Goal: Task Accomplishment & Management: Manage account settings

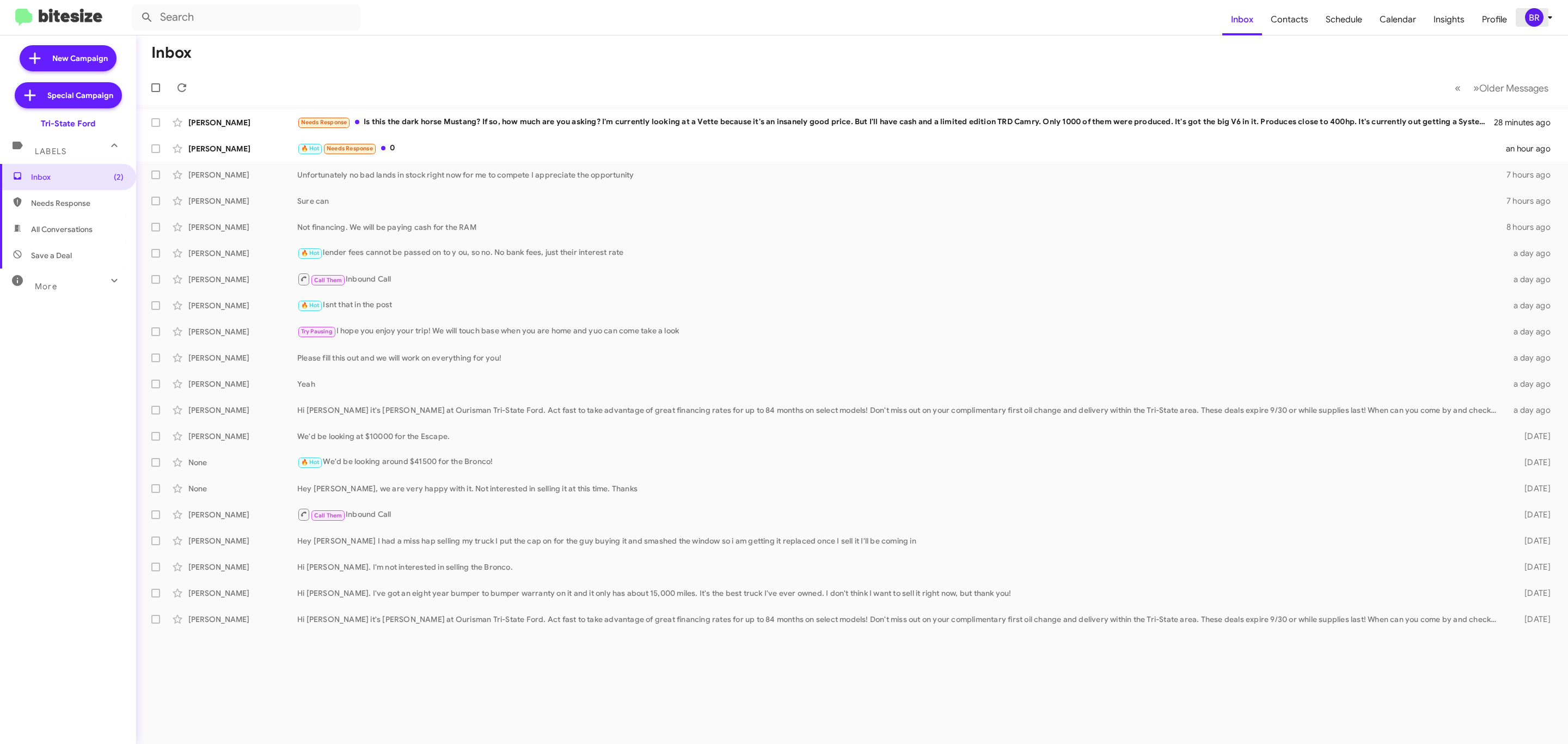
click at [1538, 13] on div "BR" at bounding box center [1534, 17] width 18 height 18
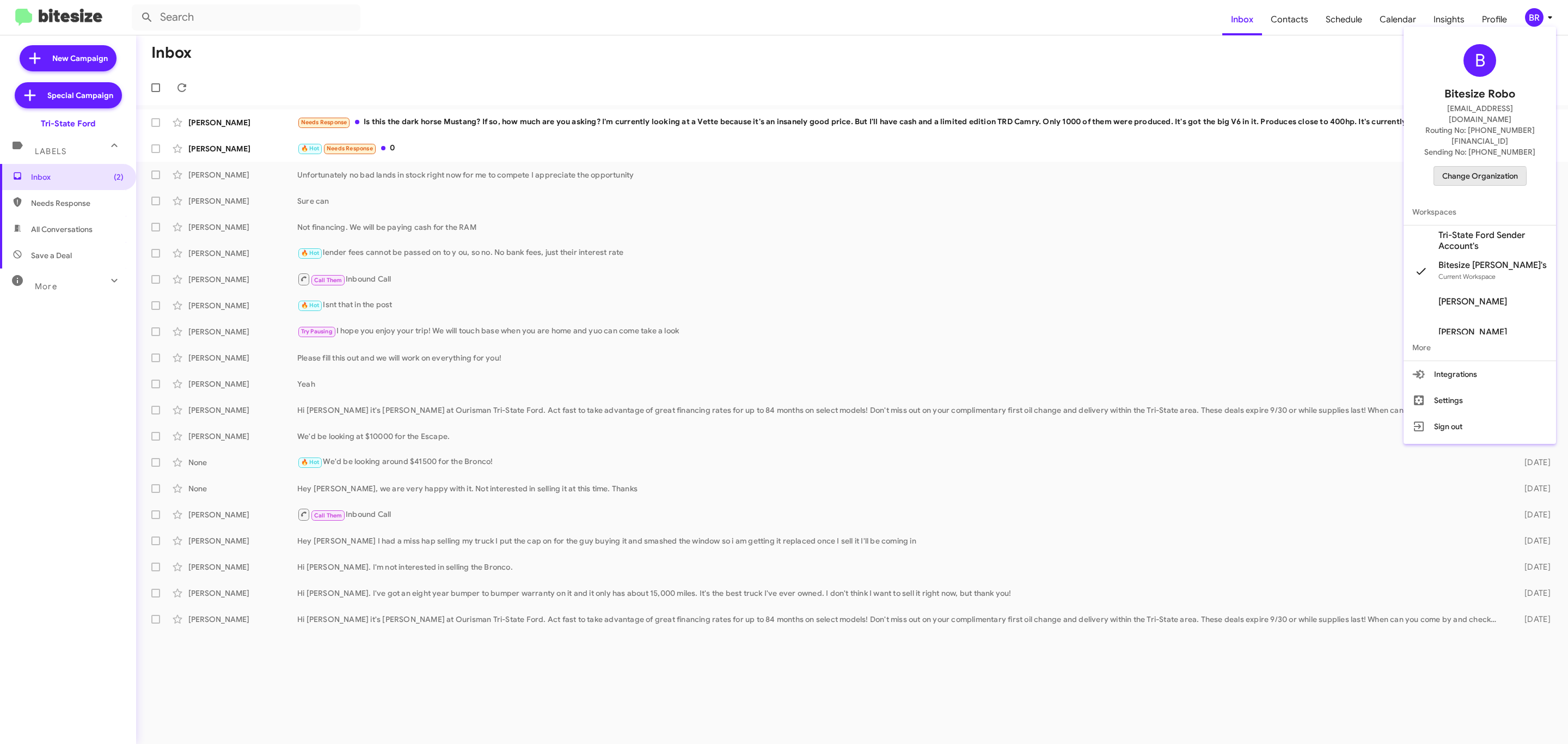
click at [1465, 167] on span "Change Organization" at bounding box center [1480, 176] width 75 height 18
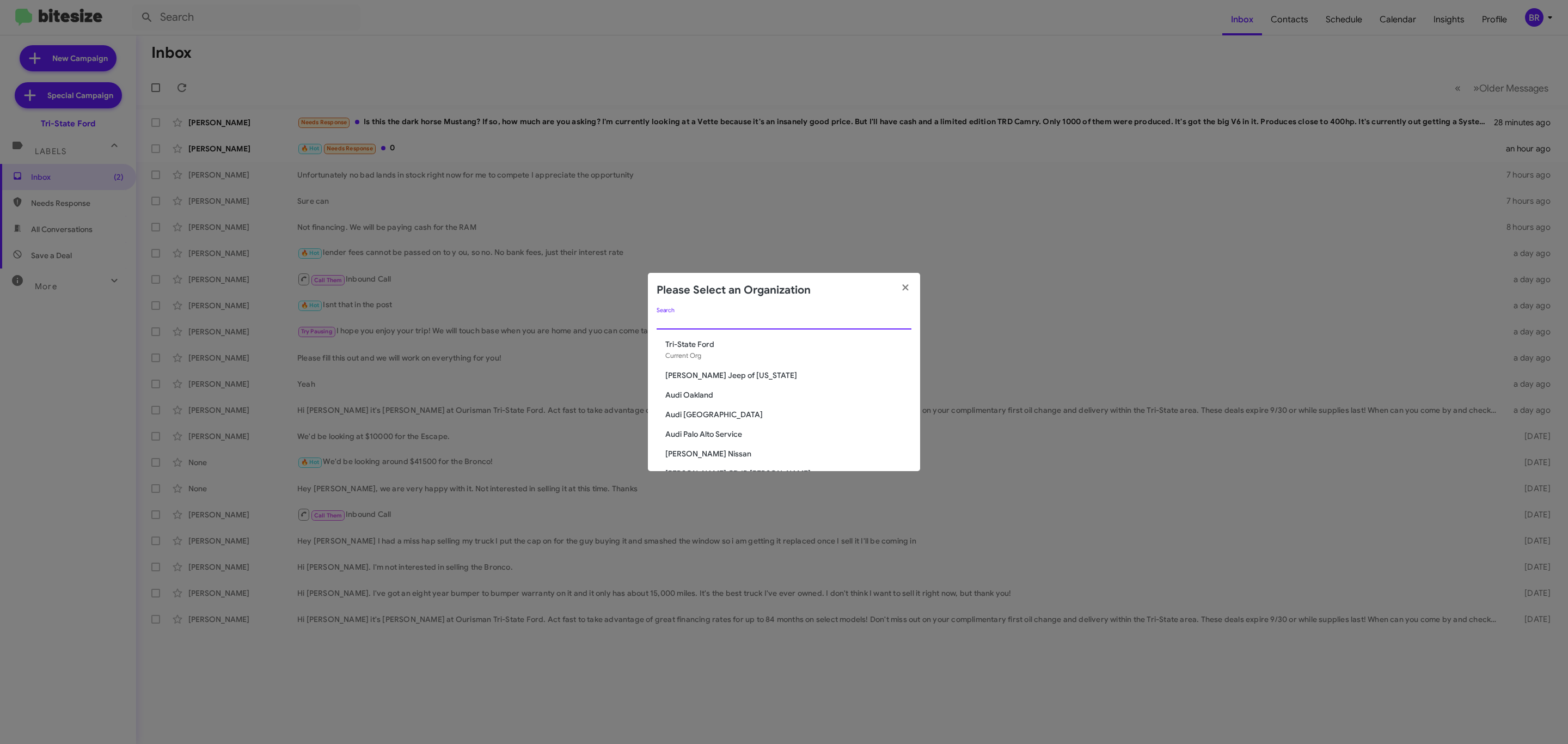
click at [823, 323] on input "Search" at bounding box center [784, 321] width 255 height 9
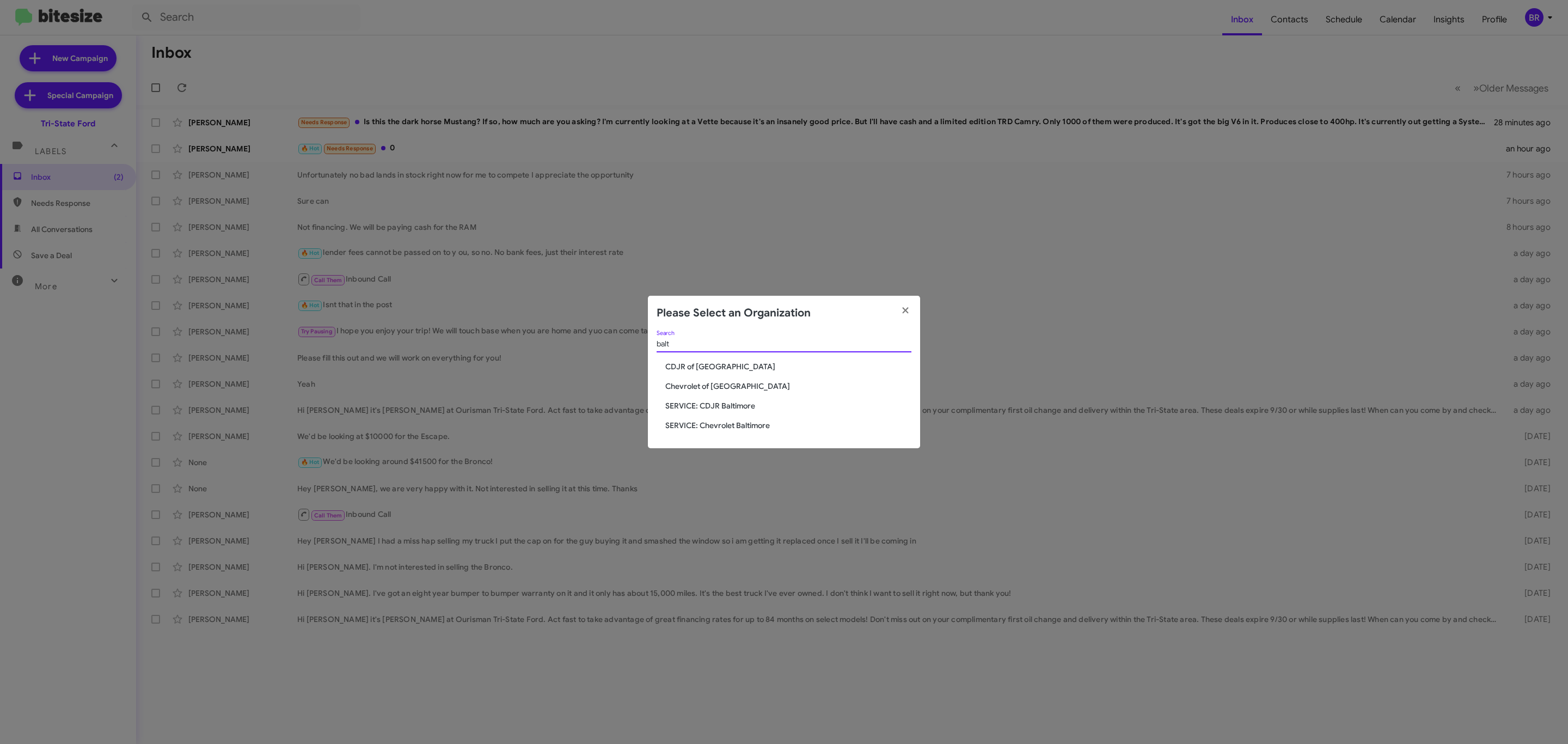
type input "balt"
click at [699, 367] on span "CDJR of [GEOGRAPHIC_DATA]" at bounding box center [788, 367] width 246 height 11
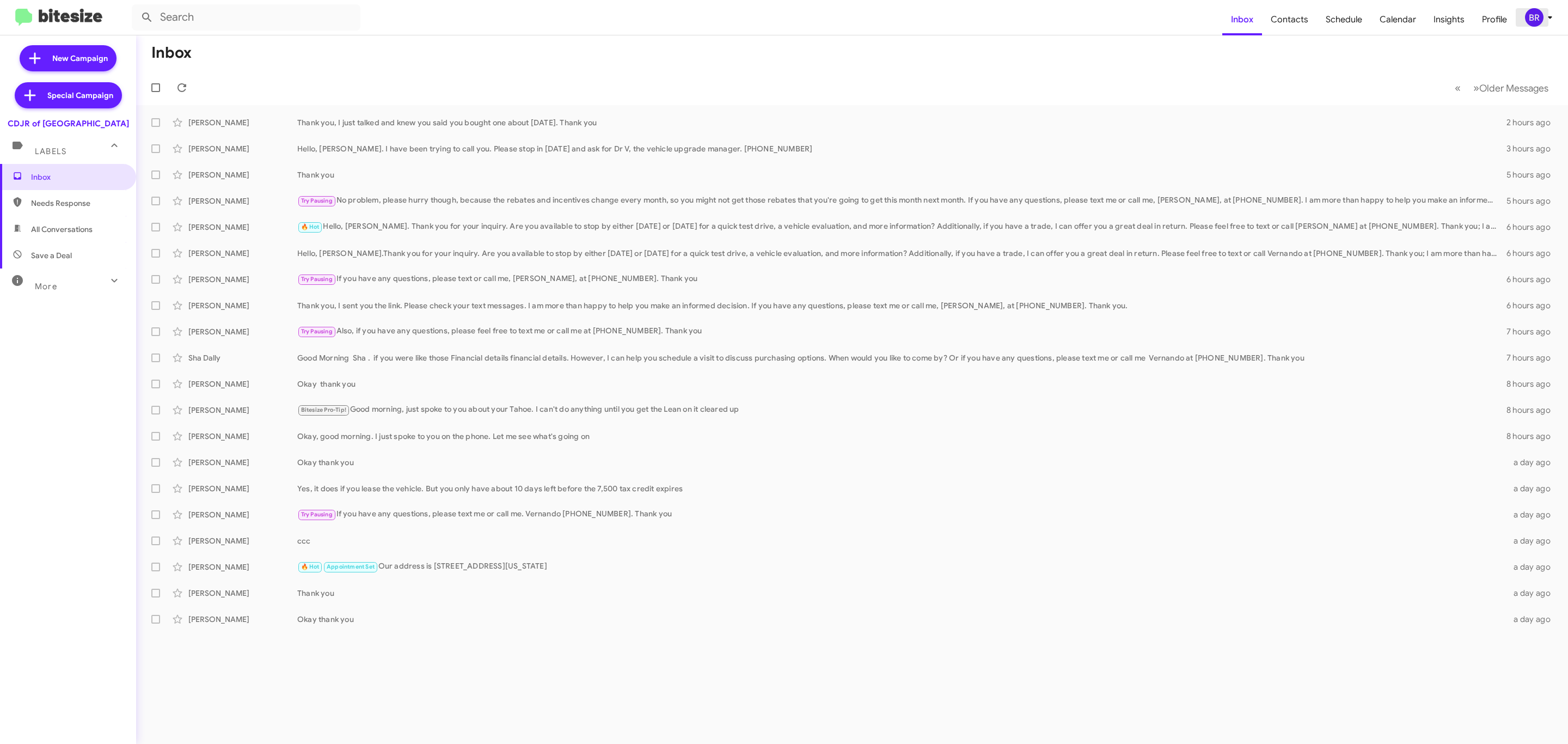
click at [1521, 25] on button "BR" at bounding box center [1536, 17] width 40 height 18
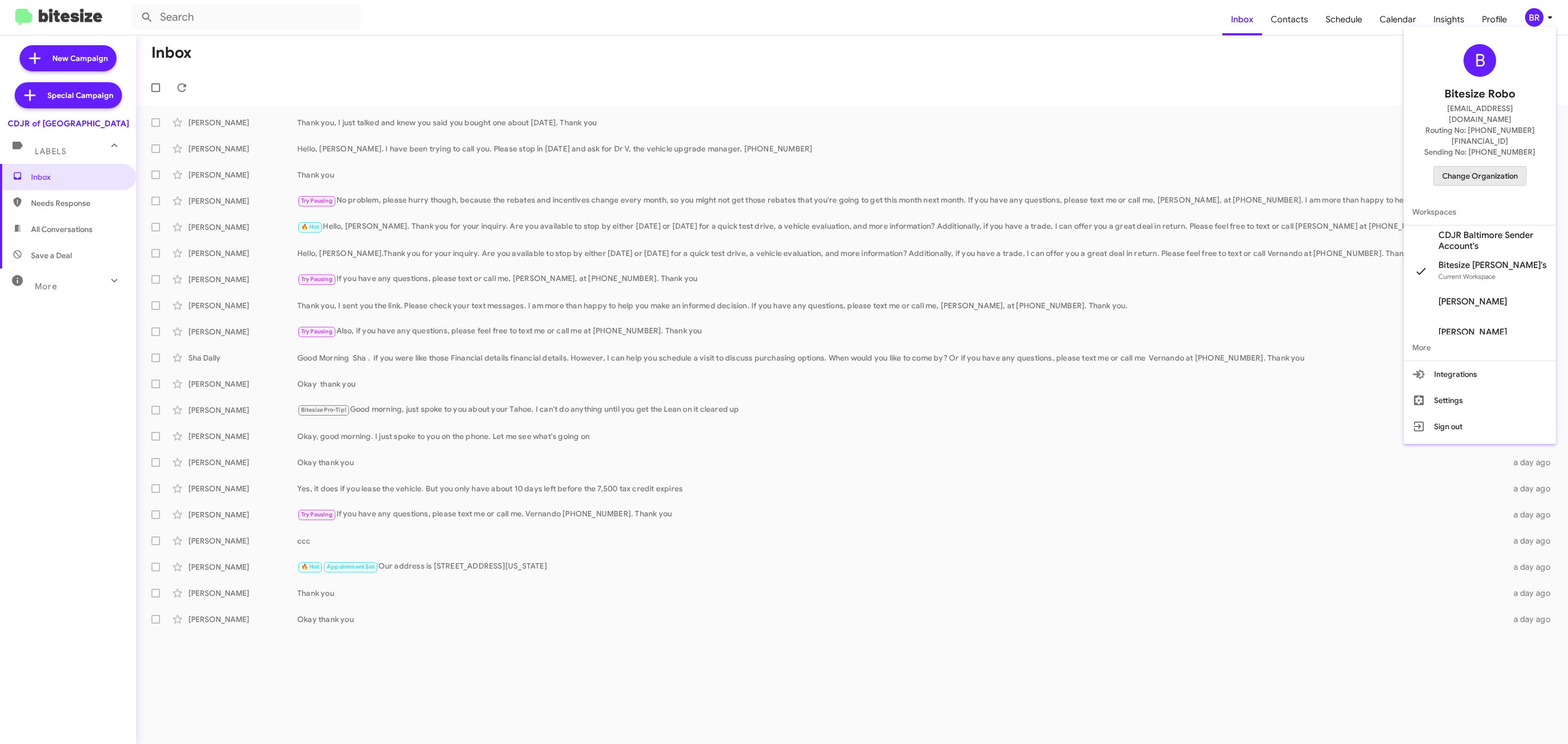
click at [1441, 166] on button "Change Organization" at bounding box center [1480, 176] width 93 height 19
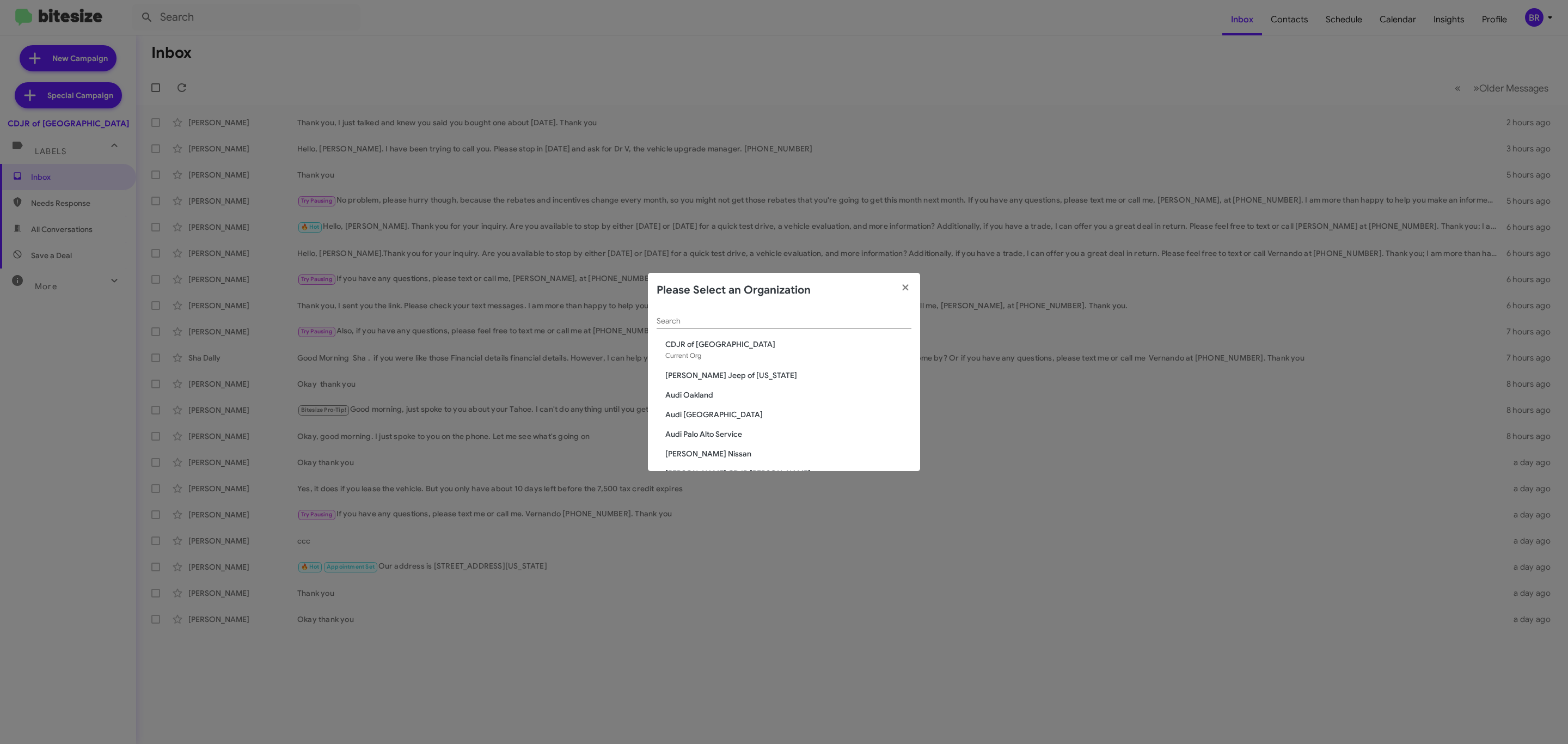
click at [902, 321] on div "Search CDJR of Baltimore Current Org Adams Jeep of Maryland Audi Oakland Audi P…" at bounding box center [783, 389] width 272 height 163
drag, startPoint x: 842, startPoint y: 327, endPoint x: 816, endPoint y: 317, distance: 27.9
click at [816, 317] on div "Search" at bounding box center [784, 318] width 255 height 21
click at [816, 317] on input "Search" at bounding box center [784, 321] width 255 height 9
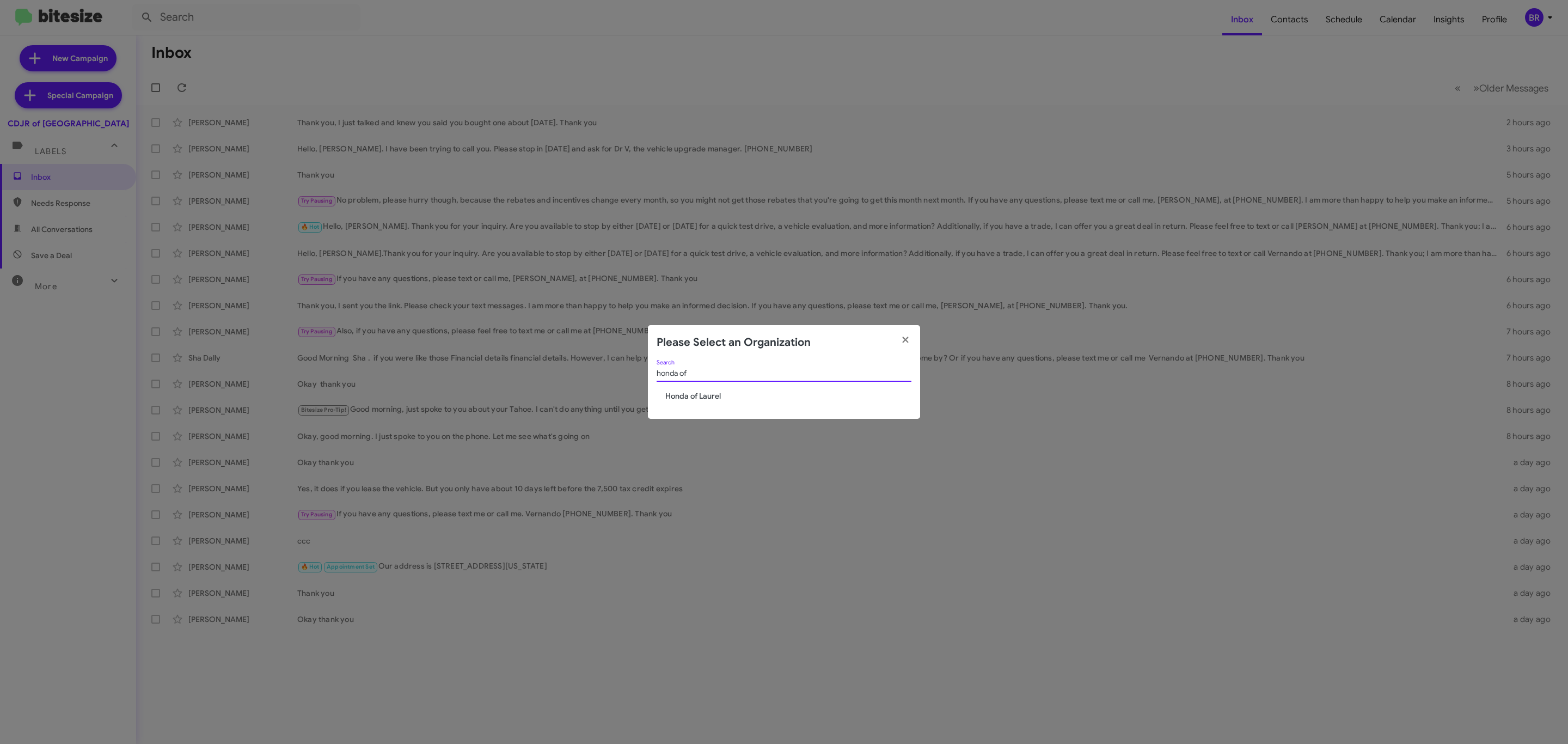
type input "honda of"
click at [707, 393] on span "Honda of Laurel" at bounding box center [788, 396] width 246 height 11
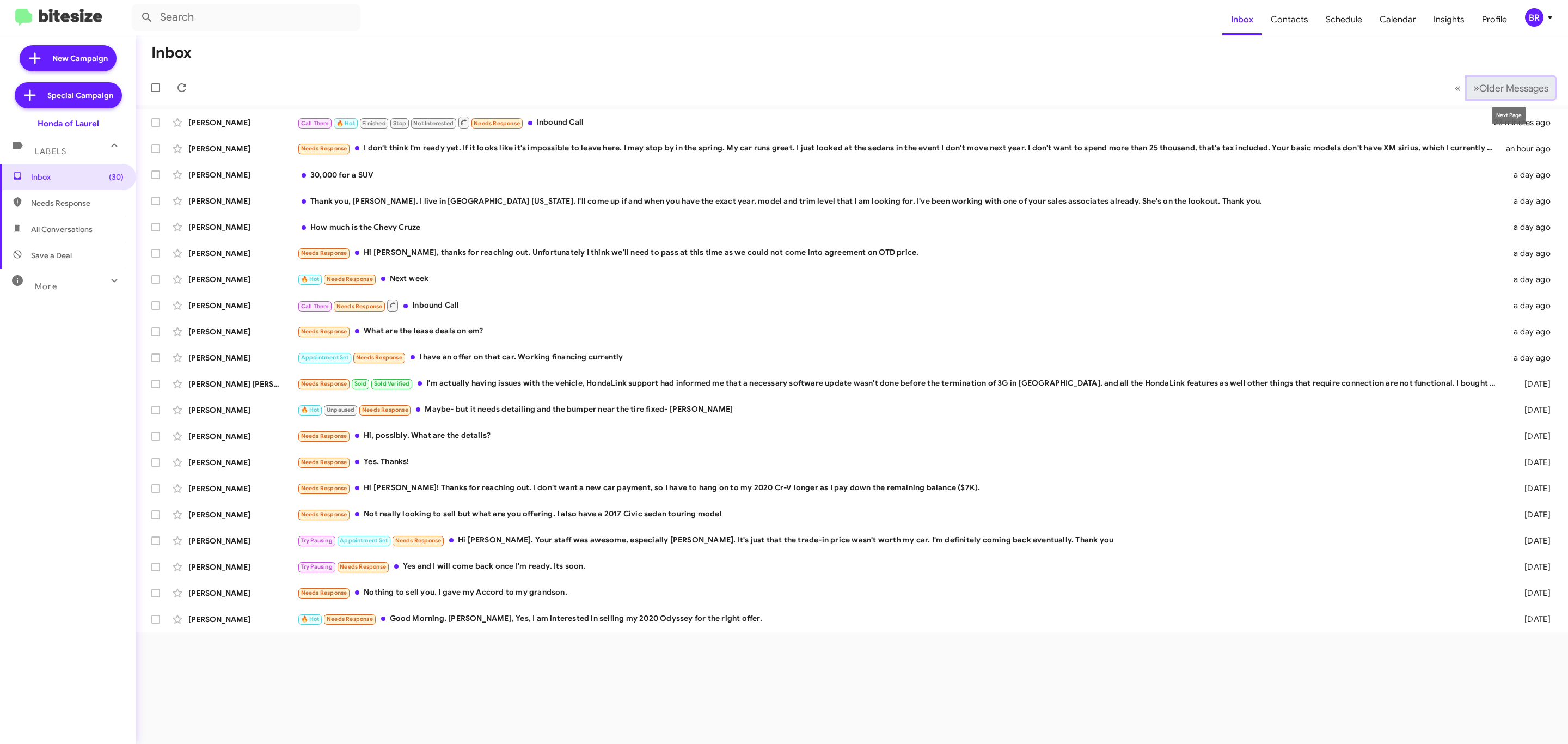
click at [1524, 80] on button "» Next Older Messages" at bounding box center [1511, 88] width 88 height 23
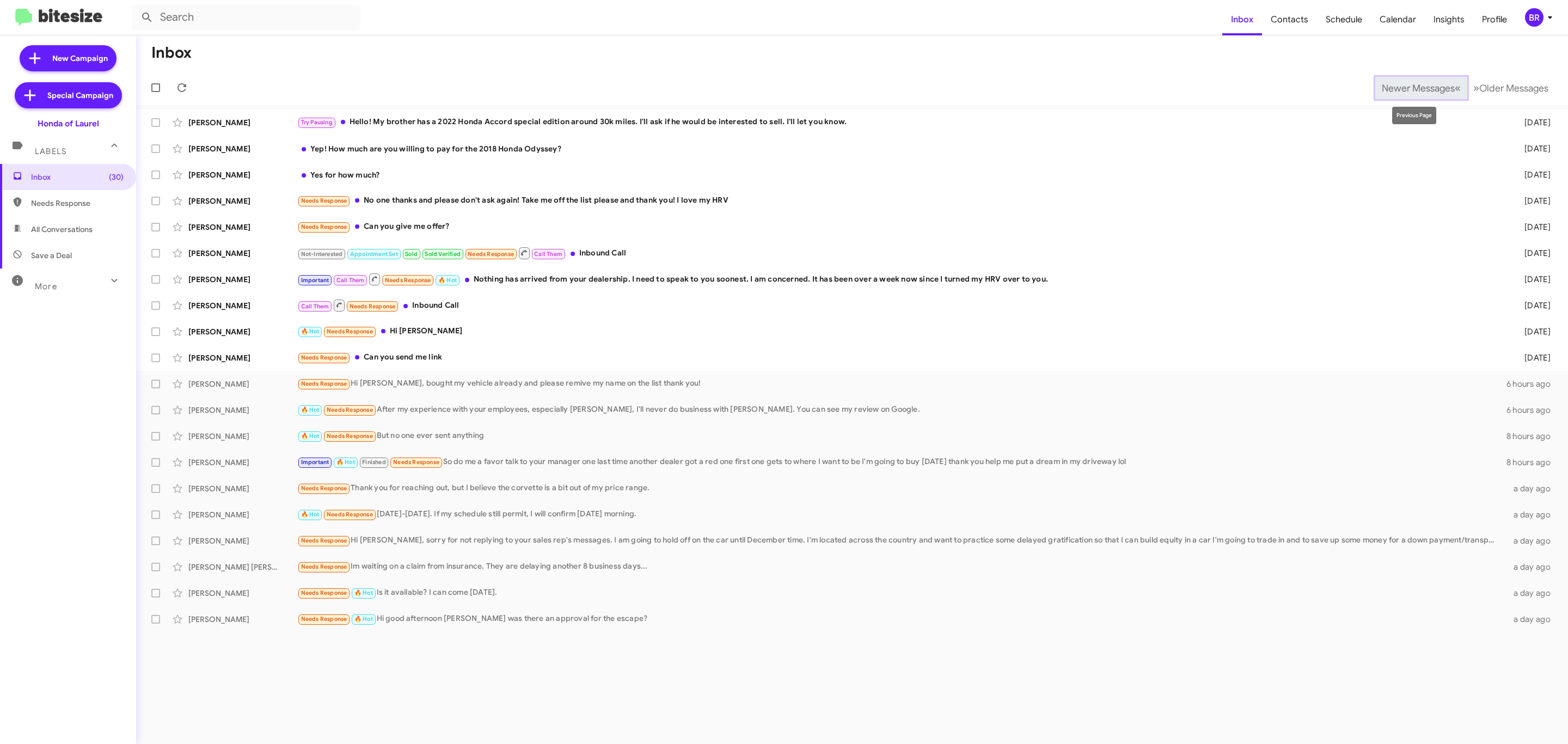
click at [1421, 85] on span "Newer Messages" at bounding box center [1418, 88] width 73 height 12
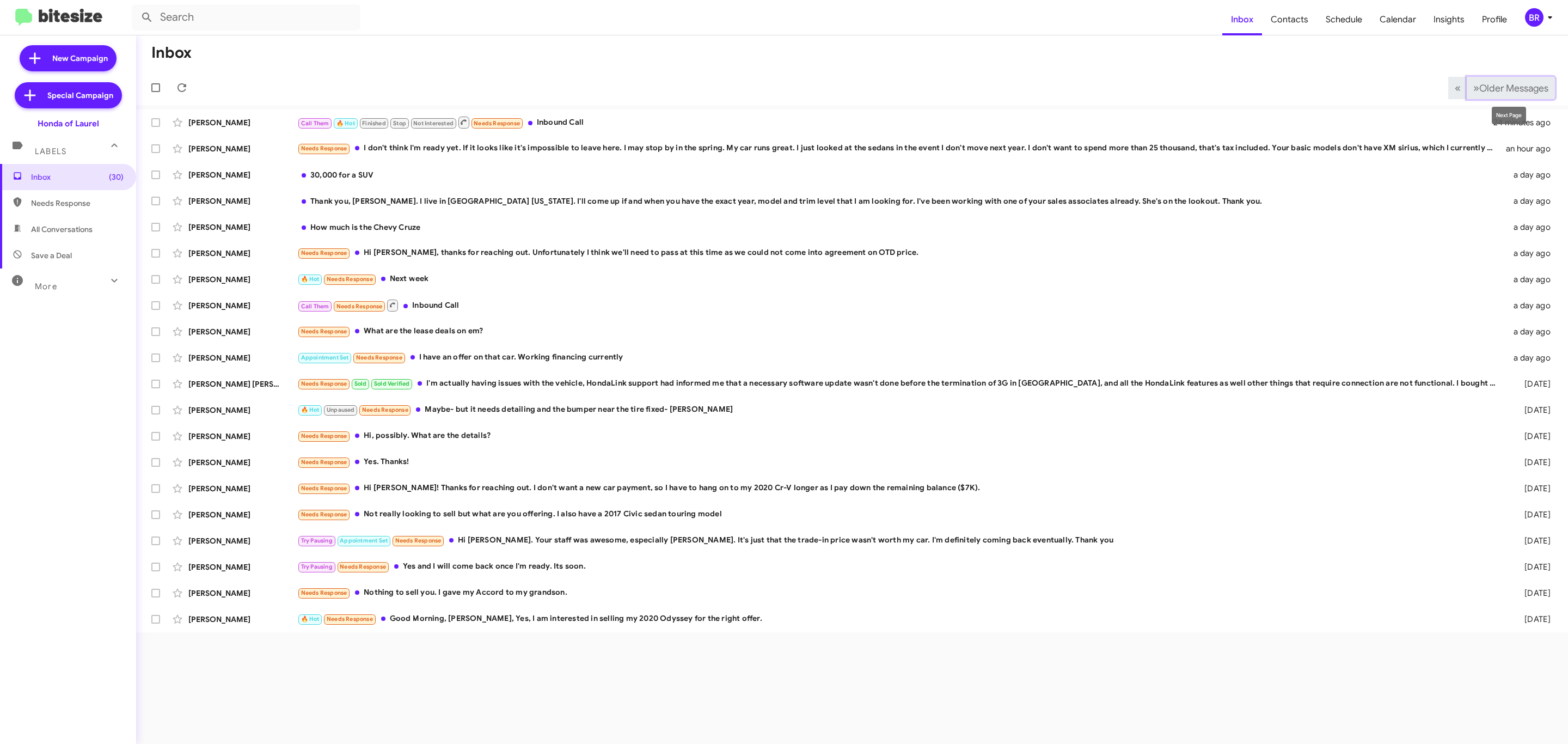
click at [1503, 80] on button "» Next Older Messages" at bounding box center [1511, 88] width 88 height 23
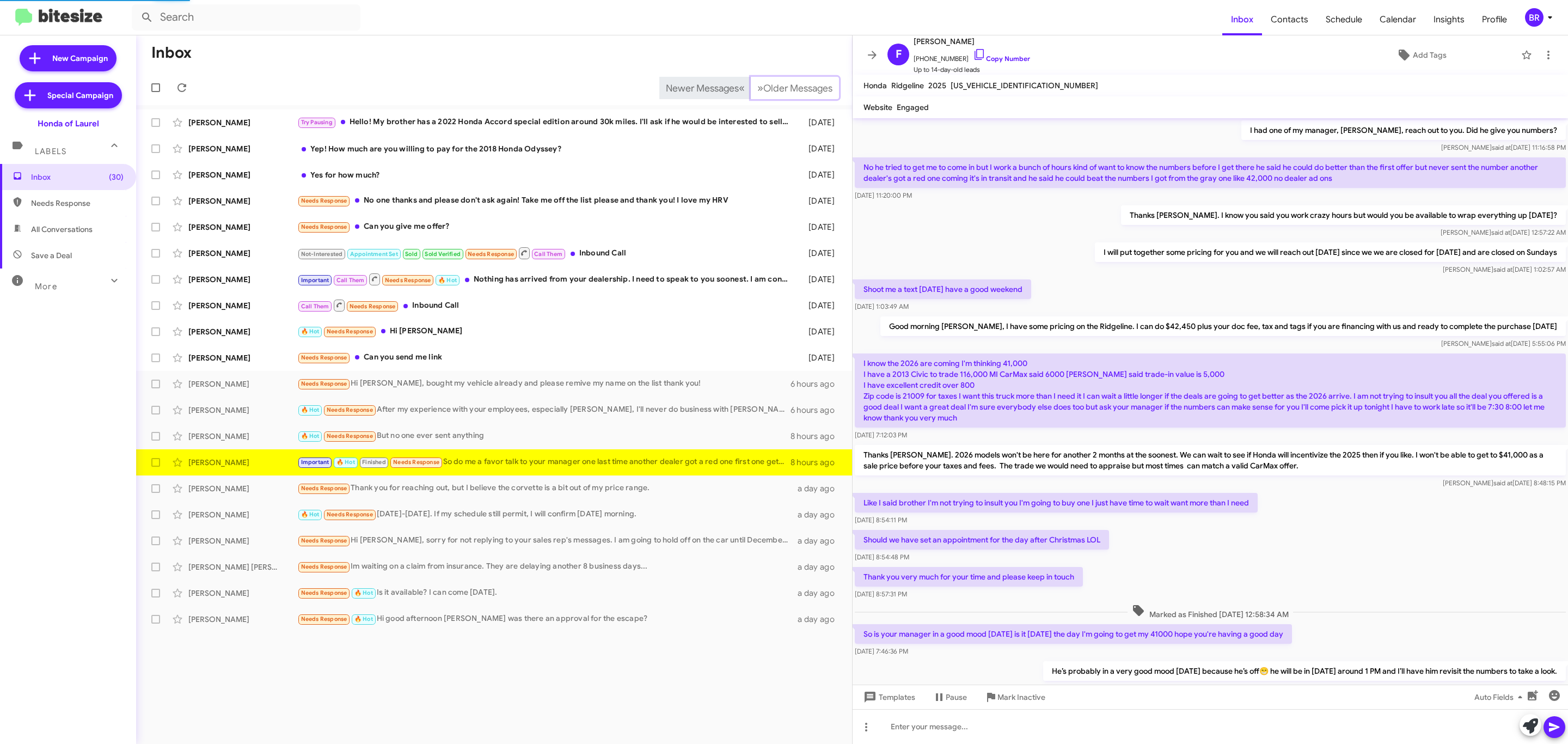
scroll to position [288, 0]
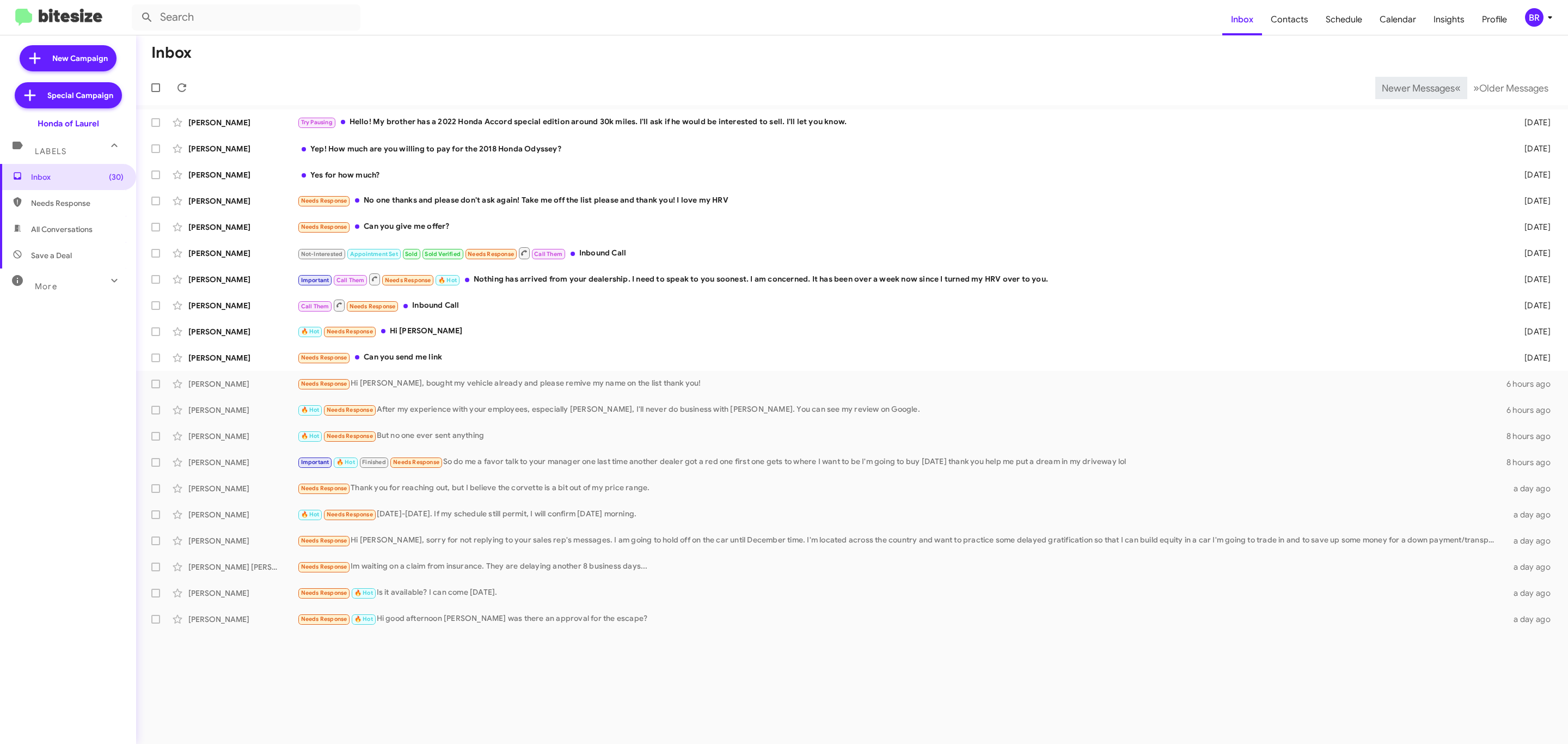
click at [1542, 5] on mat-toolbar "Inbox Contacts Schedule Calendar Insights Profile BR" at bounding box center [784, 17] width 1568 height 35
click at [1539, 15] on div "BR" at bounding box center [1534, 17] width 18 height 18
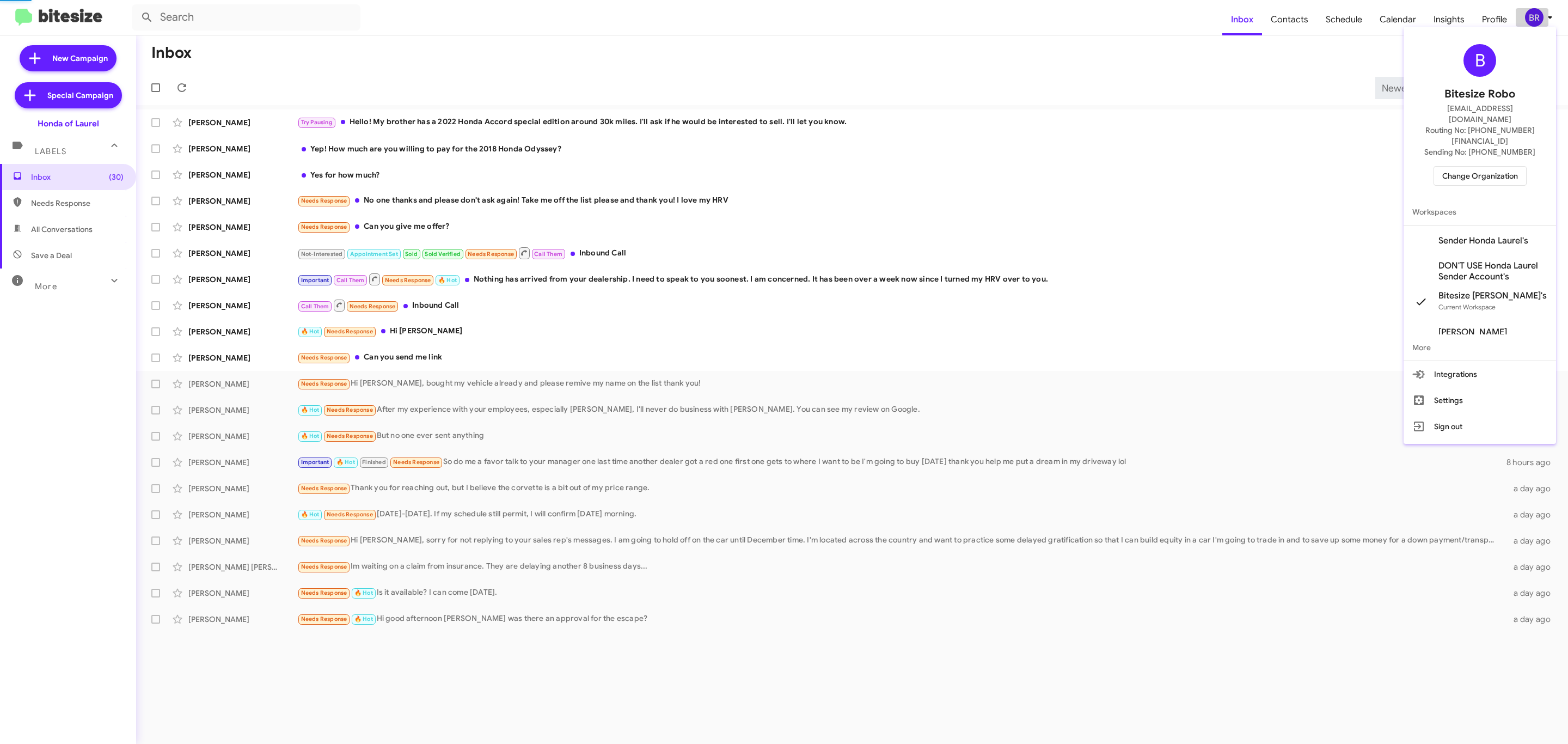
click at [1539, 15] on body "Inbox Contacts Schedule Calendar Insights Profile BR New Campaign Special Campa…" at bounding box center [784, 372] width 1568 height 744
click at [1459, 167] on span "Change Organization" at bounding box center [1480, 176] width 75 height 18
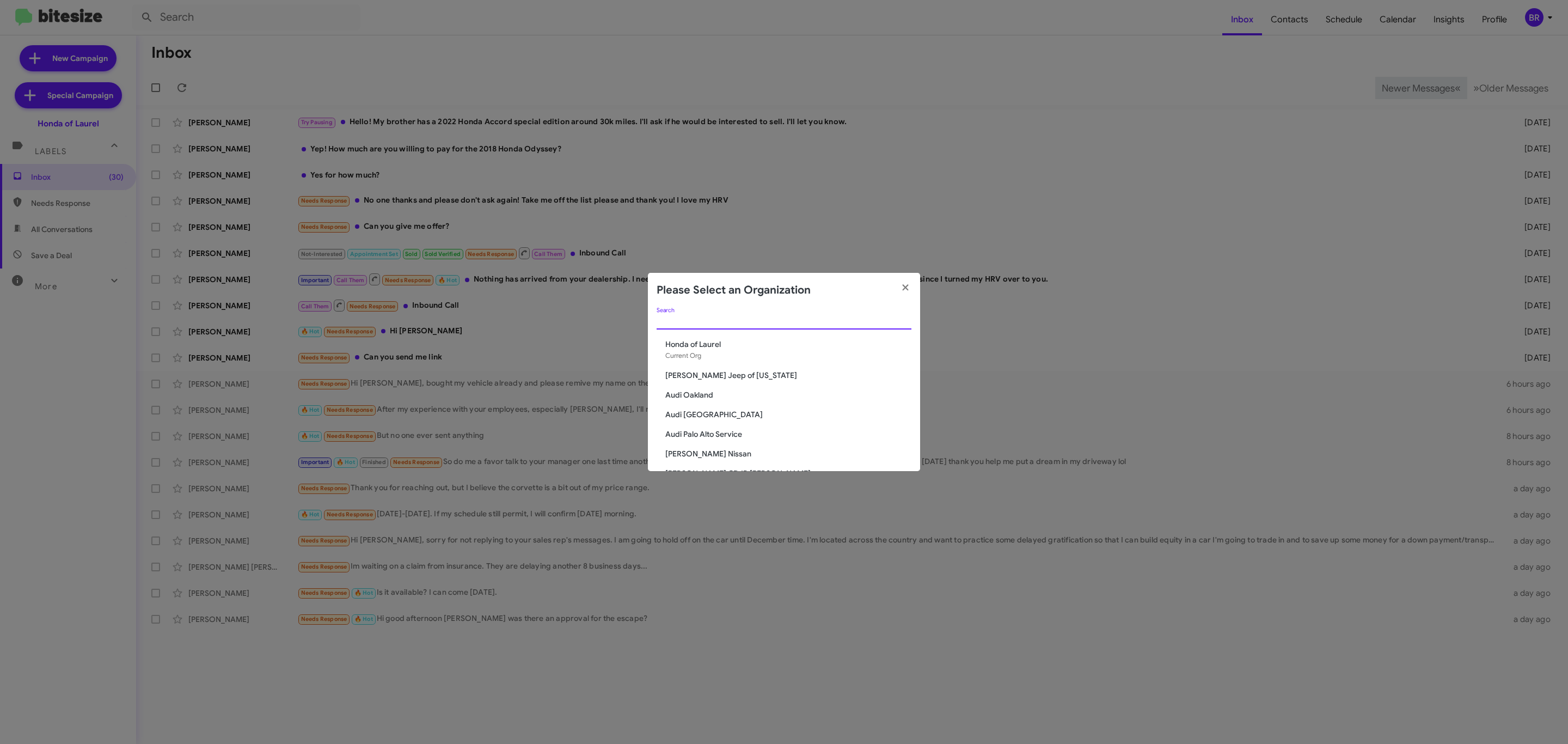
click at [808, 317] on input "Search" at bounding box center [784, 321] width 255 height 9
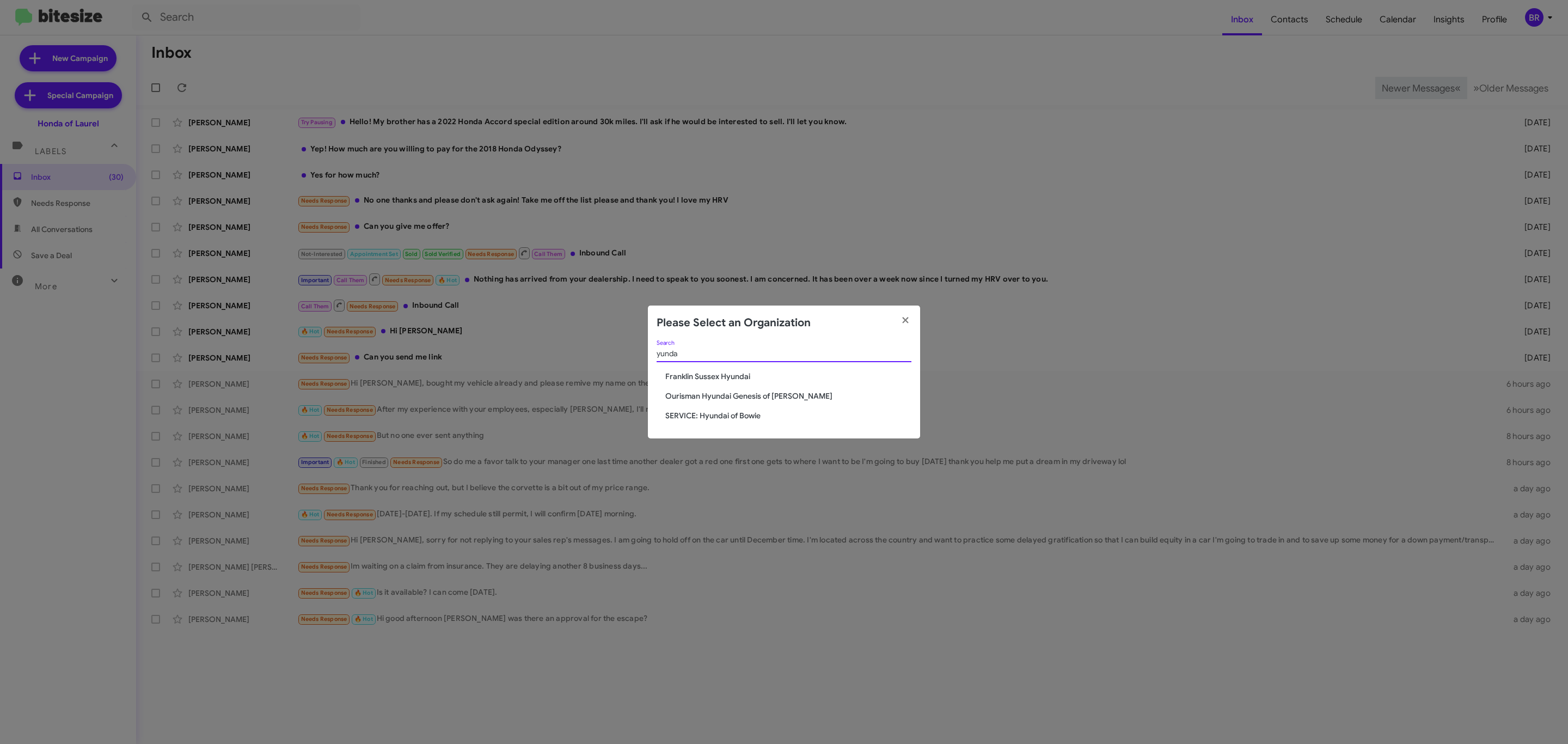
type input "yunda"
drag, startPoint x: 739, startPoint y: 388, endPoint x: 712, endPoint y: 393, distance: 27.5
click at [712, 393] on div "yunda Search Franklin Sussex Hyundai Ourisman Hyundai Genesis of Bowie SERVICE:…" at bounding box center [783, 390] width 272 height 99
click at [712, 393] on span "Ourisman Hyundai Genesis of [PERSON_NAME]" at bounding box center [788, 396] width 246 height 11
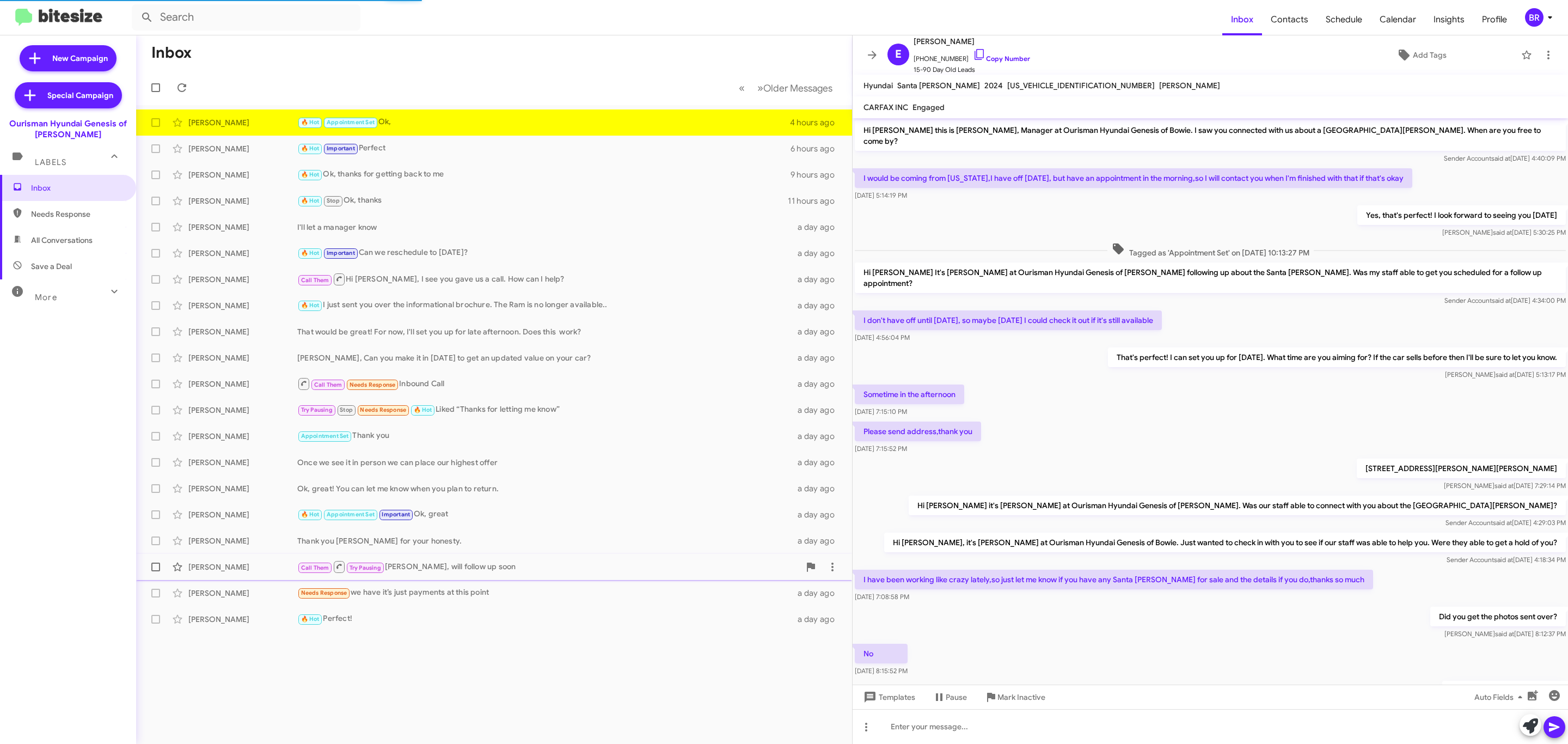
scroll to position [53, 0]
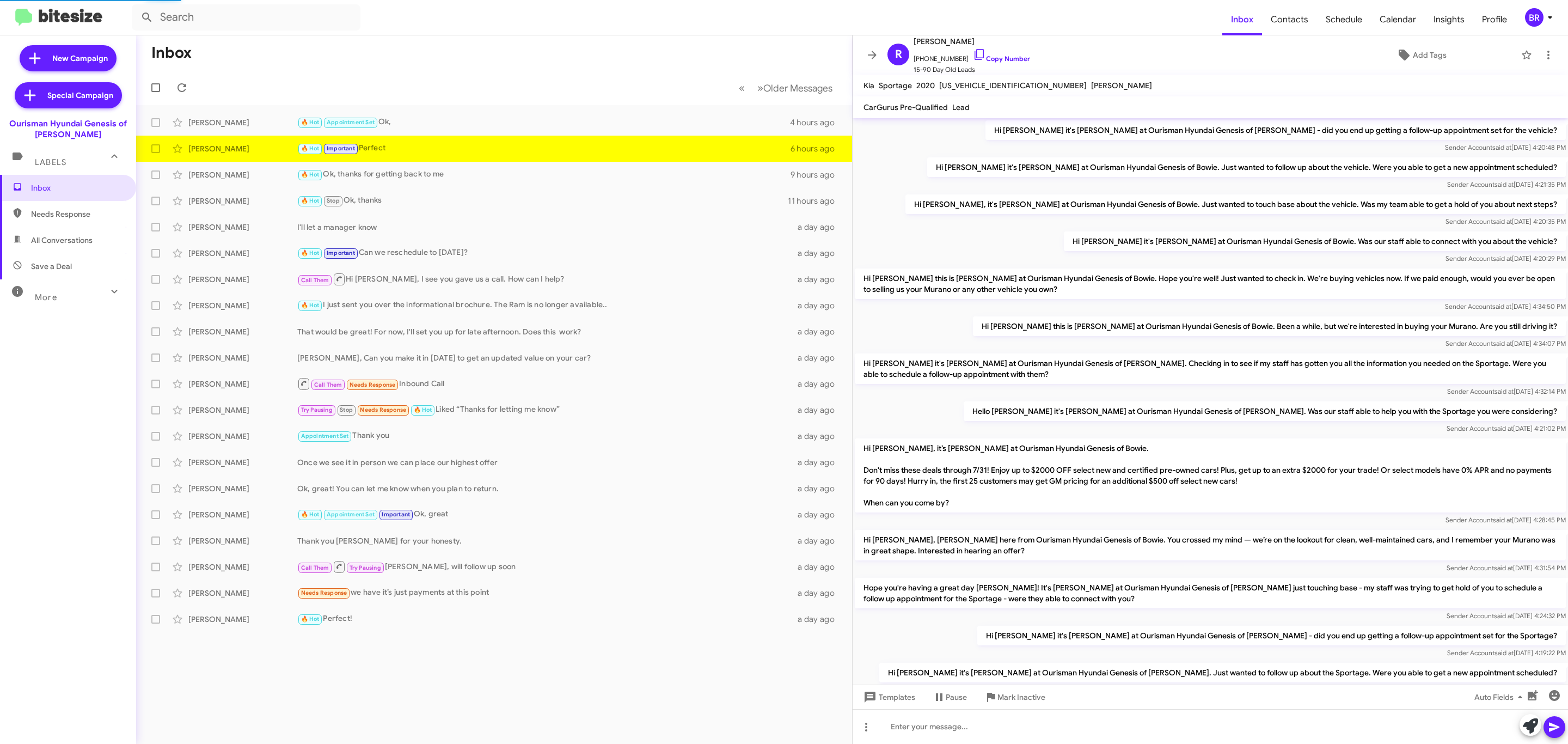
scroll to position [391, 0]
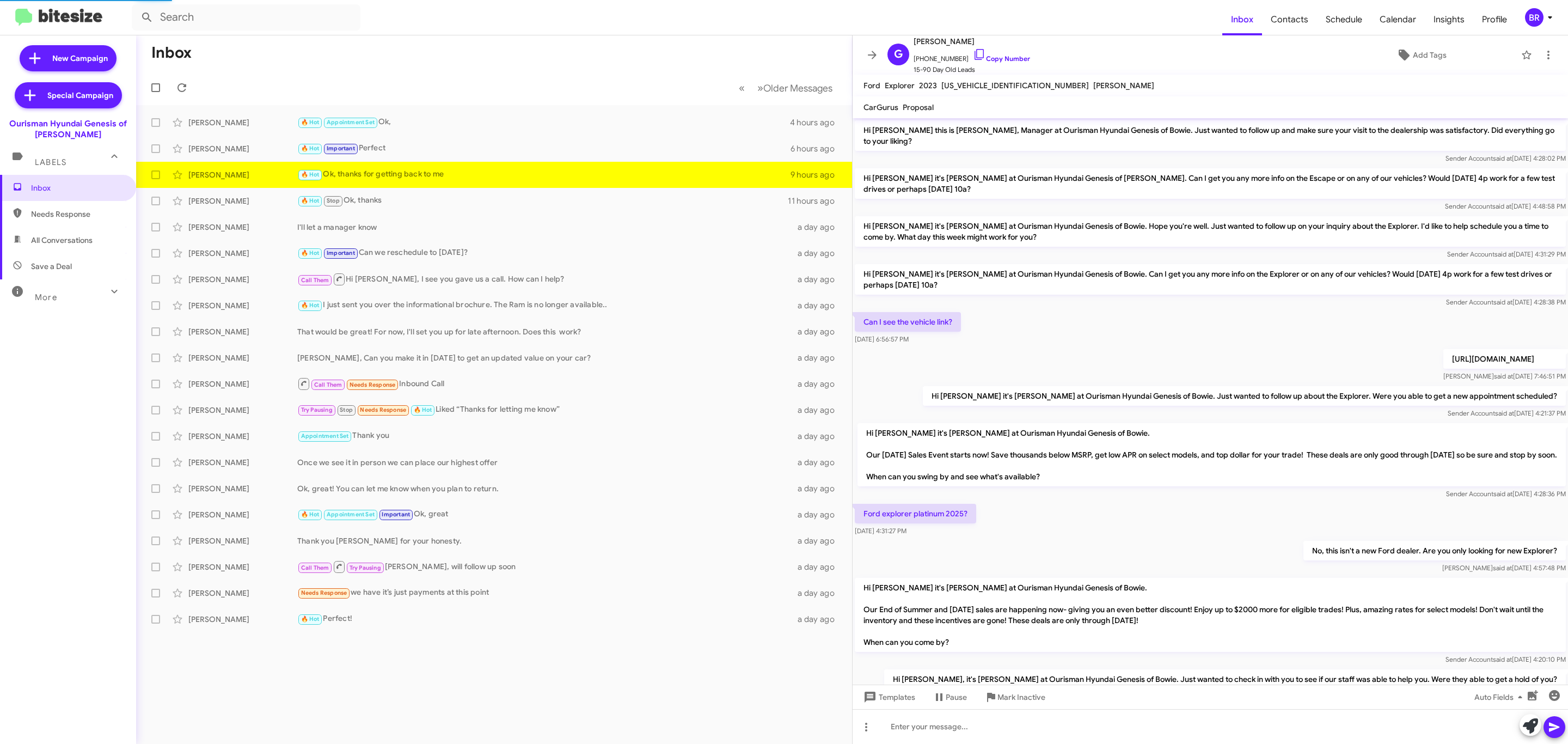
scroll to position [142, 0]
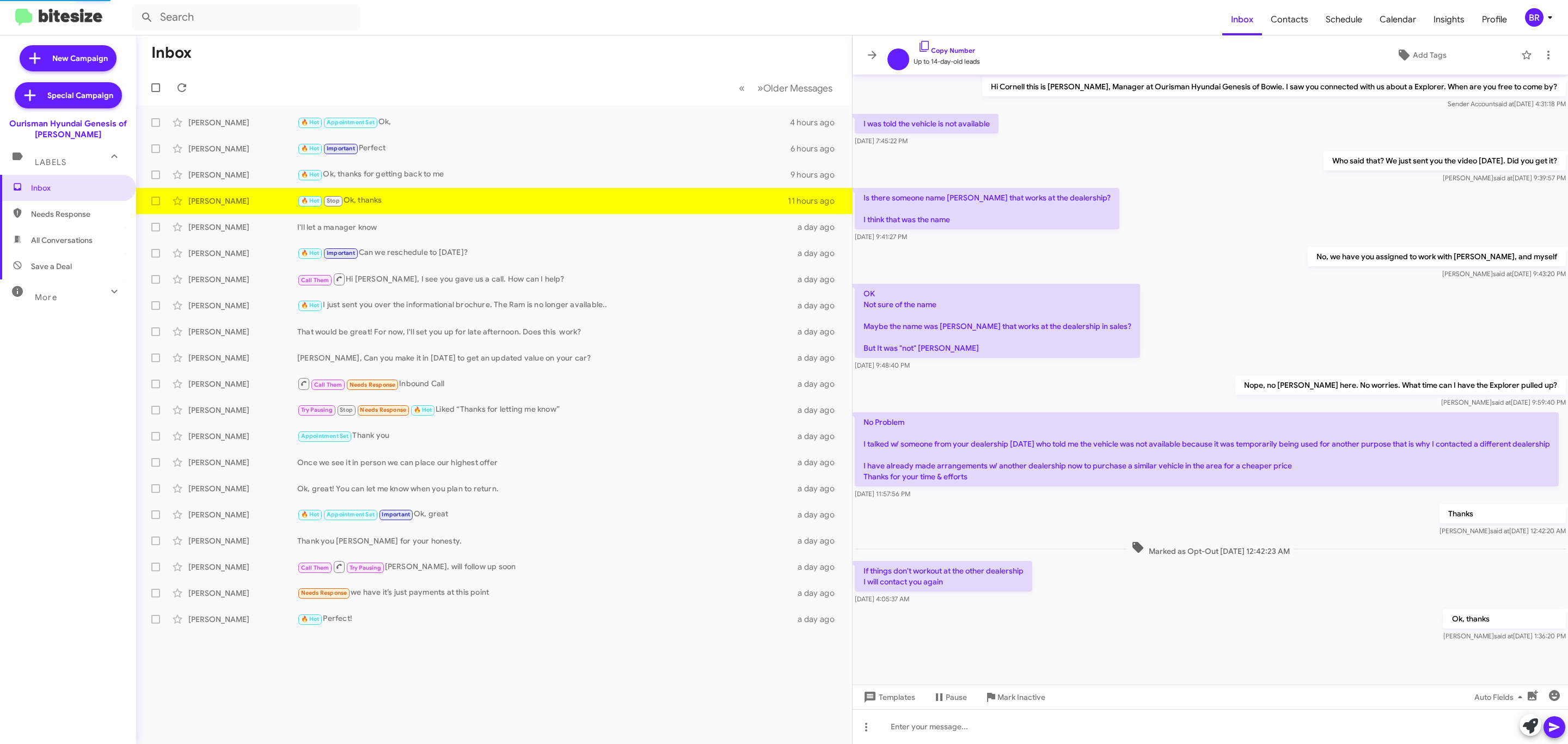
scroll to position [2, 0]
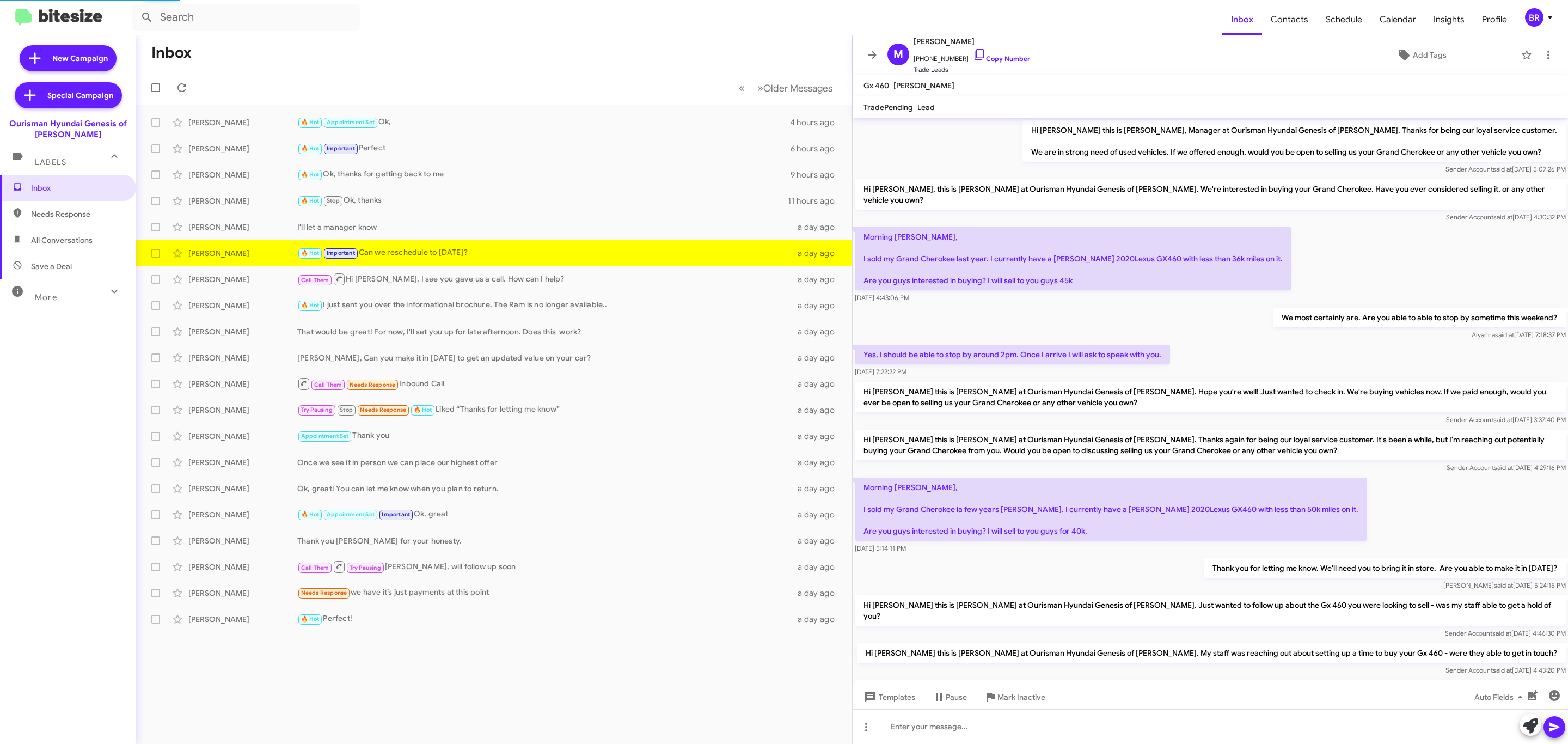
scroll to position [290, 0]
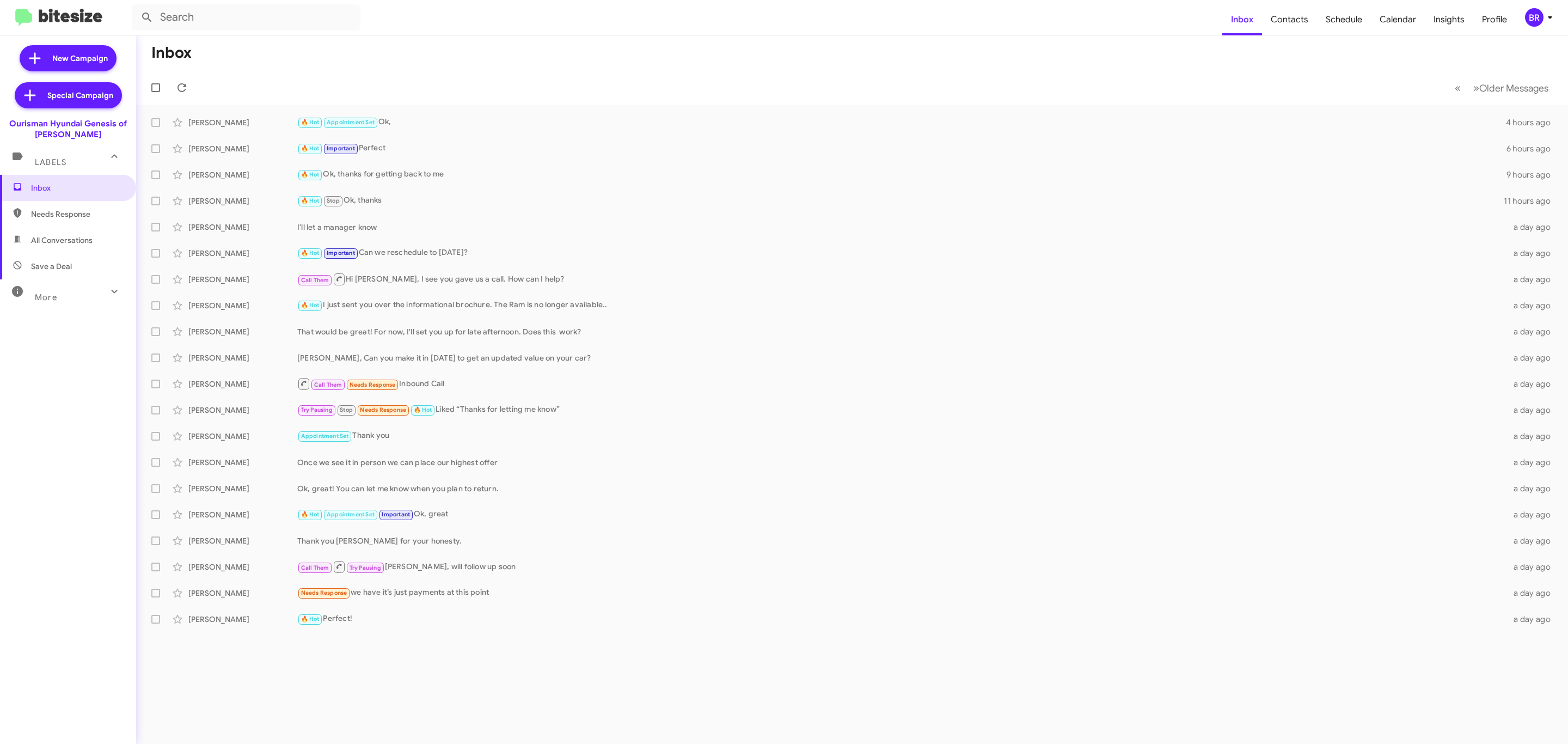
click at [1535, 28] on mat-toolbar "Inbox Contacts Schedule Calendar Insights Profile BR" at bounding box center [784, 17] width 1568 height 35
click at [1538, 21] on div "BR" at bounding box center [1534, 17] width 18 height 18
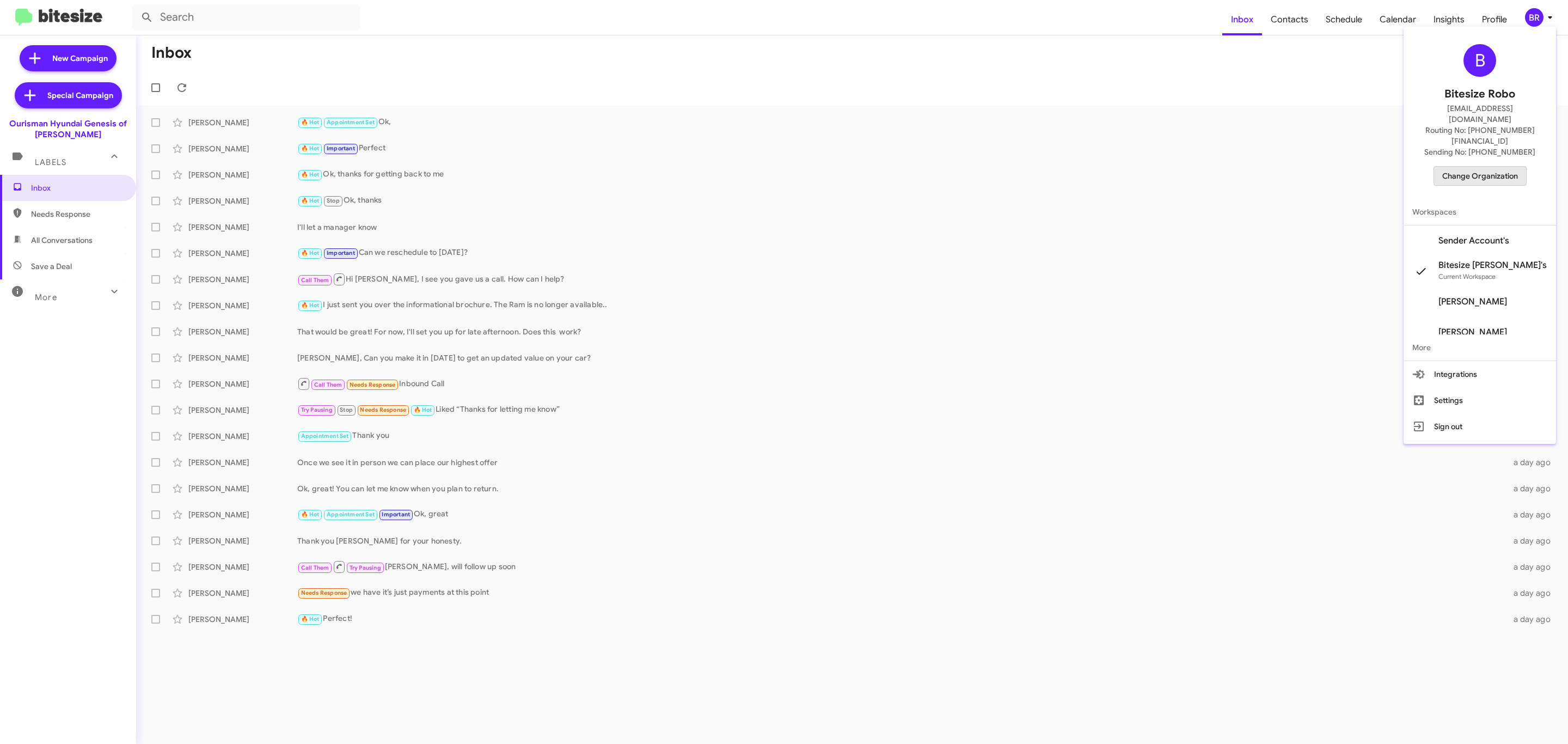
click at [1475, 167] on span "Change Organization" at bounding box center [1480, 176] width 75 height 18
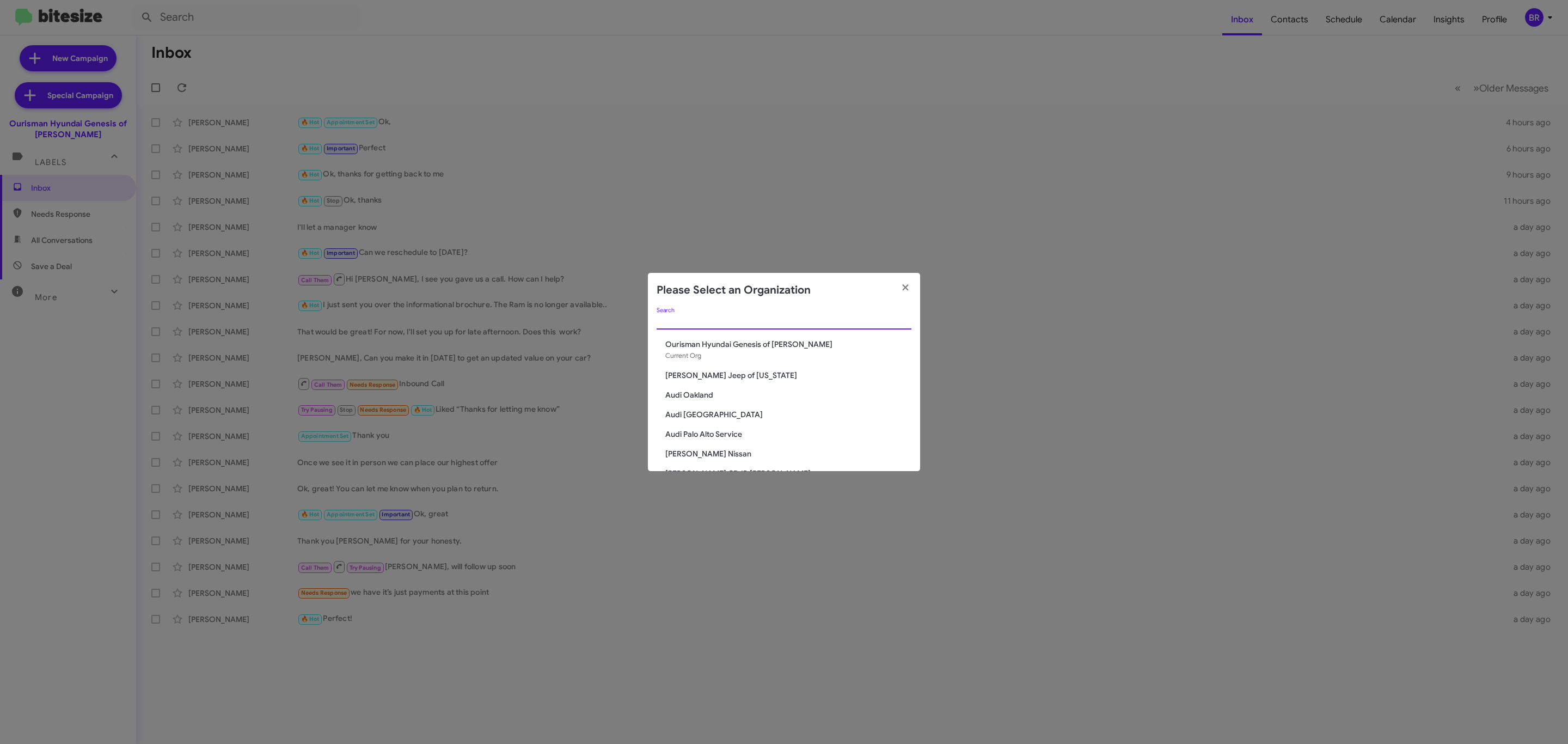
click at [779, 318] on input "Search" at bounding box center [784, 321] width 255 height 9
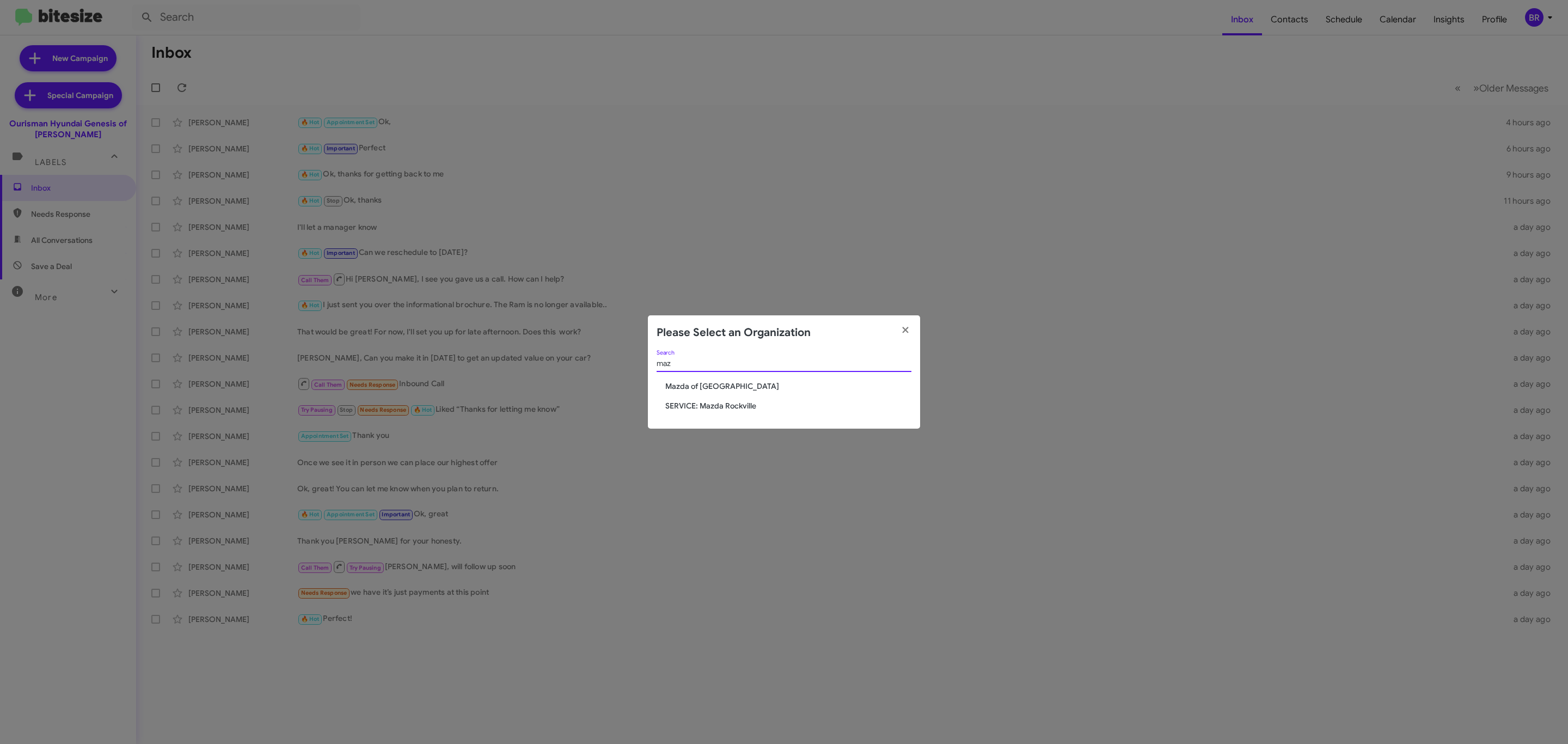
type input "maz"
click at [696, 381] on span "Mazda of [GEOGRAPHIC_DATA]" at bounding box center [788, 386] width 246 height 11
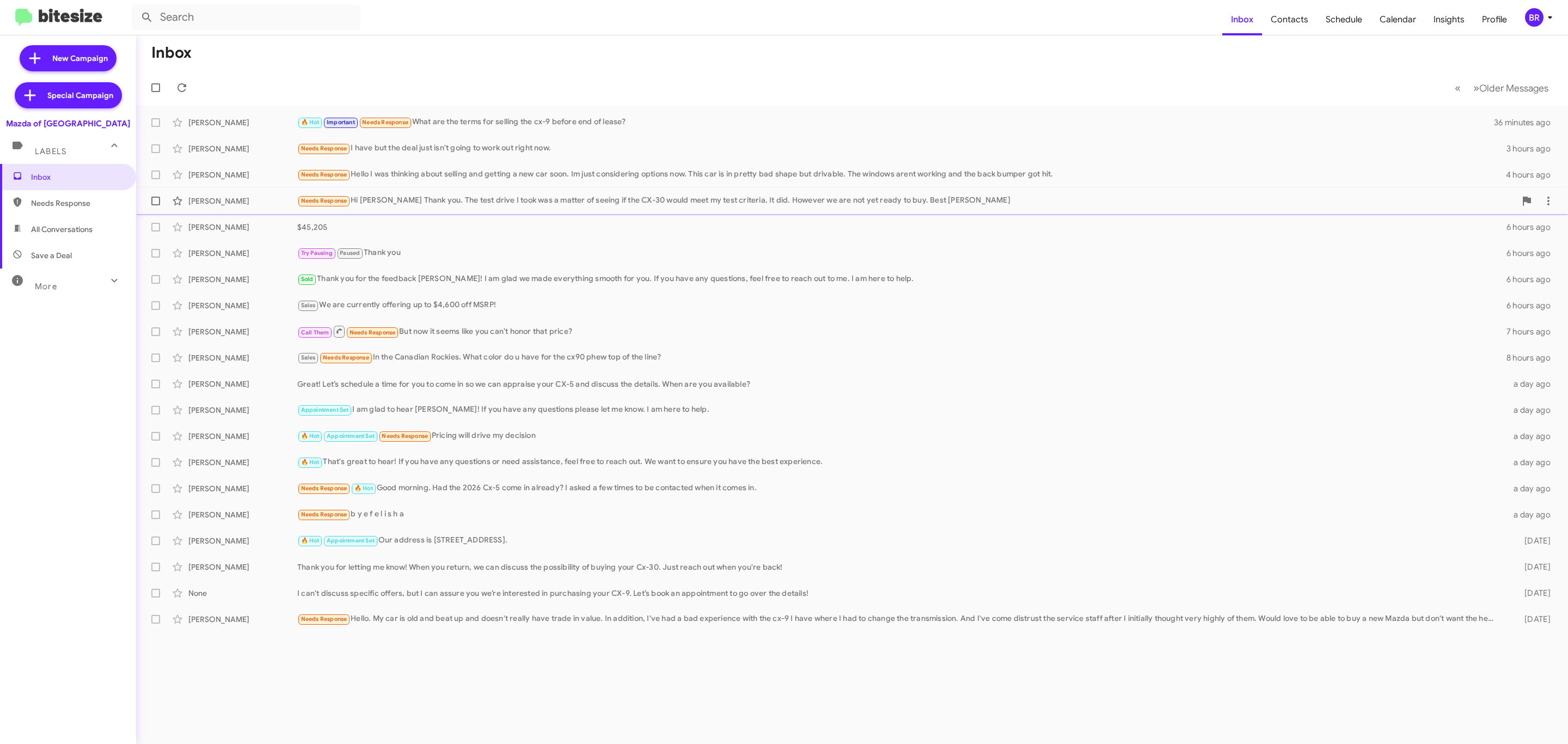
click at [147, 198] on label at bounding box center [156, 201] width 22 height 22
click at [155, 205] on input "checkbox" at bounding box center [155, 205] width 1 height 1
checkbox input "true"
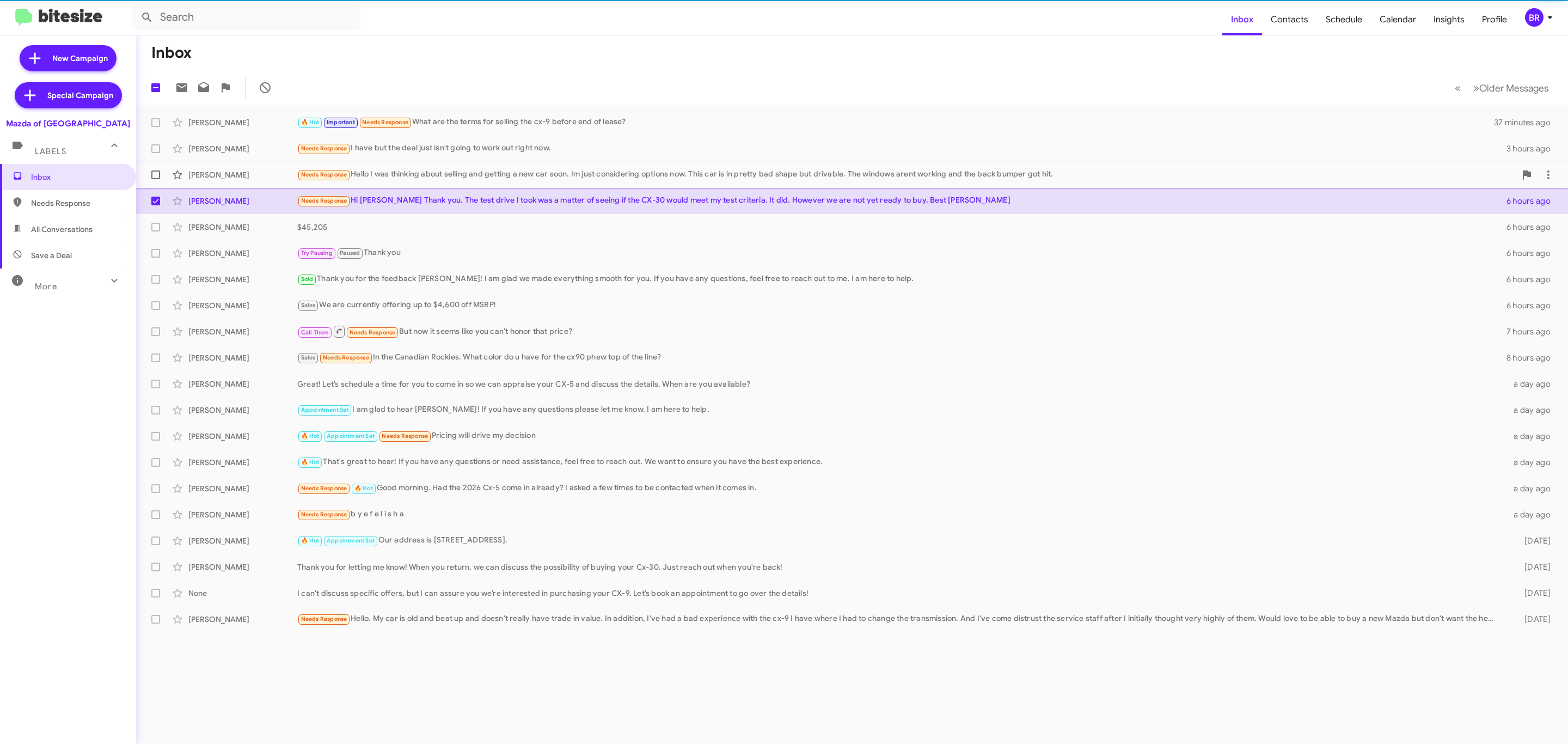
click at [153, 182] on label at bounding box center [156, 175] width 22 height 22
click at [155, 180] on input "checkbox" at bounding box center [155, 179] width 1 height 1
checkbox input "true"
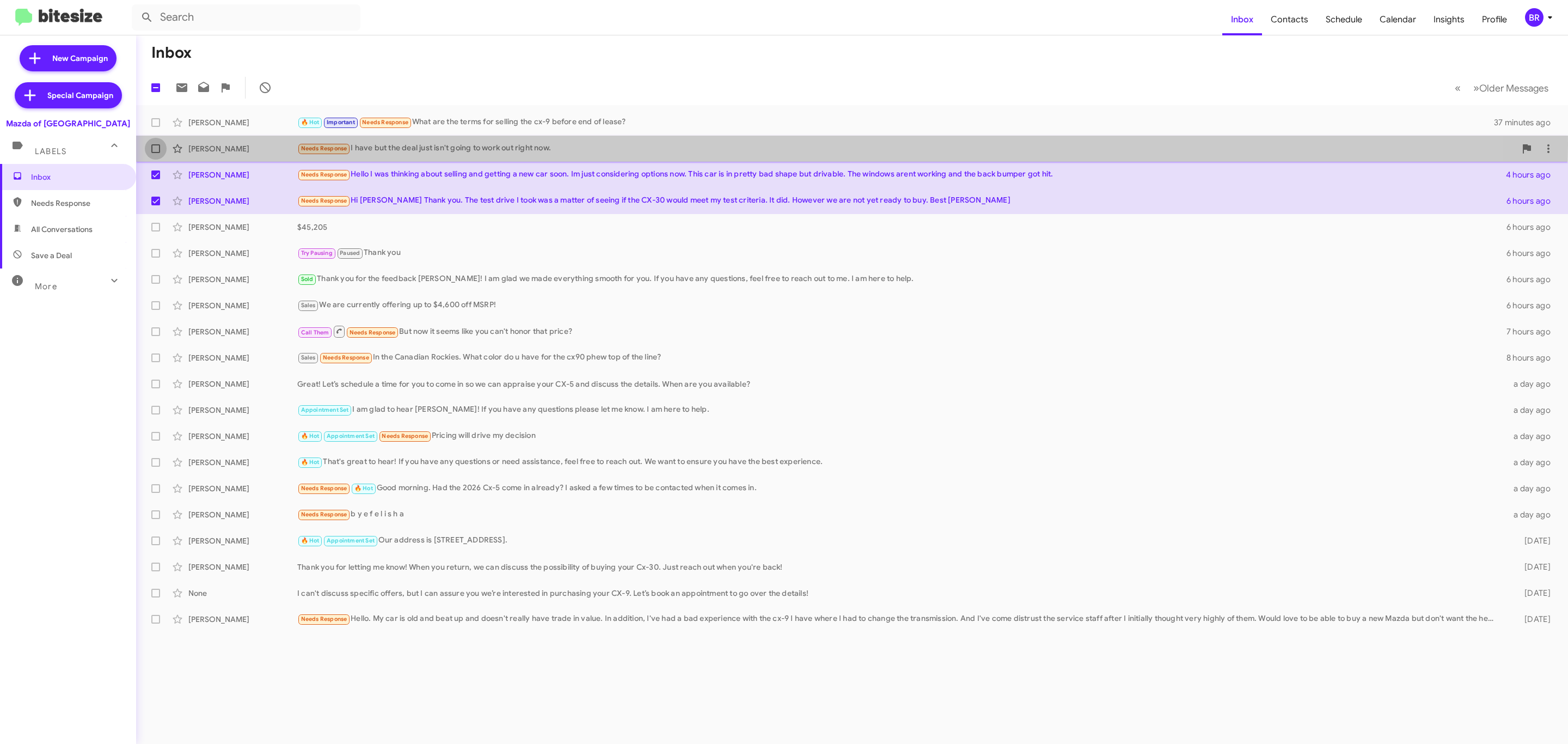
click at [152, 146] on span at bounding box center [156, 149] width 9 height 9
click at [155, 153] on input "checkbox" at bounding box center [155, 153] width 1 height 1
checkbox input "true"
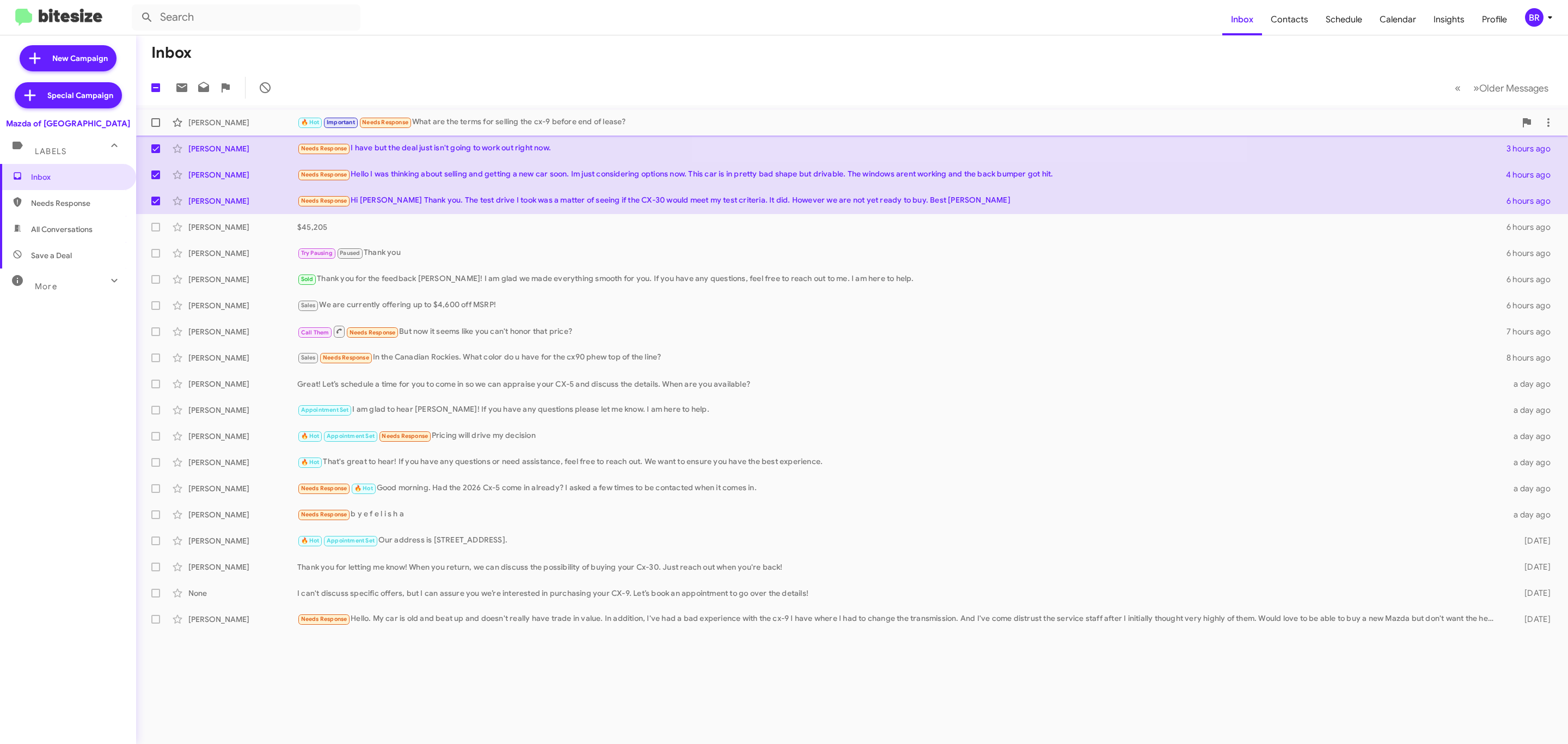
click at [152, 128] on label at bounding box center [156, 122] width 22 height 22
click at [155, 127] on input "checkbox" at bounding box center [155, 127] width 1 height 1
checkbox input "true"
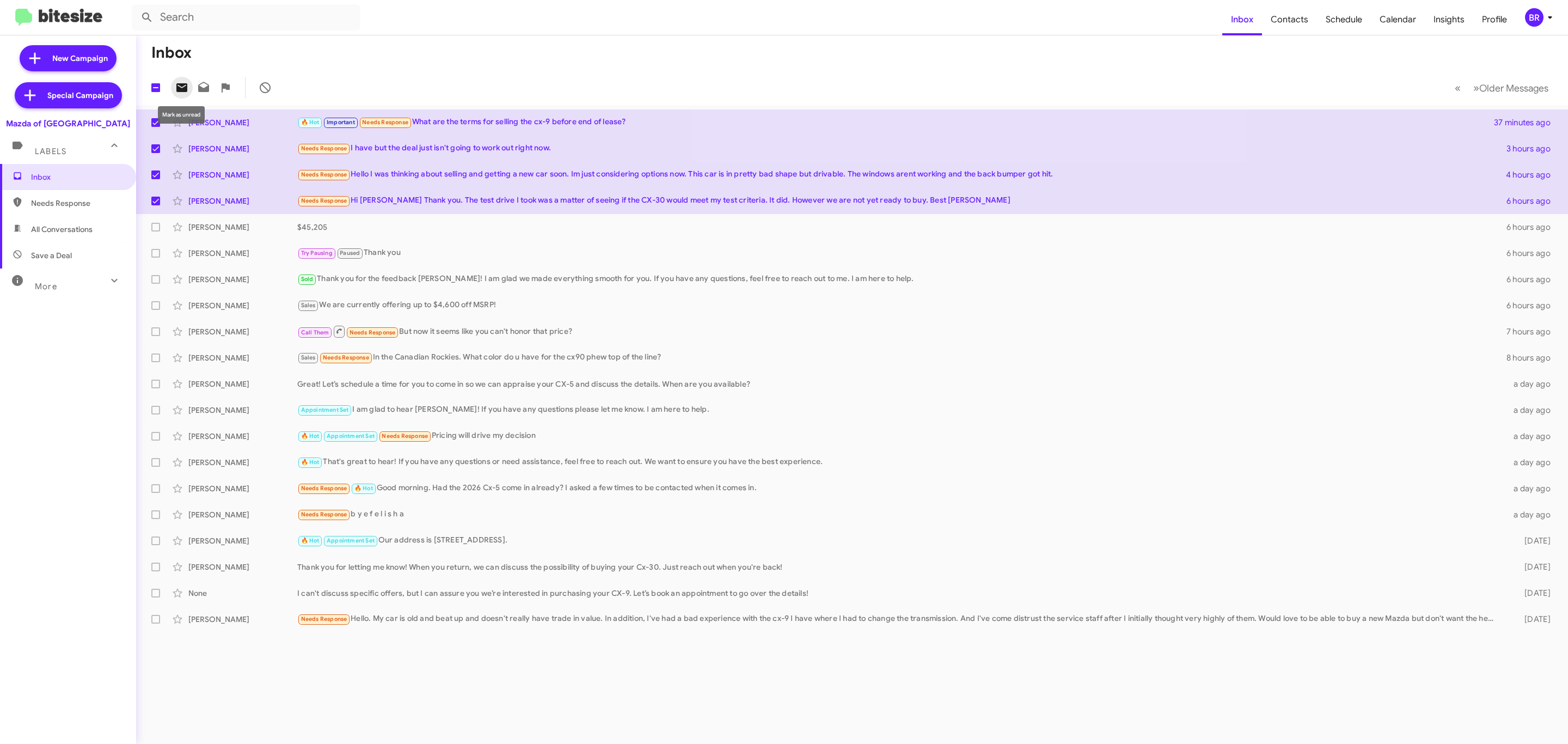
click at [185, 82] on icon at bounding box center [181, 87] width 13 height 13
click at [1542, 16] on div "BR" at bounding box center [1534, 17] width 18 height 18
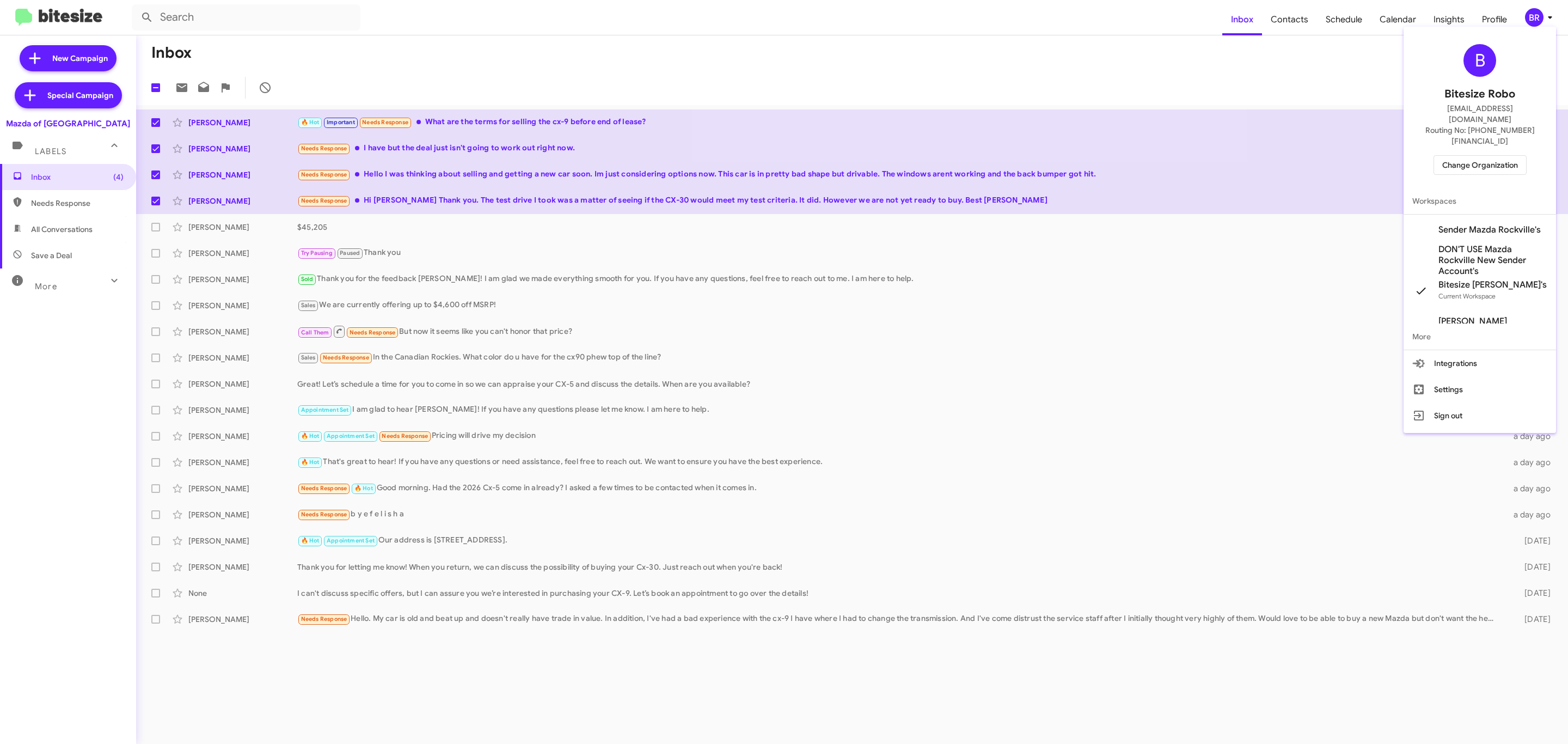
click at [1455, 156] on span "Change Organization" at bounding box center [1480, 165] width 75 height 18
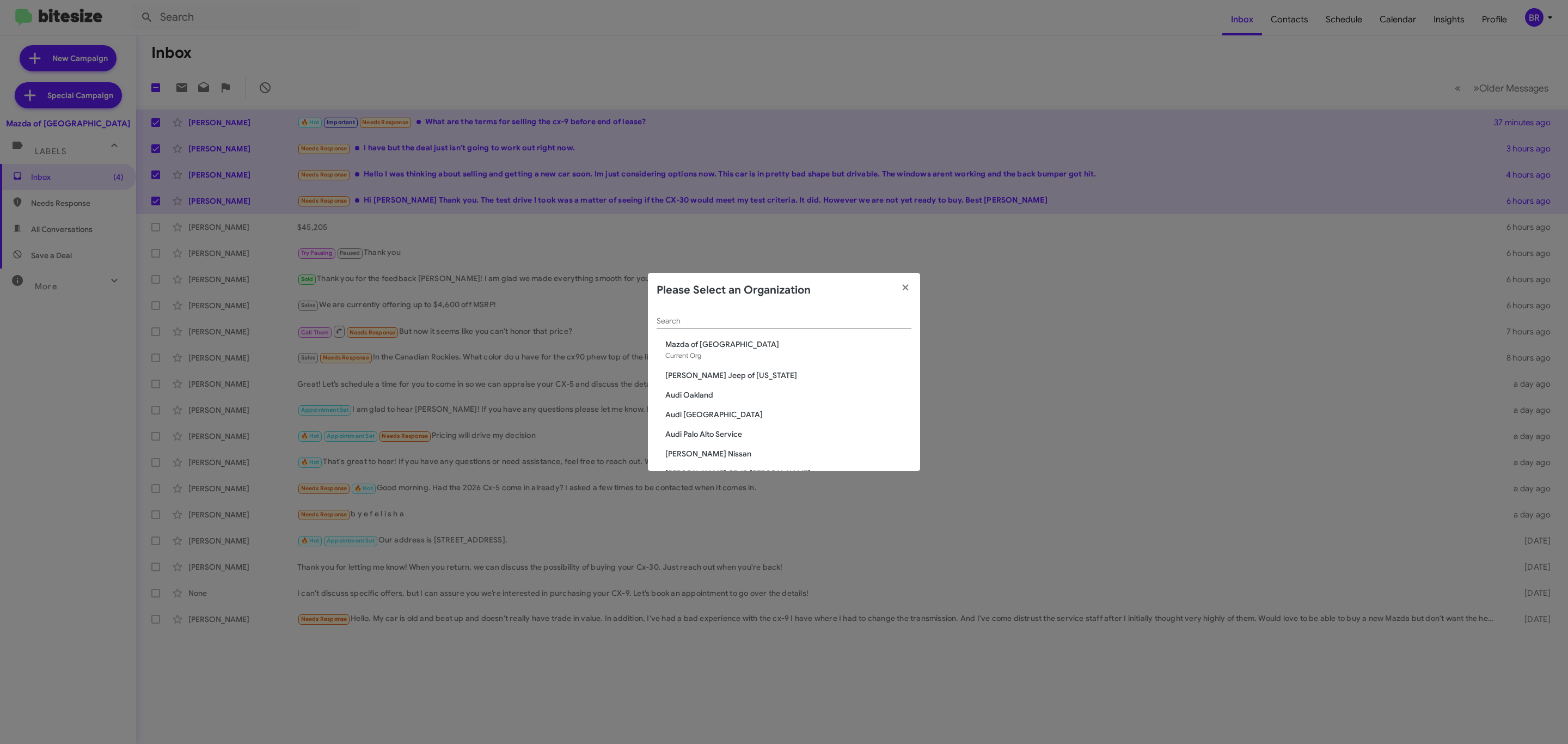
click at [878, 312] on div "Search" at bounding box center [784, 318] width 255 height 21
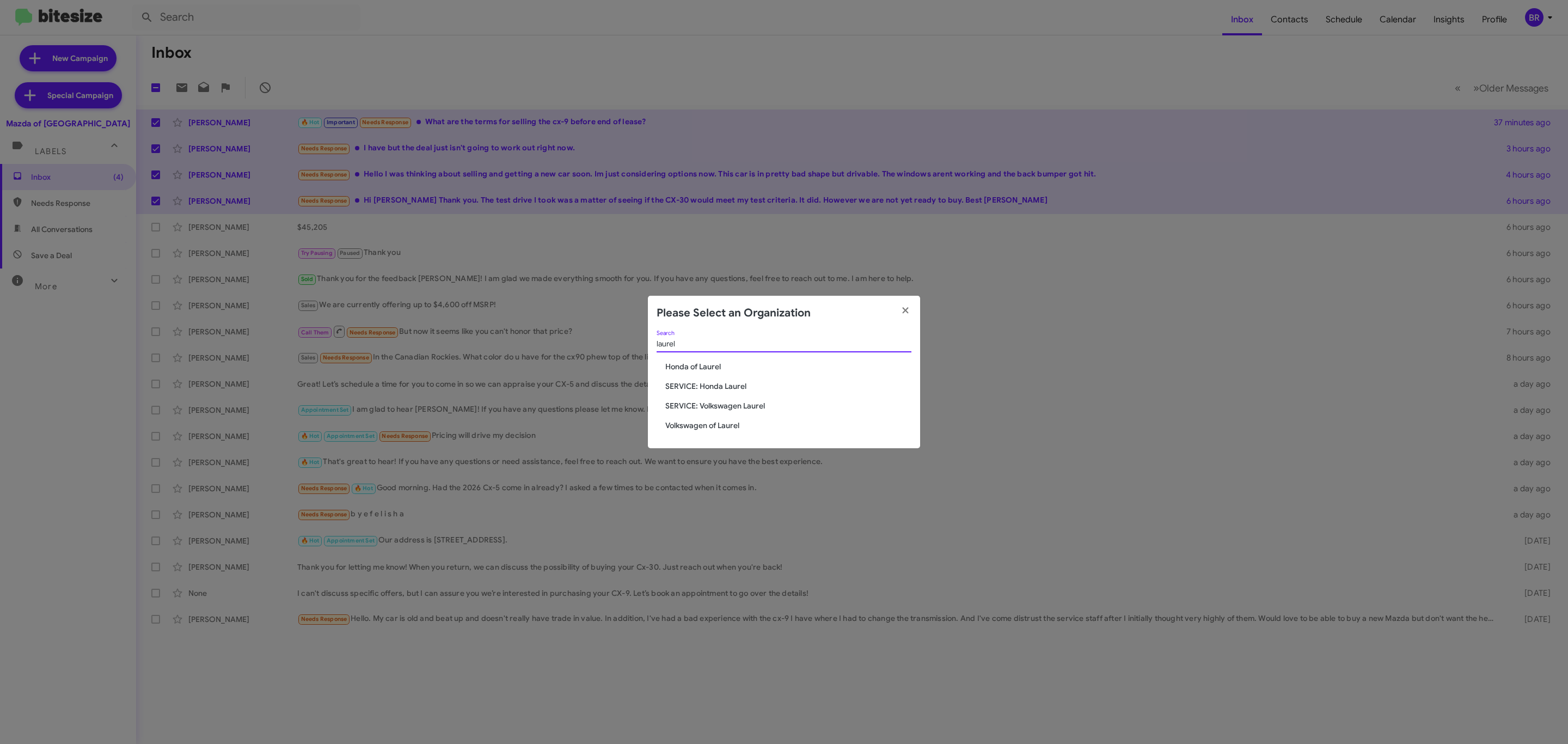
type input "laurel"
click at [715, 425] on span "Volkswagen of Laurel" at bounding box center [788, 426] width 246 height 11
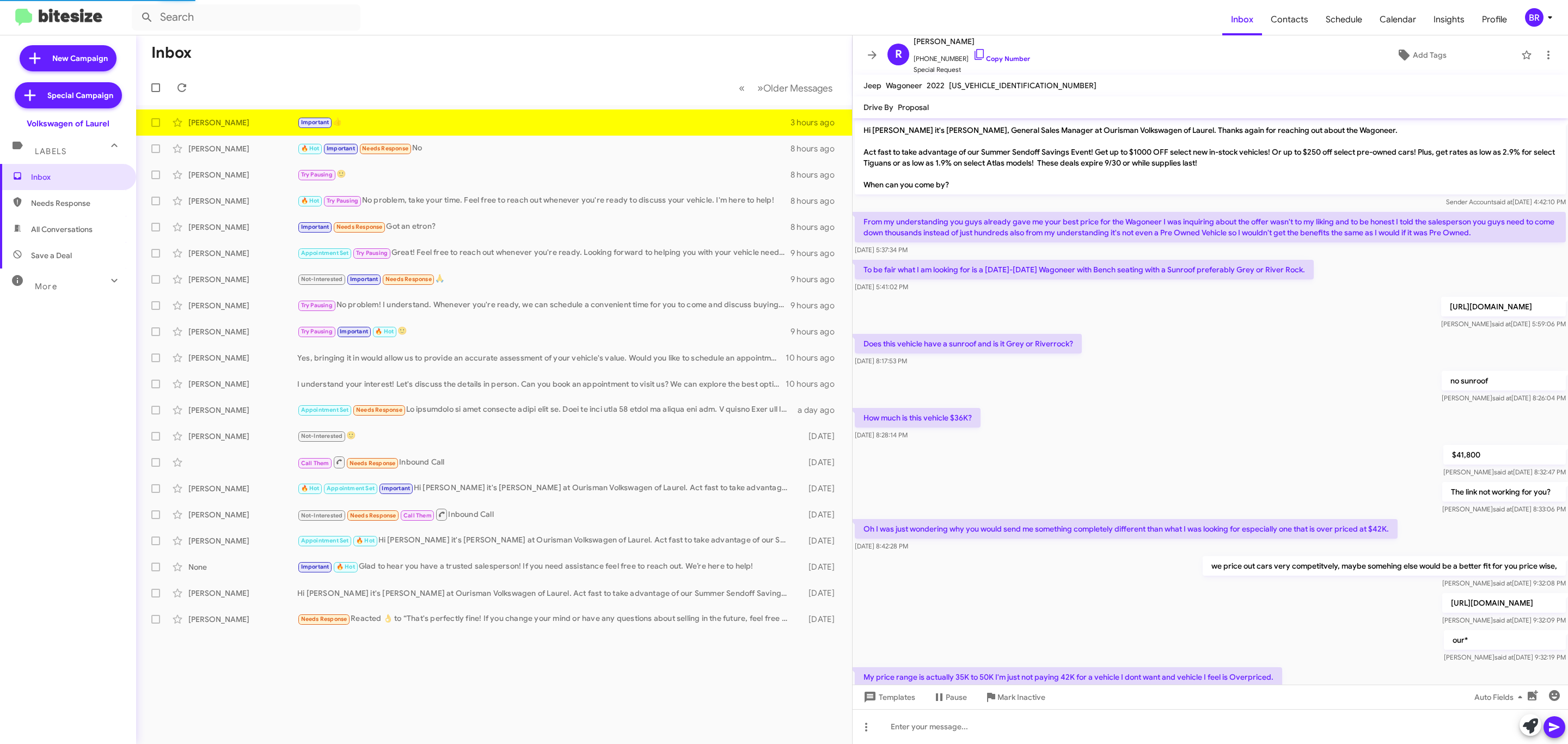
scroll to position [95, 0]
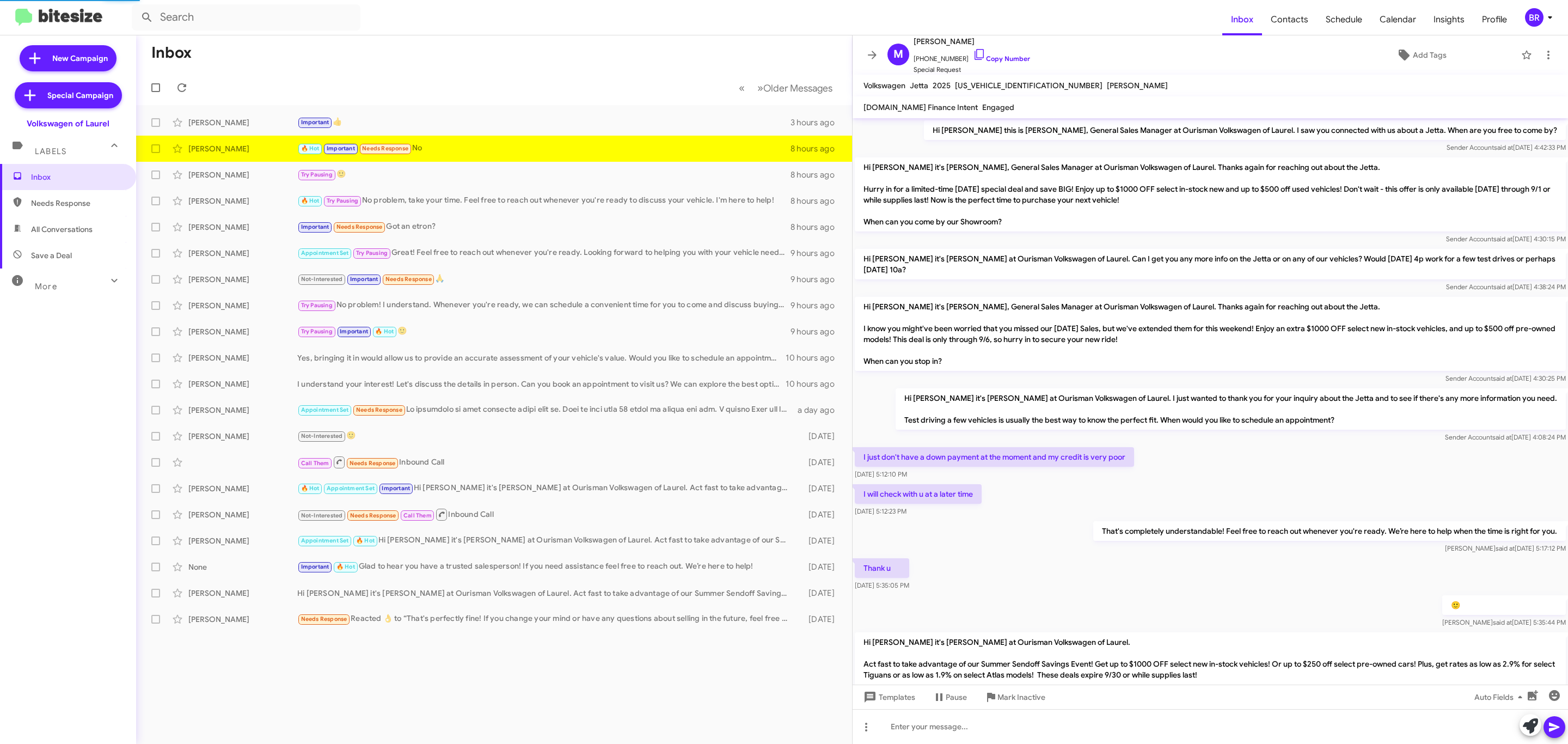
scroll to position [185, 0]
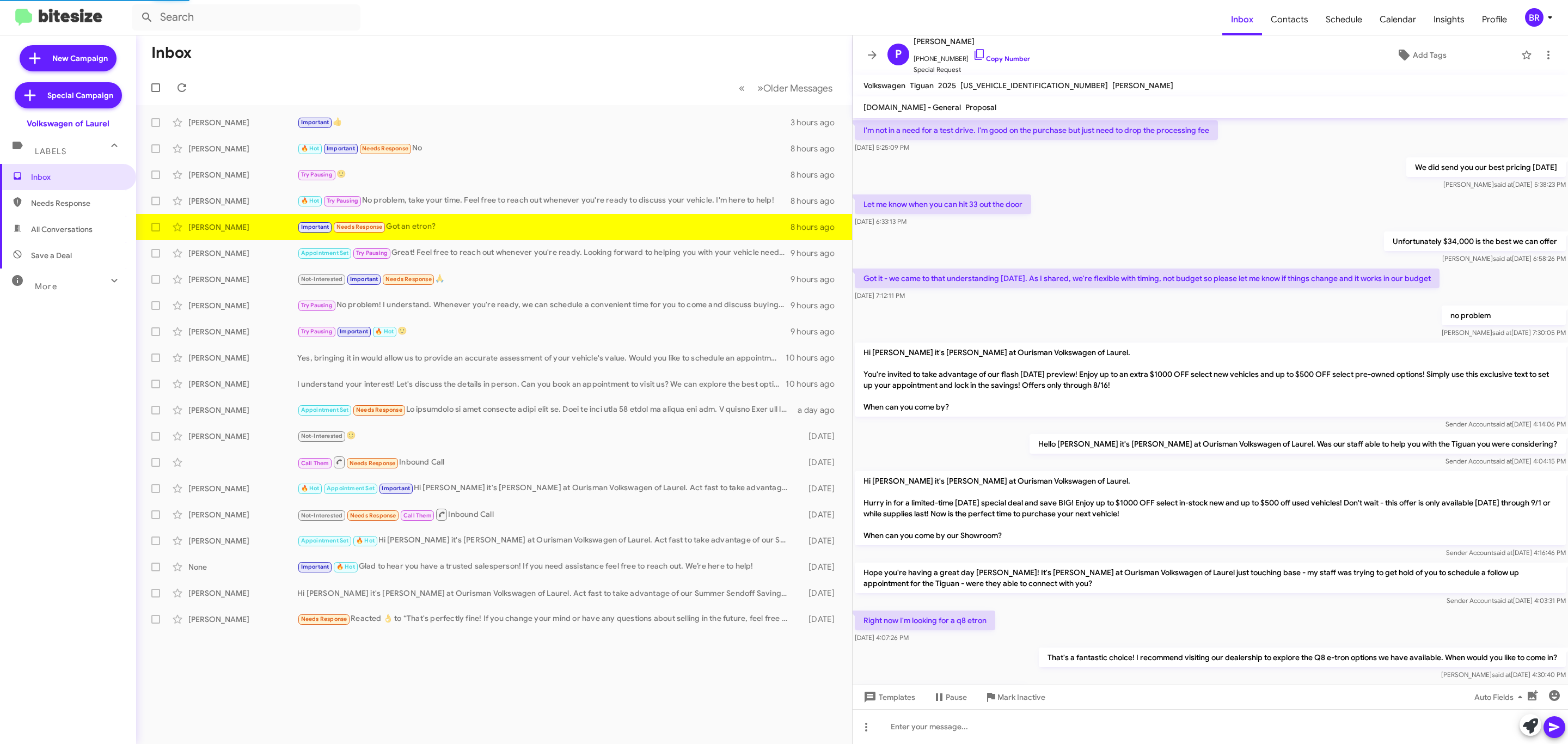
scroll to position [457, 0]
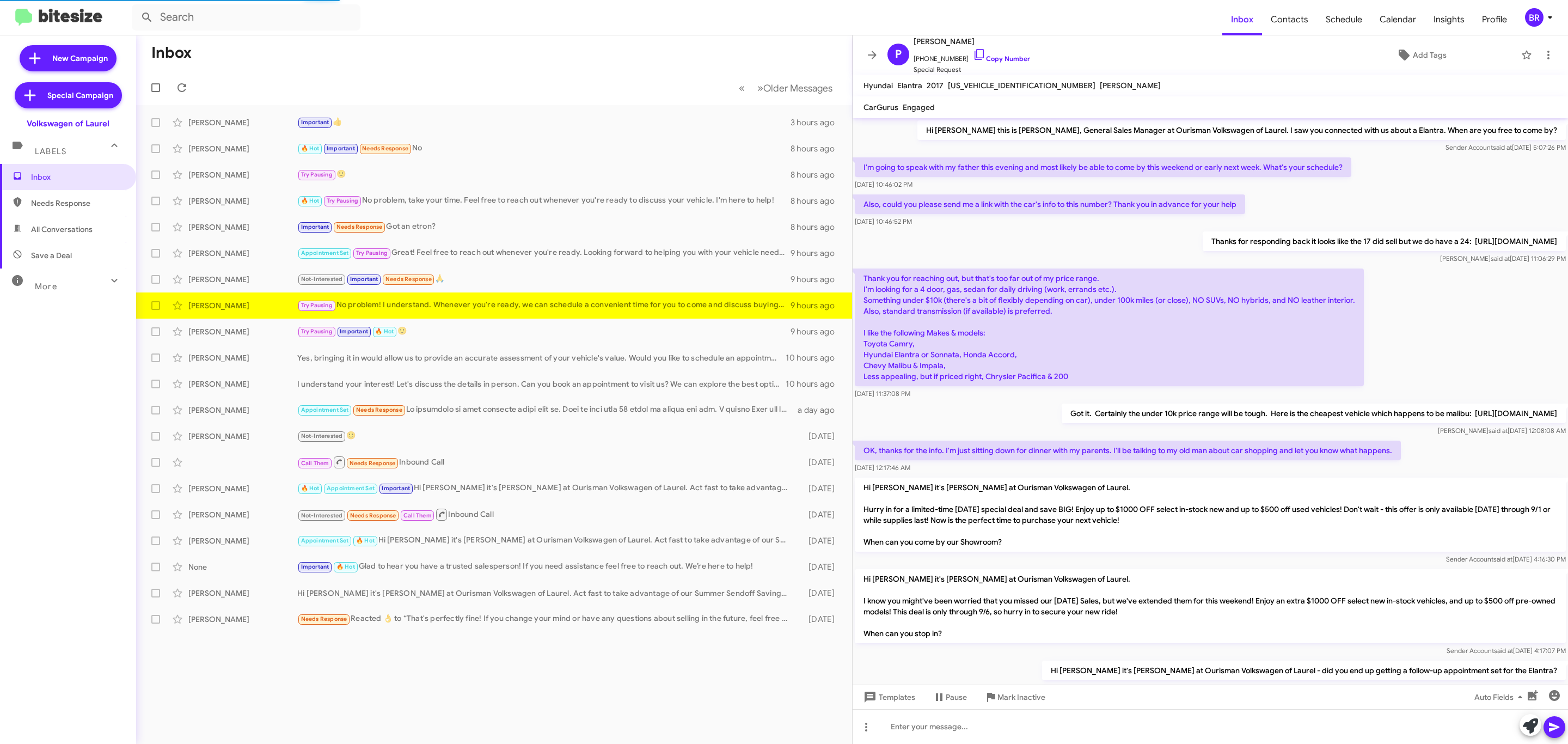
scroll to position [273, 0]
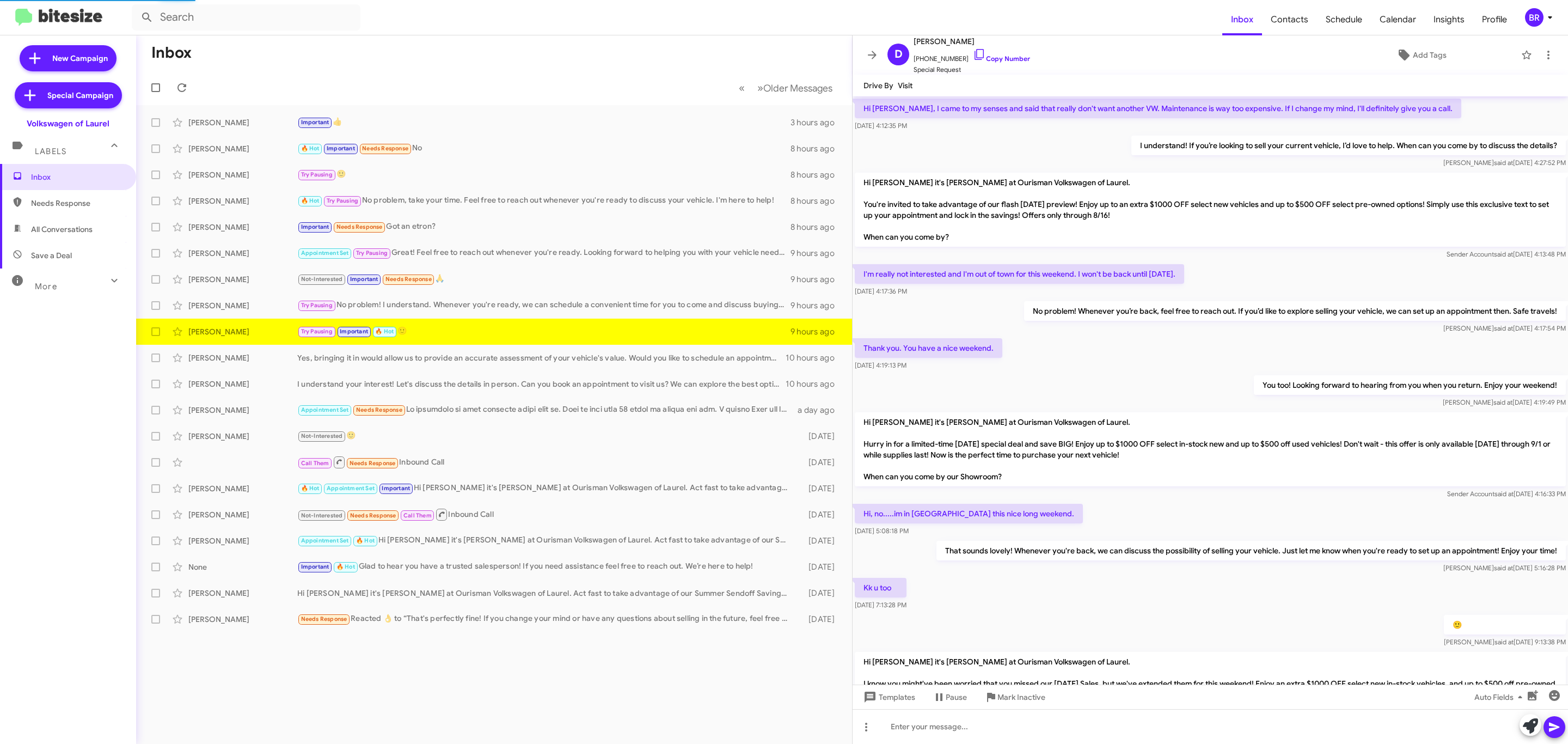
scroll to position [424, 0]
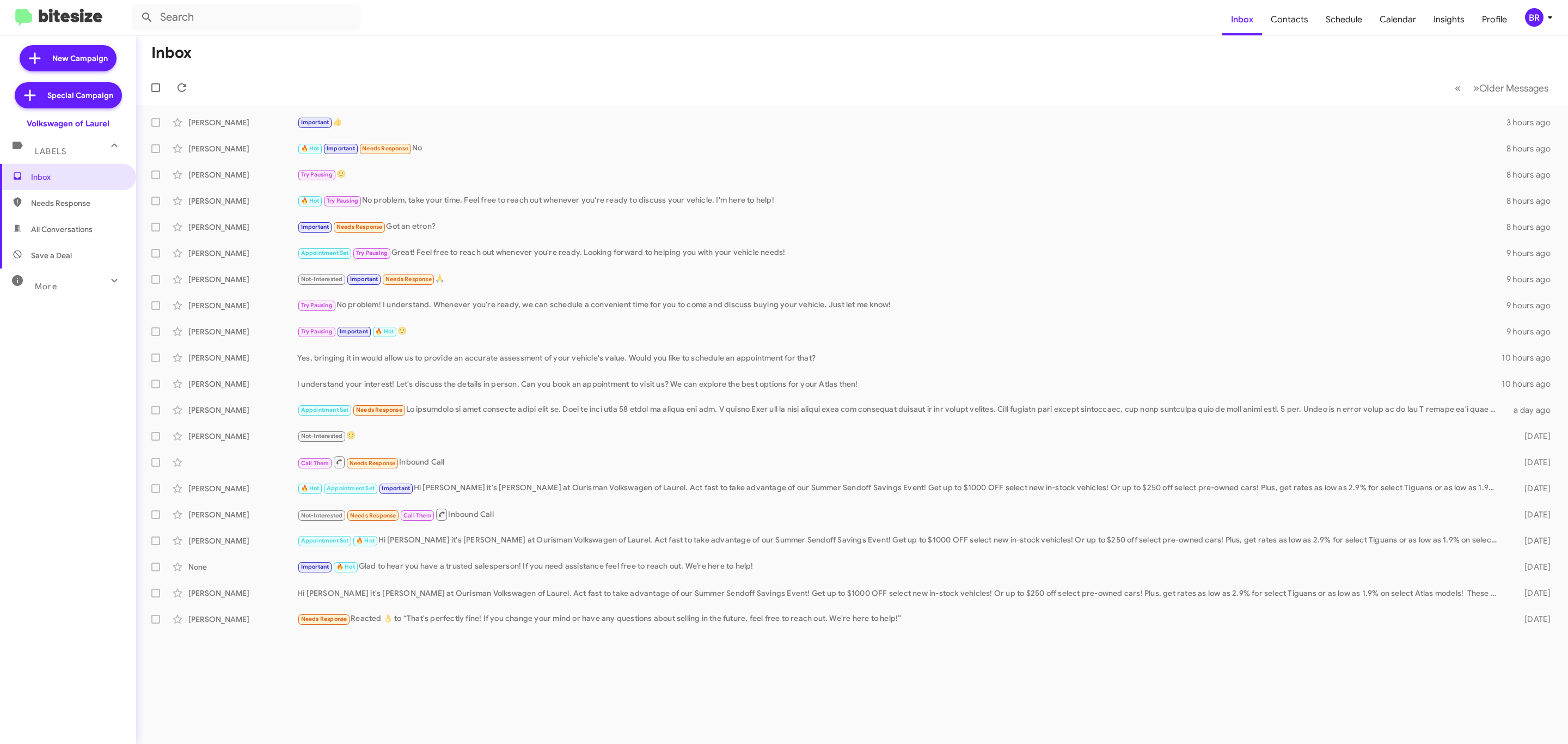
click at [1524, 18] on span "BR" at bounding box center [1541, 17] width 33 height 18
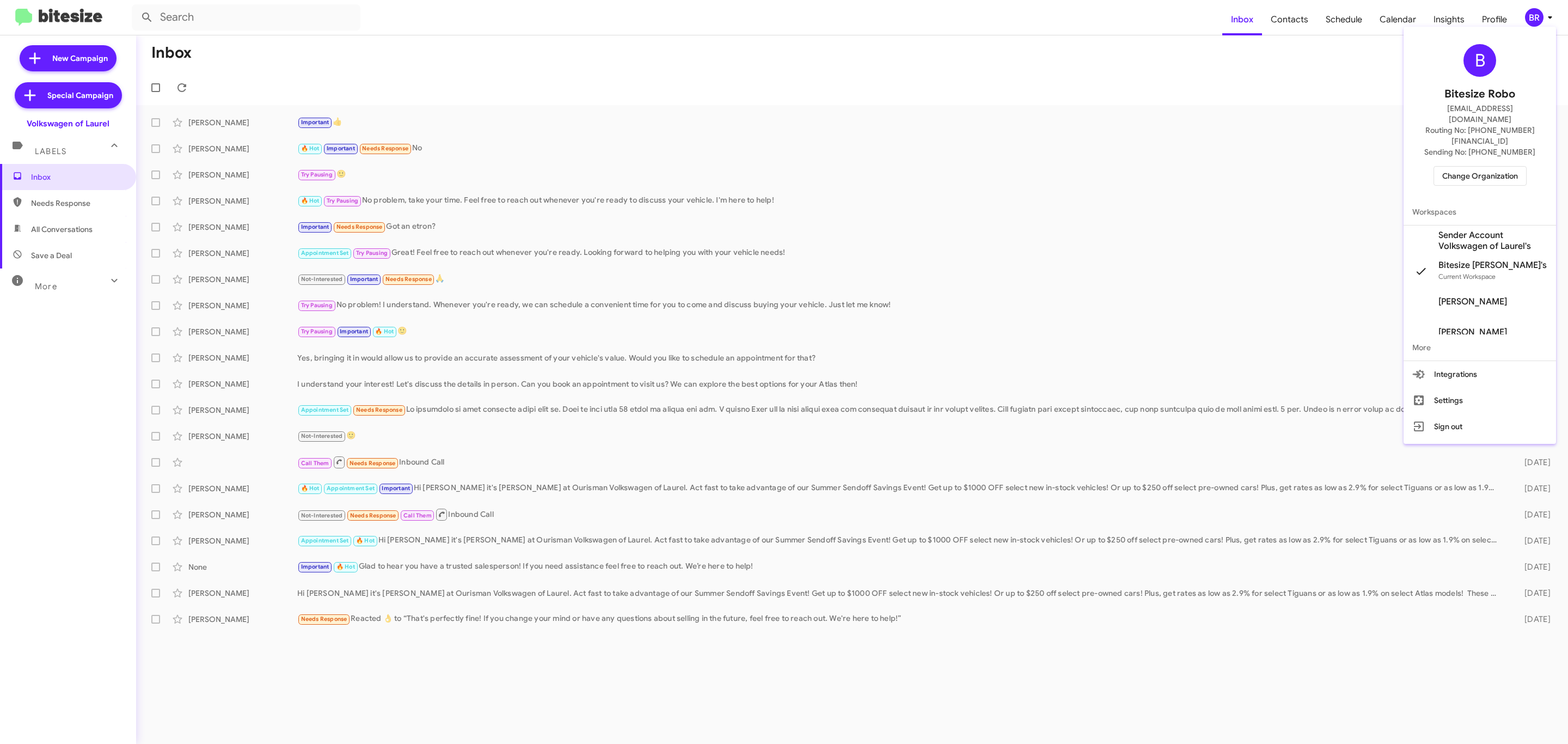
click at [1459, 166] on button "Change Organization" at bounding box center [1480, 176] width 93 height 19
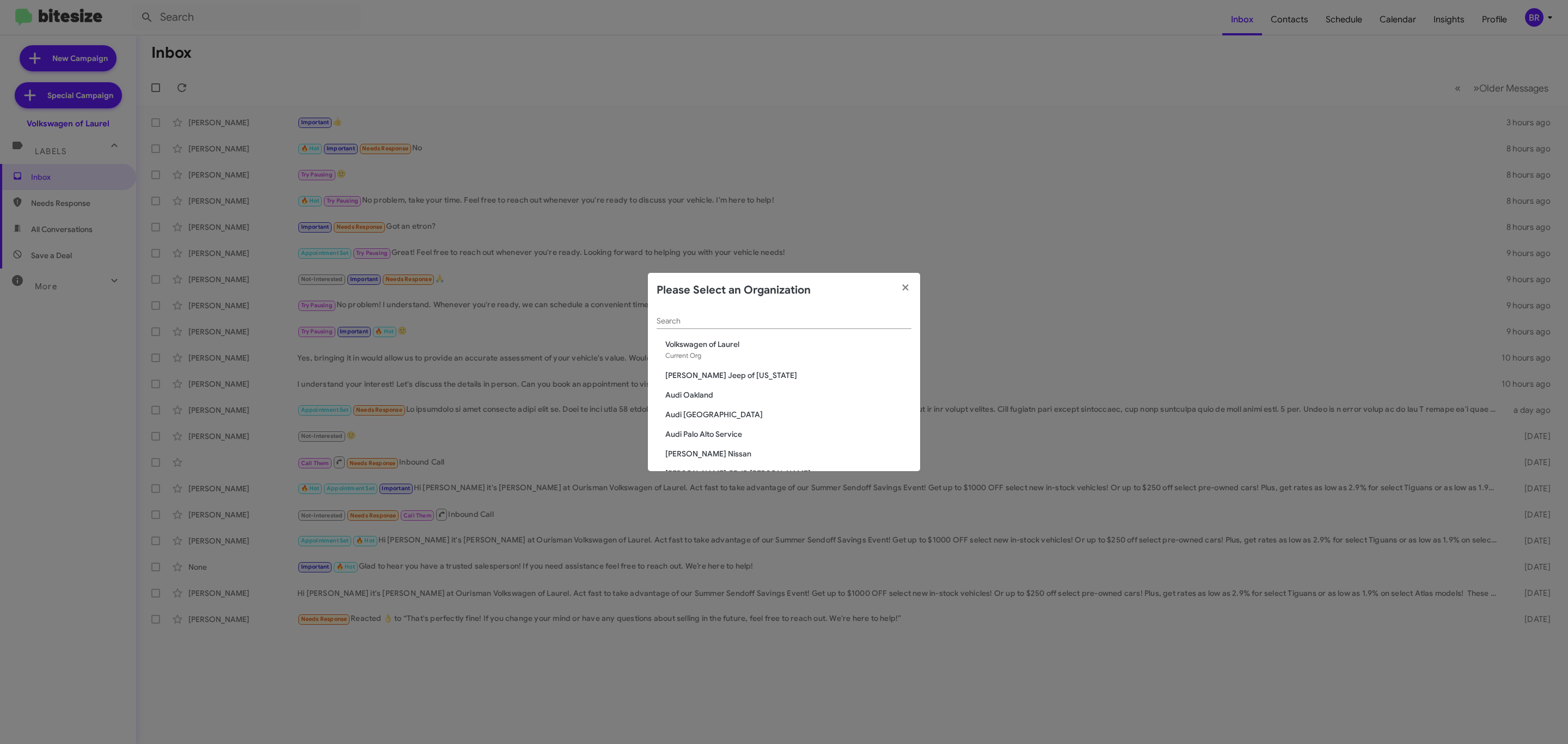
click at [837, 315] on div "Search" at bounding box center [784, 318] width 255 height 21
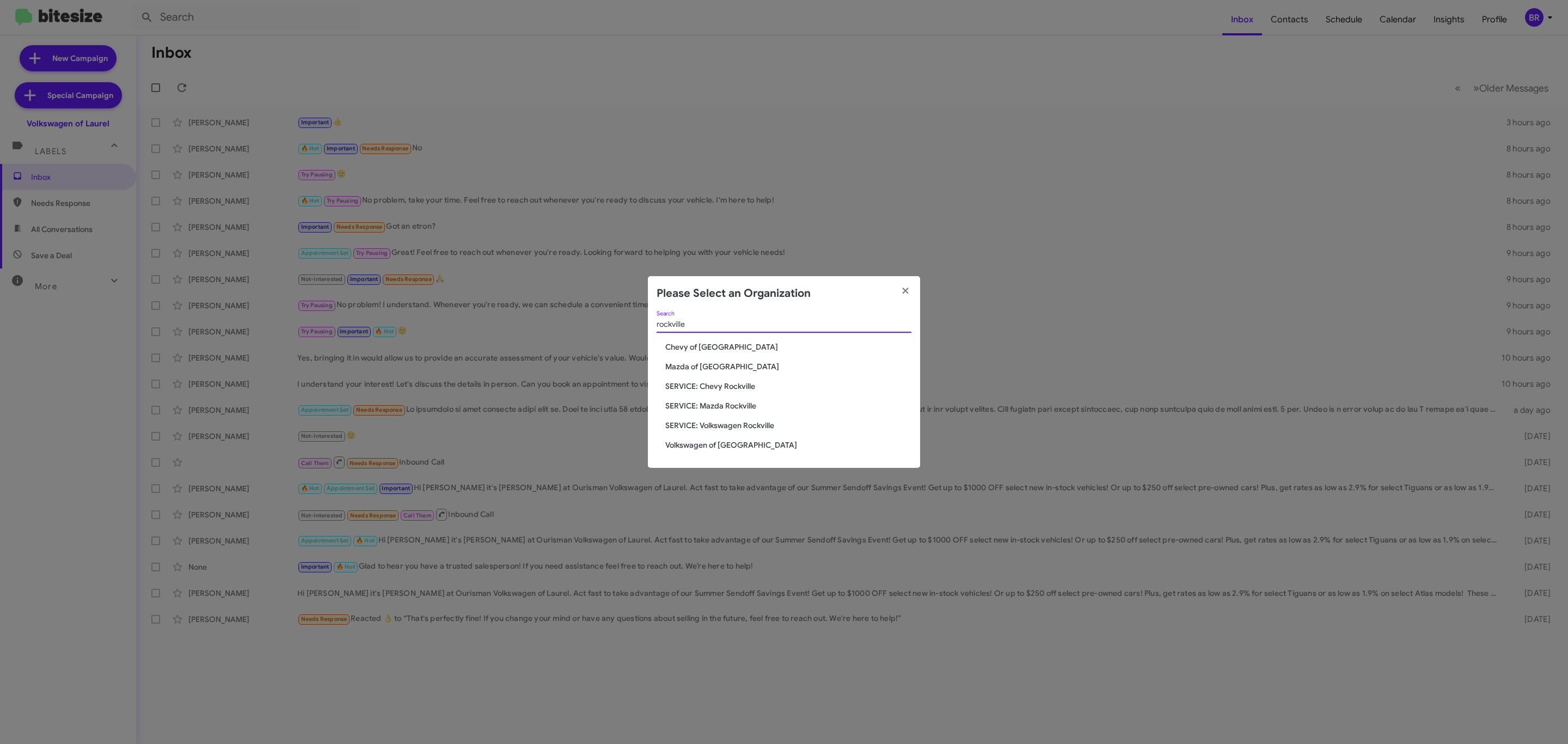
type input "rockville"
click at [699, 445] on span "Volkswagen of [GEOGRAPHIC_DATA]" at bounding box center [788, 445] width 246 height 11
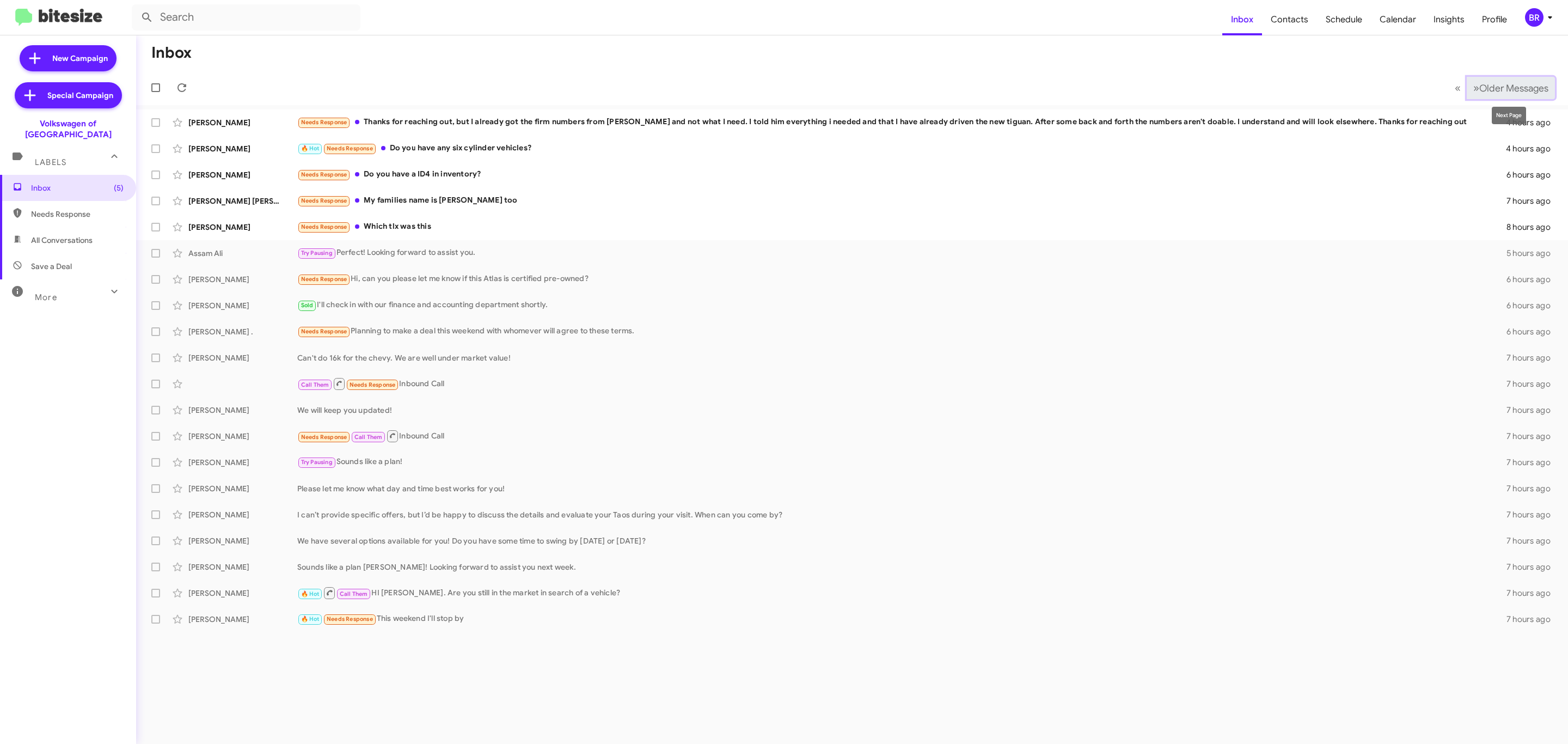
click at [1499, 89] on span "Older Messages" at bounding box center [1514, 88] width 69 height 12
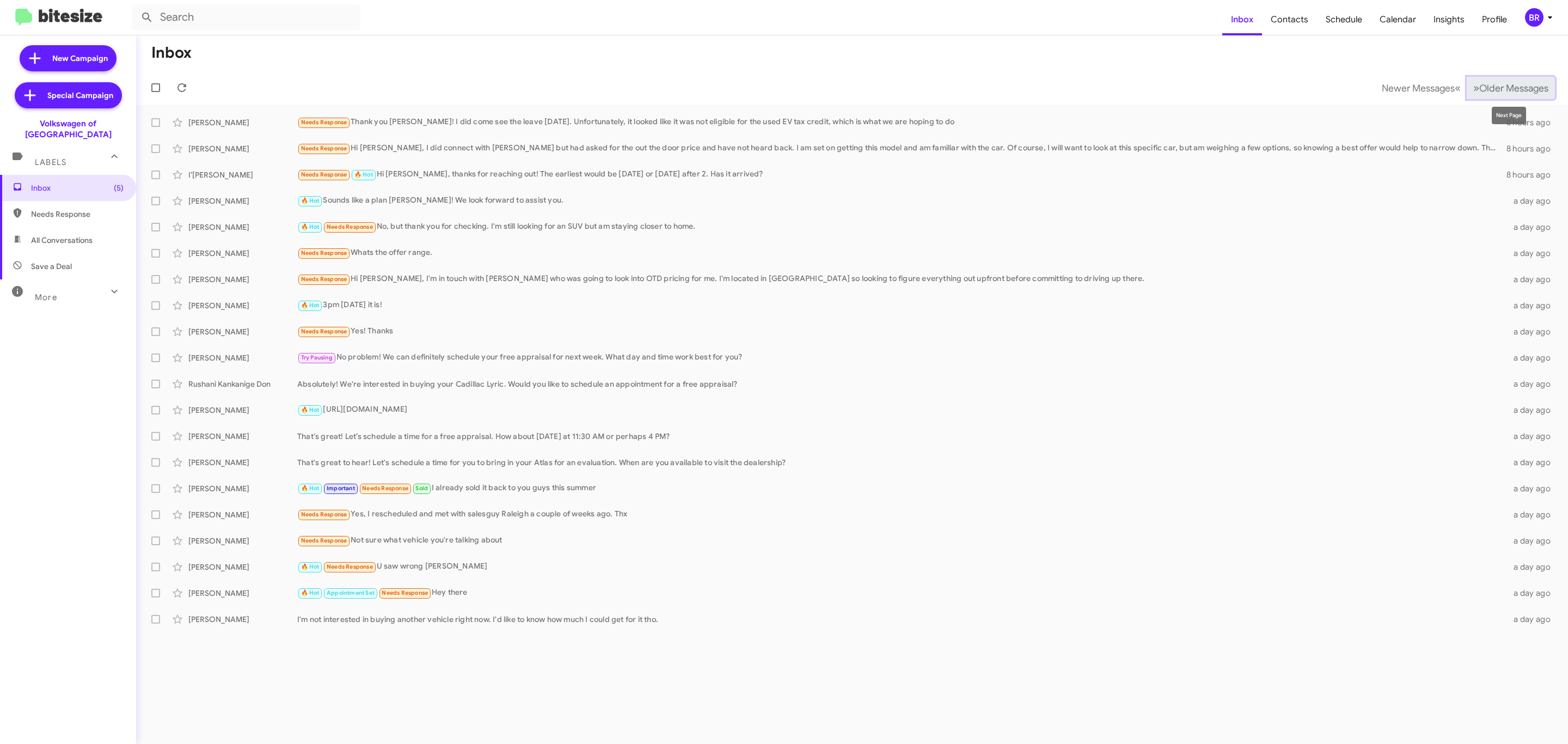
click at [1473, 85] on span "»" at bounding box center [1476, 88] width 6 height 13
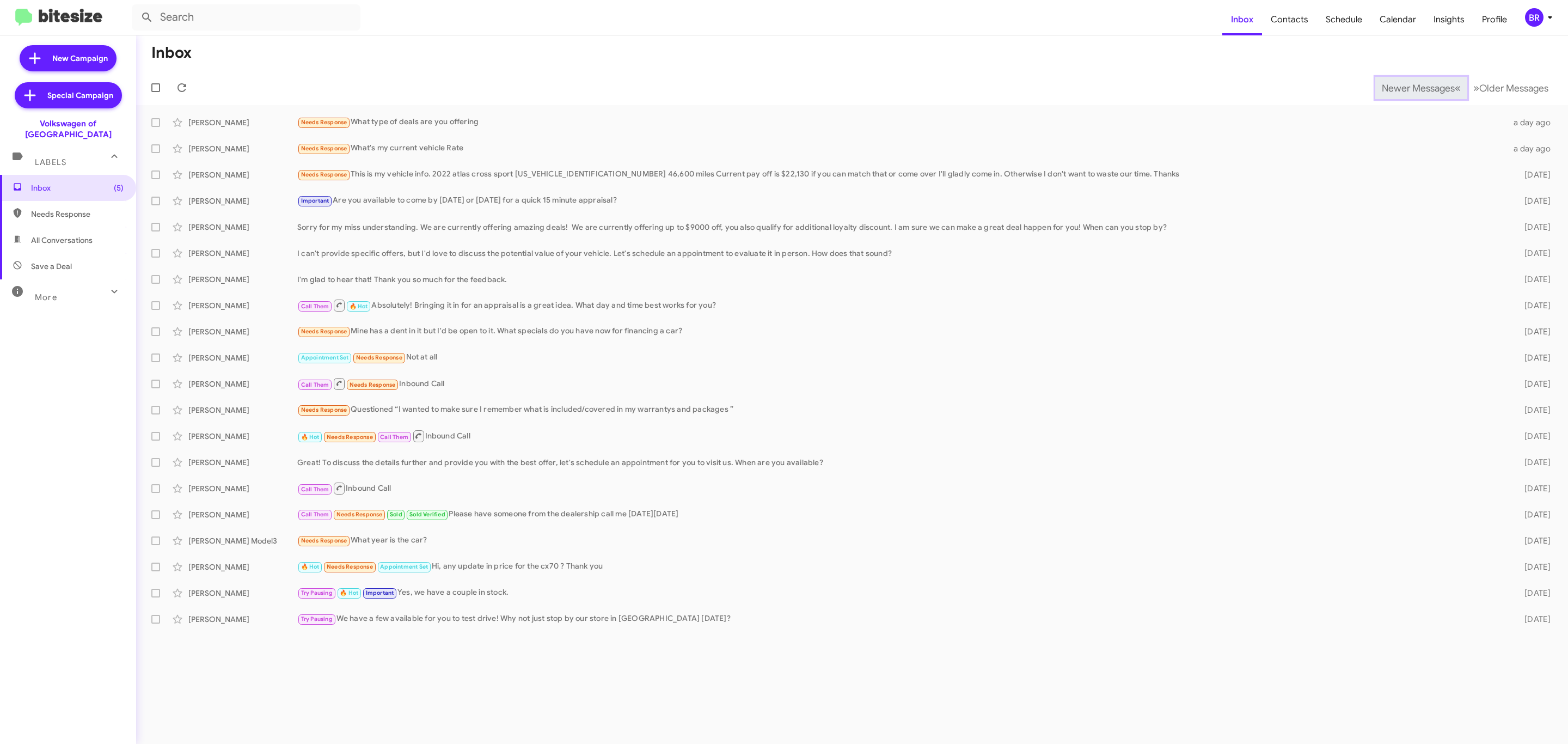
click at [1410, 86] on span "Newer Messages" at bounding box center [1418, 88] width 73 height 12
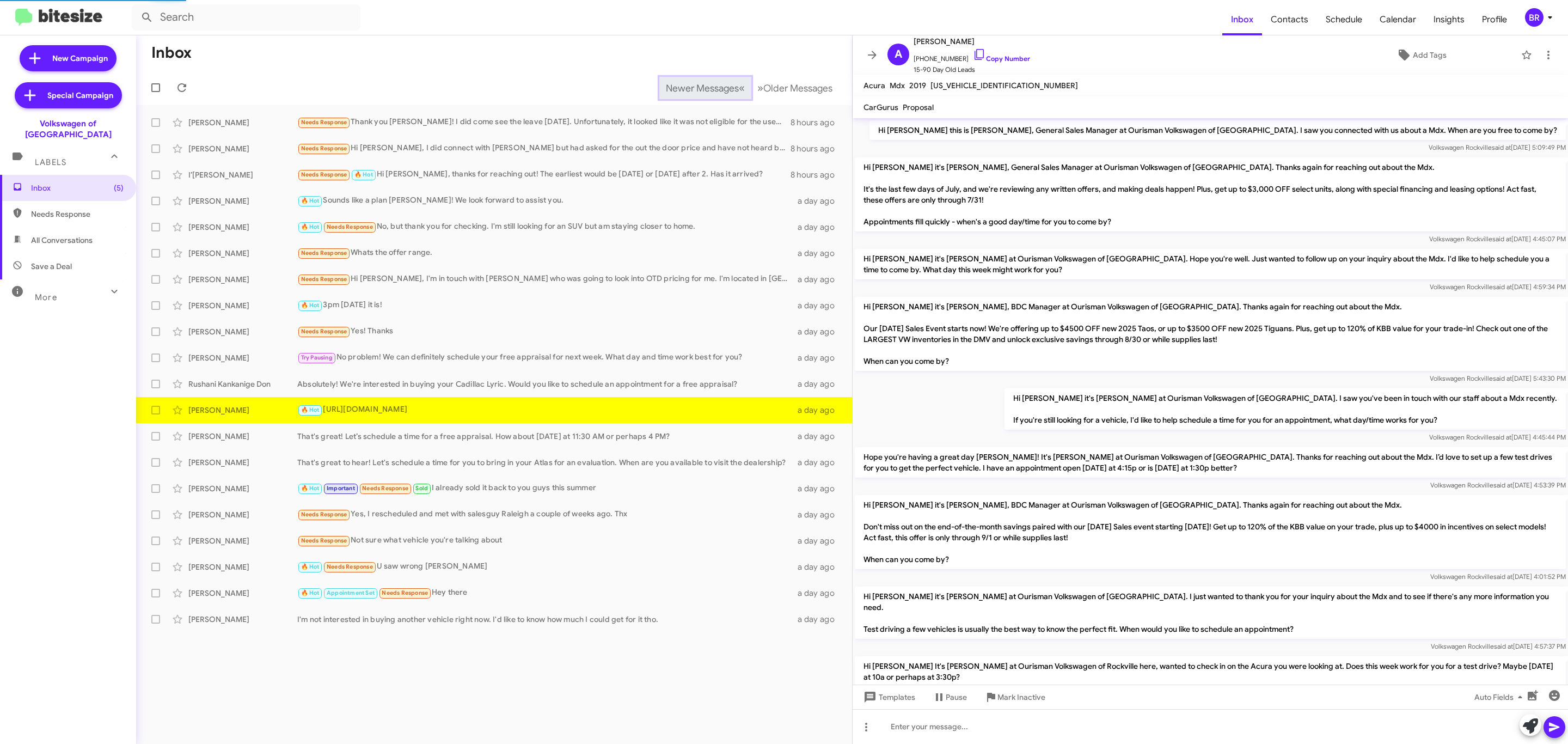
scroll to position [200, 0]
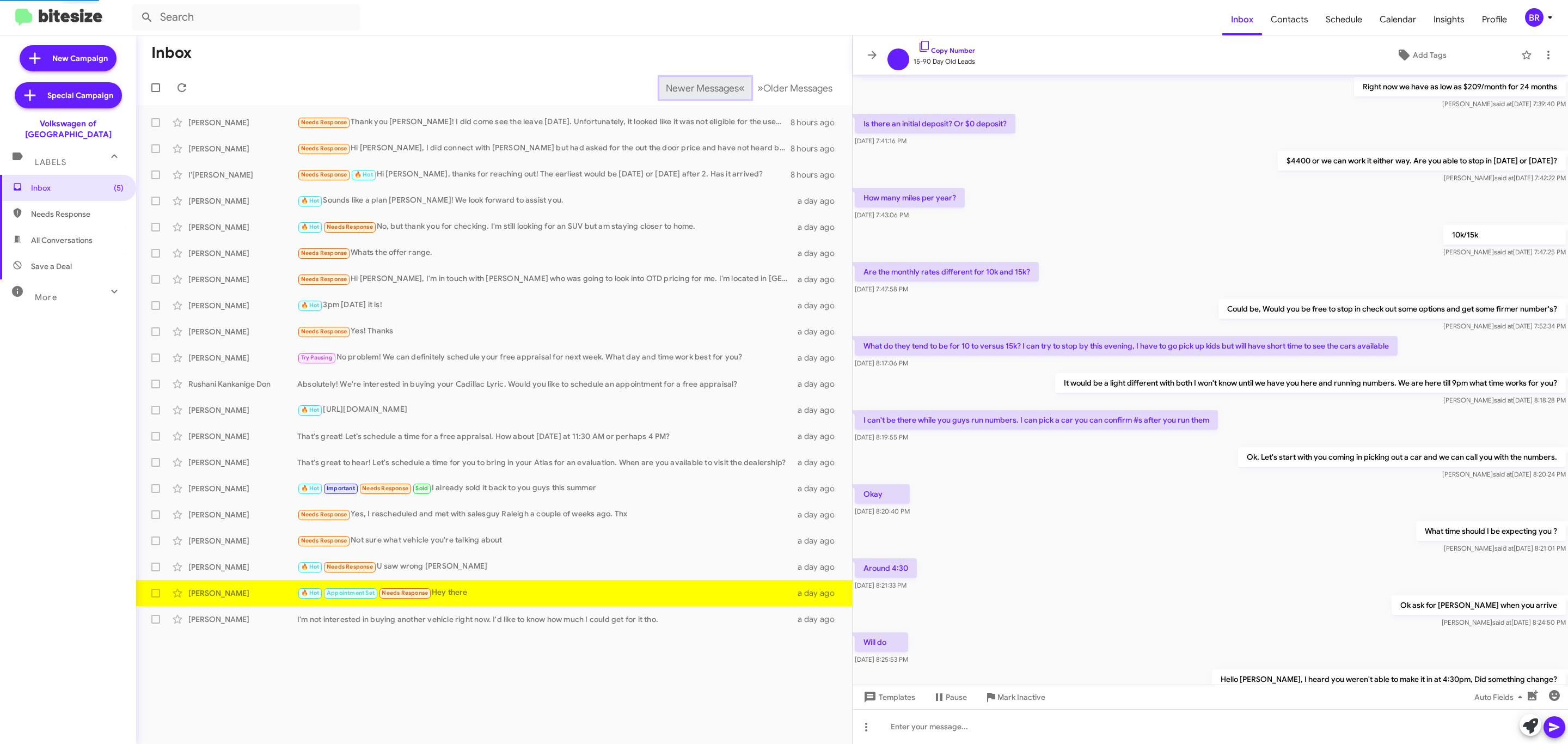
scroll to position [168, 0]
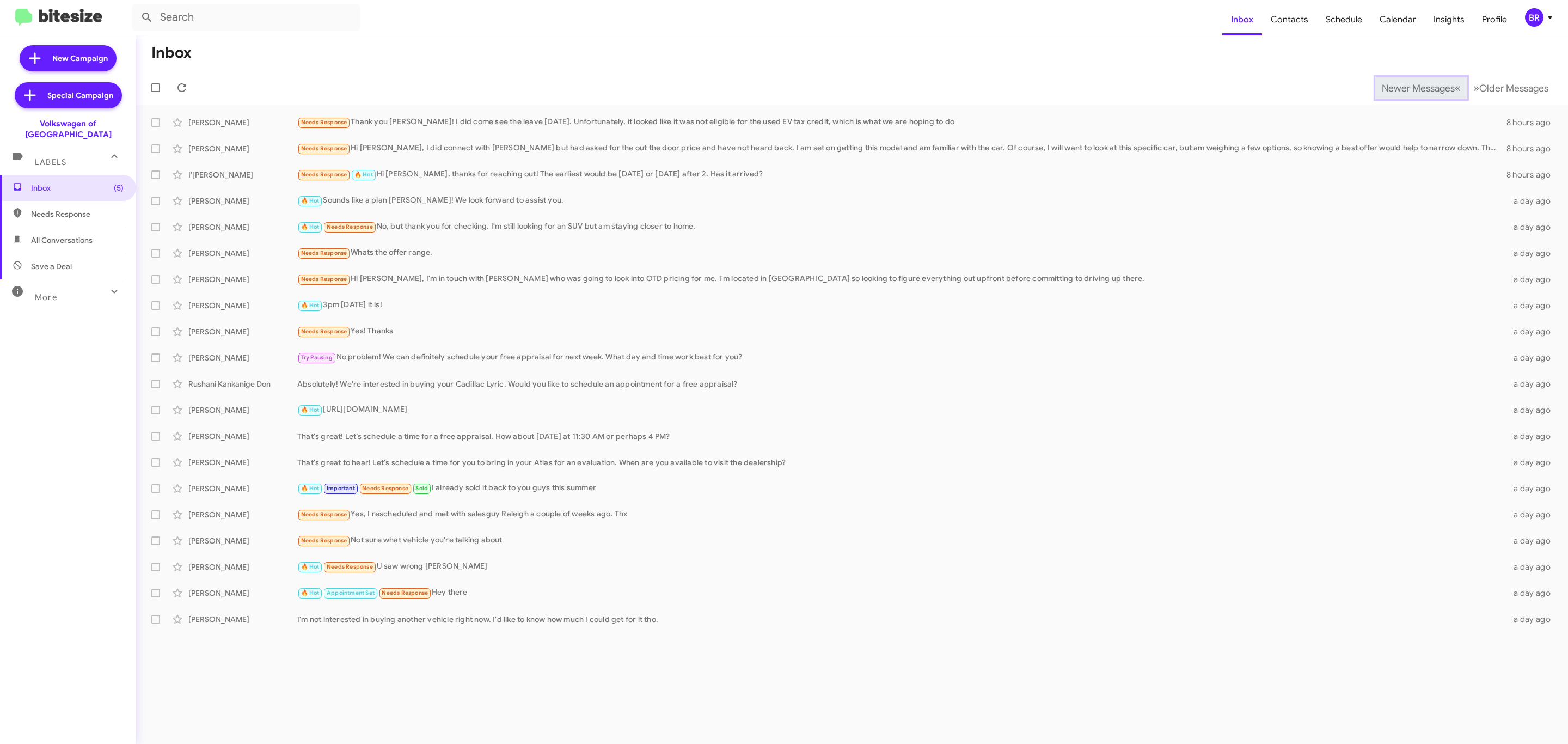
click at [1410, 86] on span "Newer Messages" at bounding box center [1418, 88] width 73 height 12
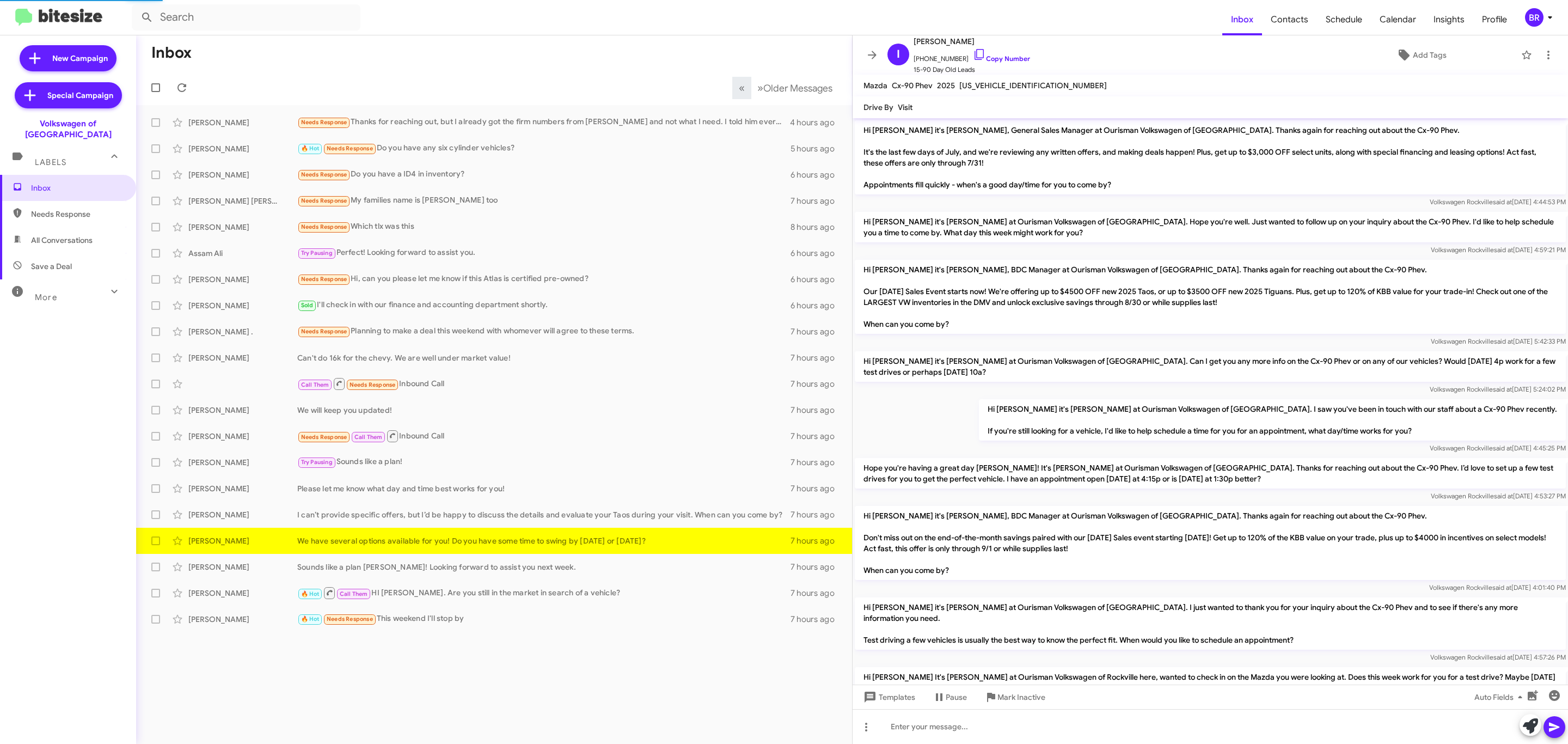
scroll to position [182, 0]
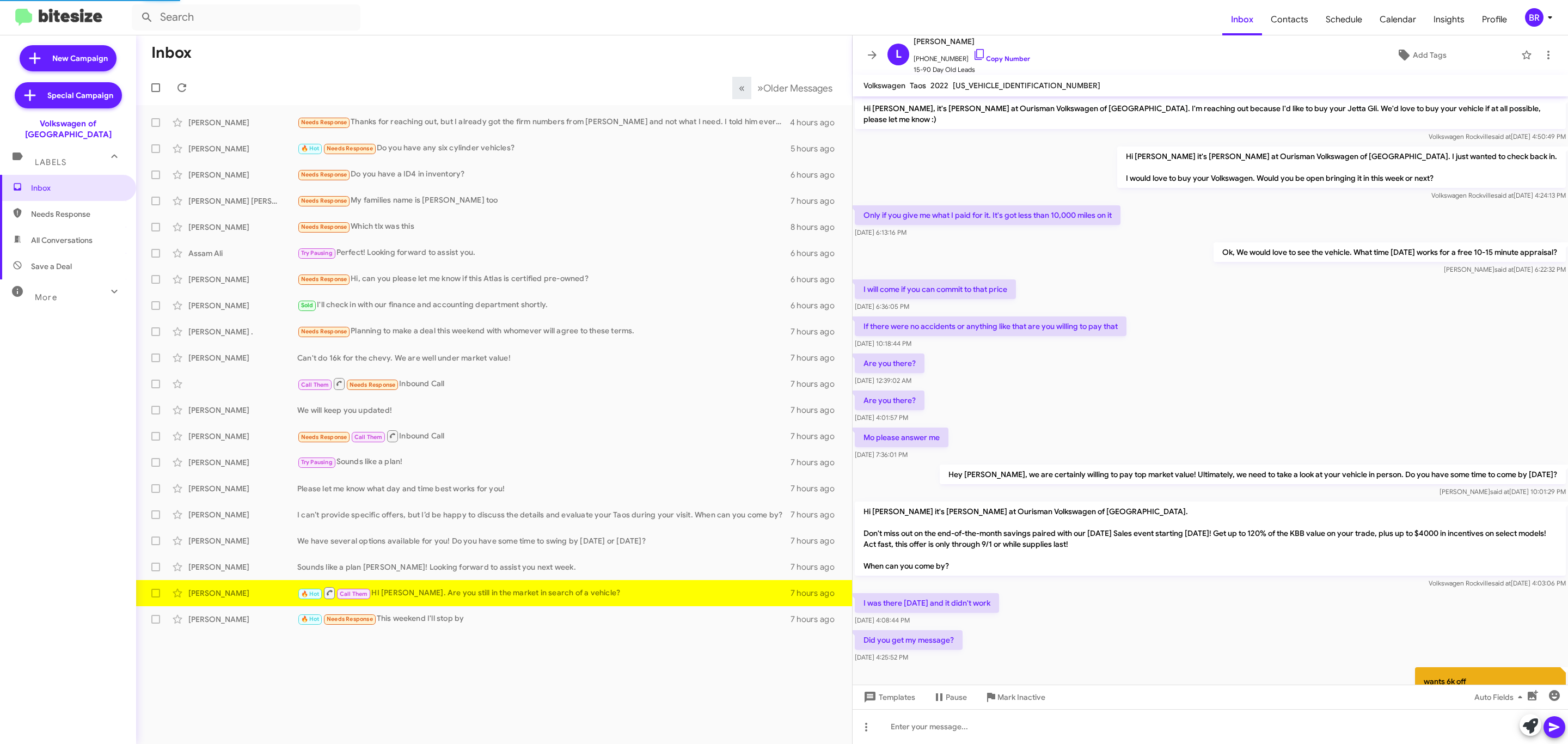
scroll to position [286, 0]
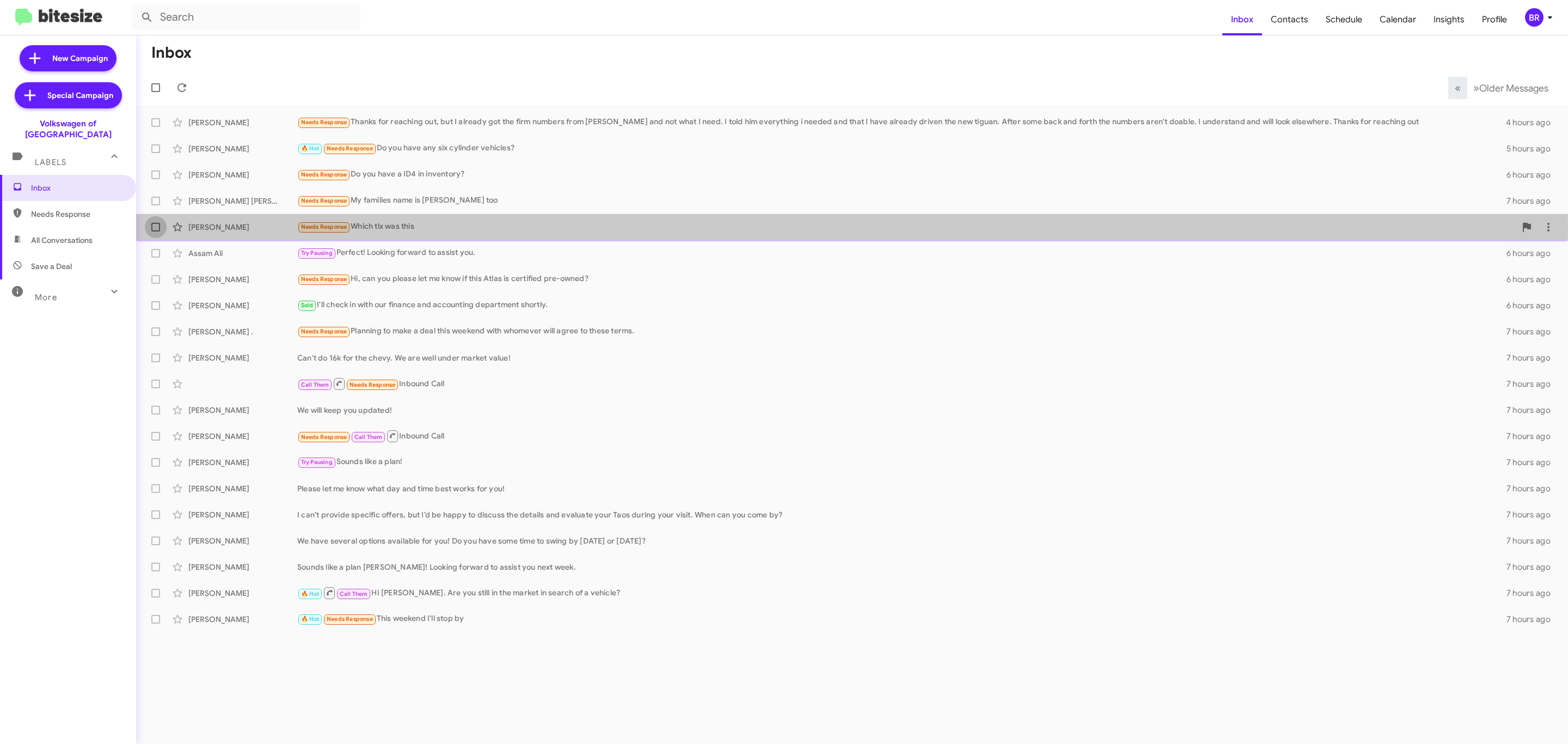
click at [156, 231] on span at bounding box center [156, 227] width 9 height 9
click at [156, 231] on input "checkbox" at bounding box center [155, 231] width 1 height 1
checkbox input "true"
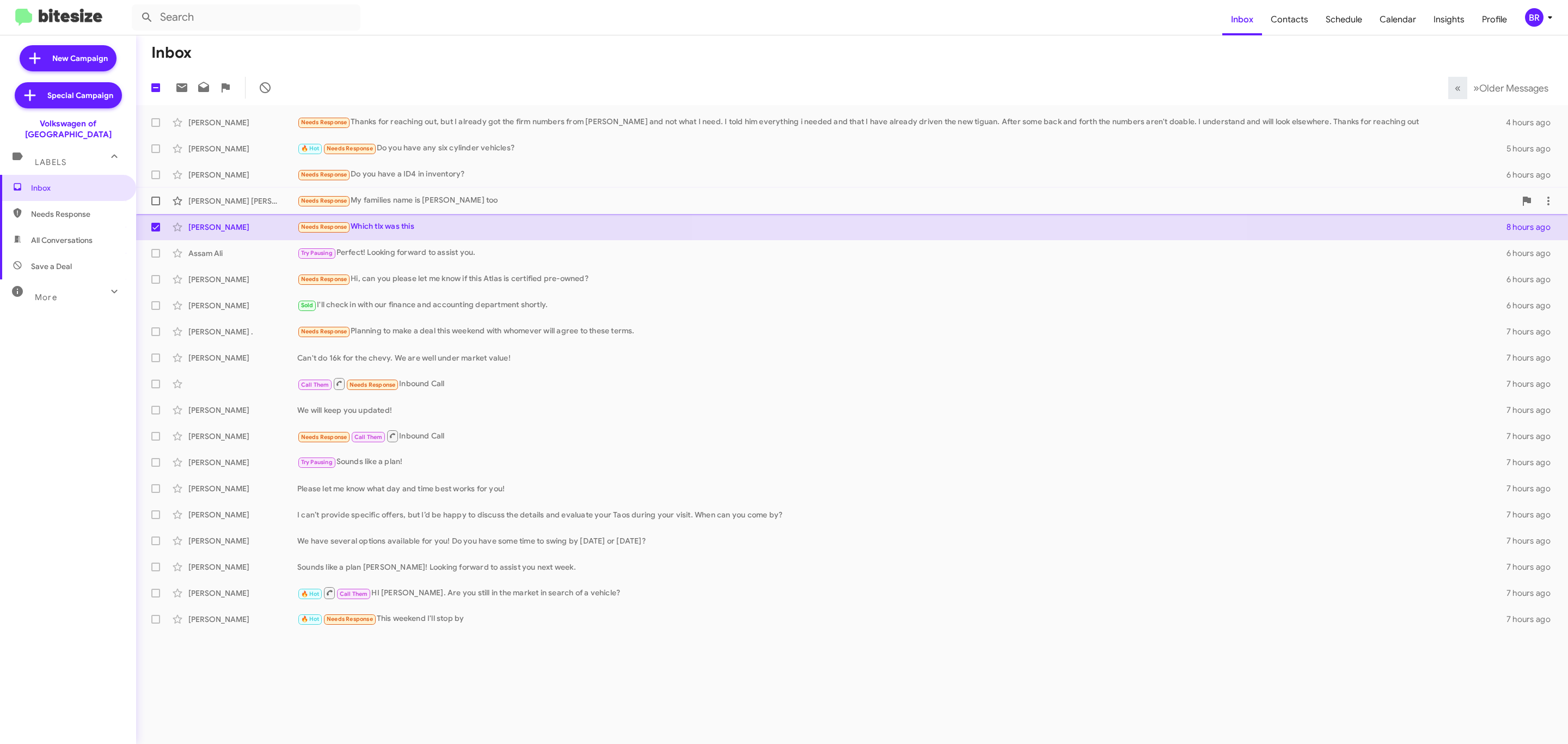
click at [152, 200] on span at bounding box center [156, 201] width 9 height 9
click at [155, 205] on input "checkbox" at bounding box center [155, 205] width 1 height 1
checkbox input "true"
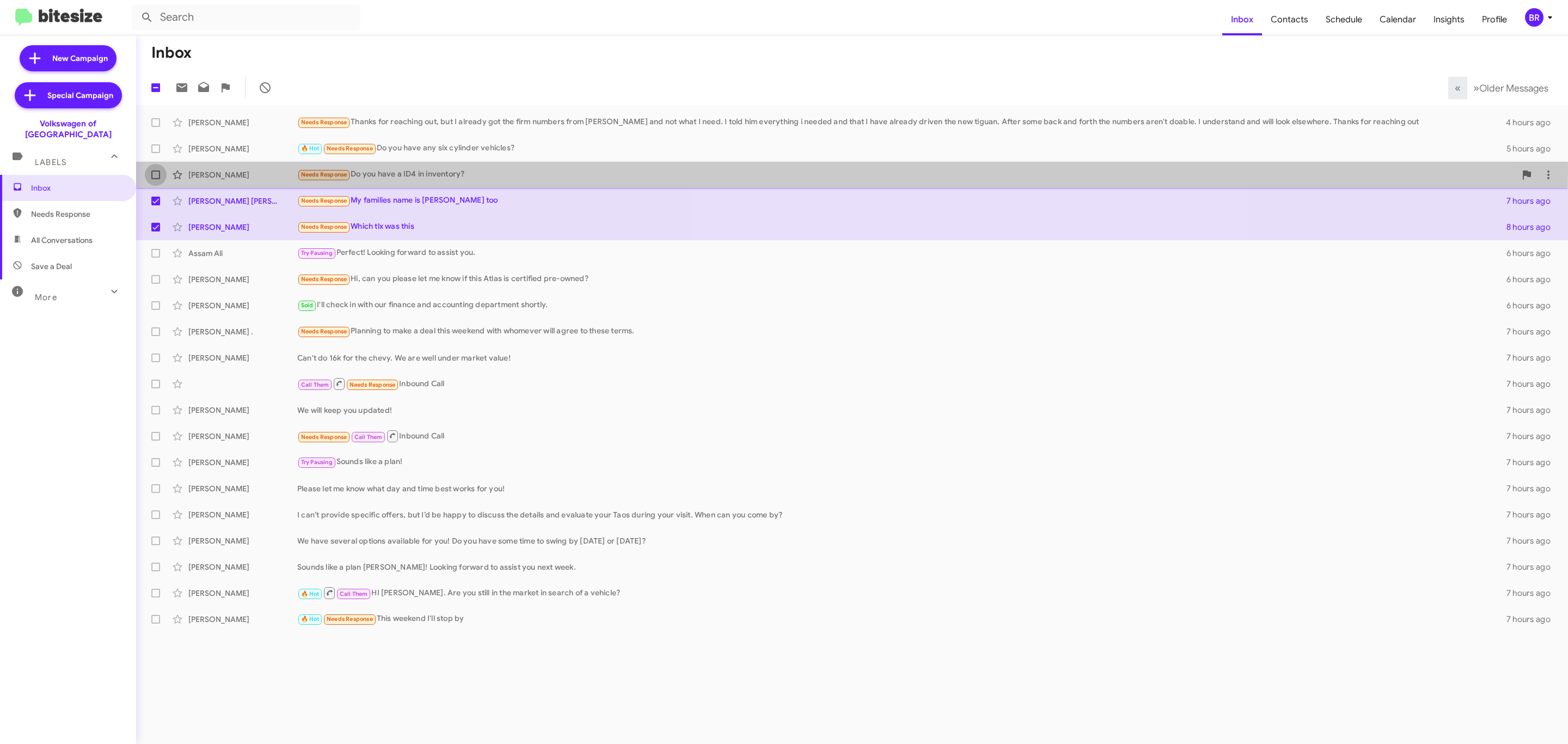
click at [157, 172] on span at bounding box center [156, 175] width 9 height 9
click at [156, 179] on input "checkbox" at bounding box center [155, 179] width 1 height 1
checkbox input "true"
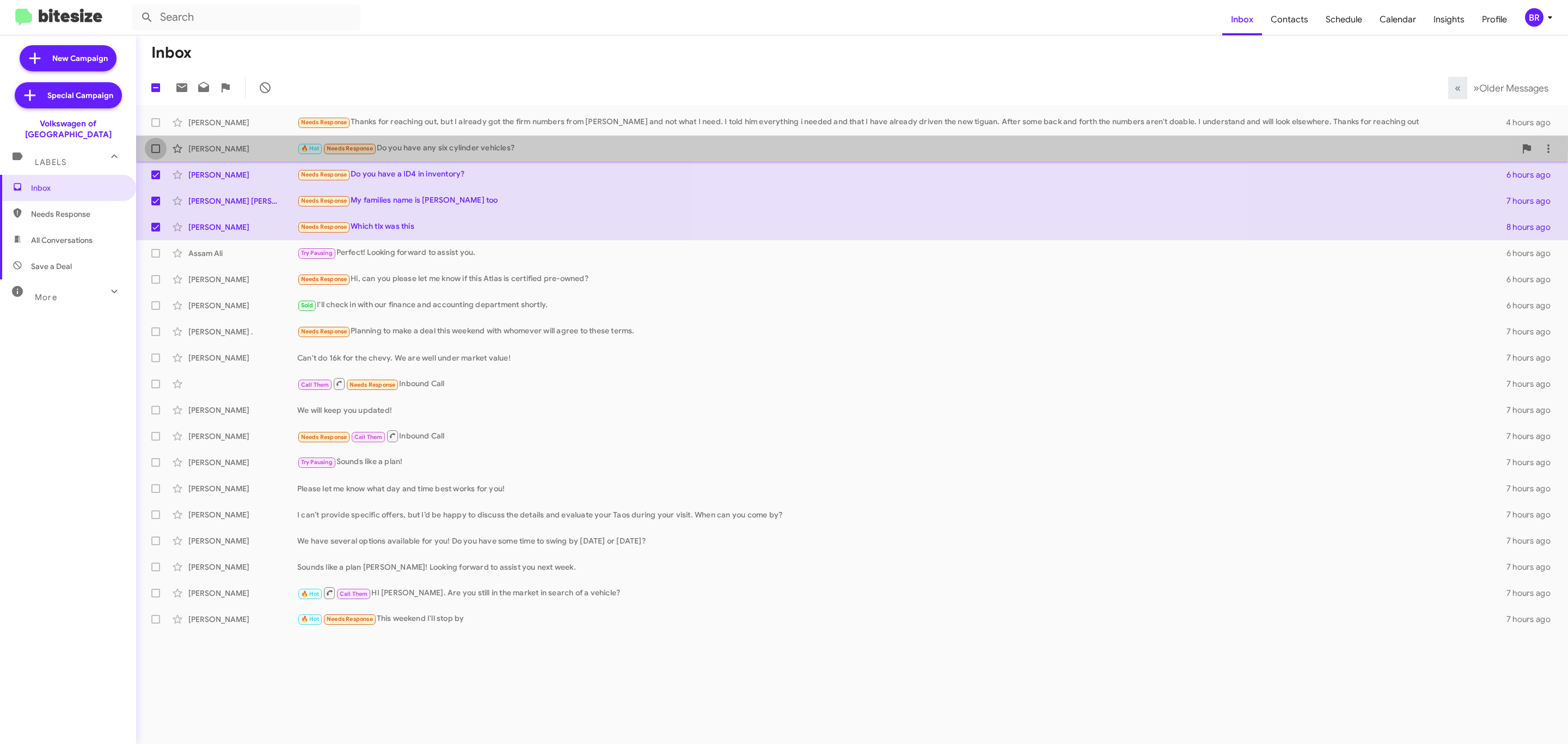
click at [157, 147] on span at bounding box center [156, 149] width 9 height 9
click at [156, 153] on input "checkbox" at bounding box center [155, 153] width 1 height 1
checkbox input "true"
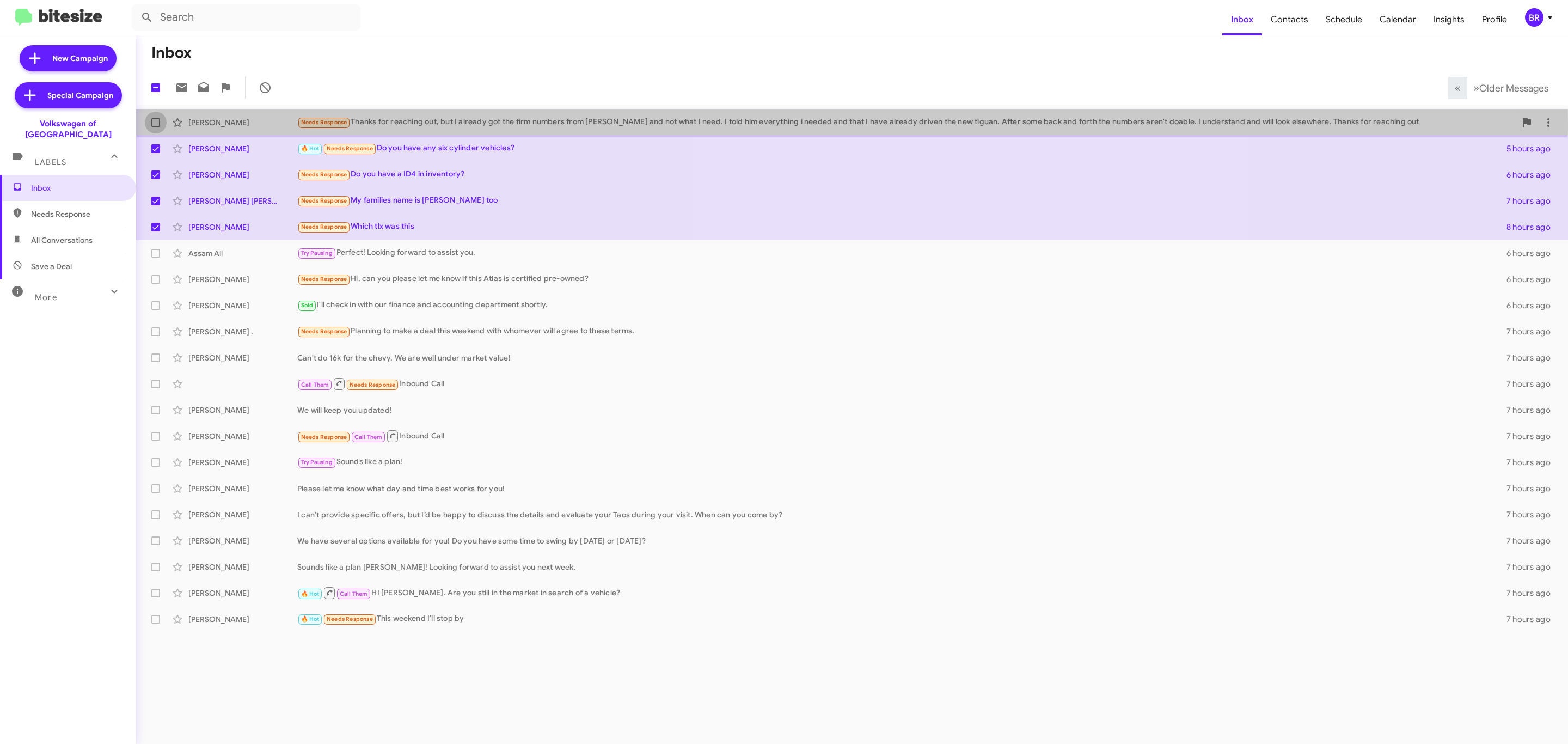
click at [159, 128] on label at bounding box center [156, 122] width 22 height 22
click at [156, 127] on input "checkbox" at bounding box center [155, 127] width 1 height 1
checkbox input "true"
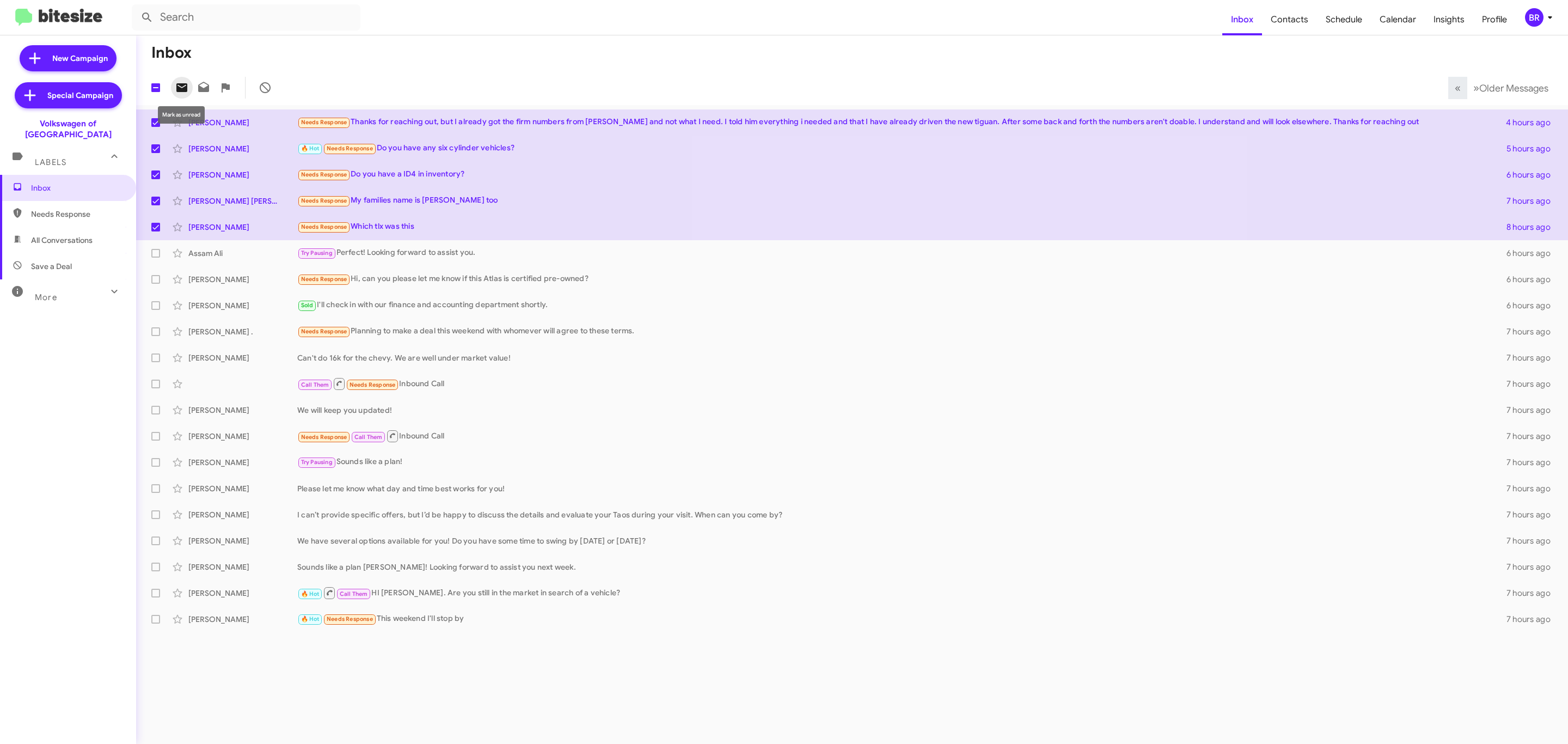
click at [188, 84] on span at bounding box center [182, 87] width 22 height 13
click at [1538, 12] on div "BR" at bounding box center [1534, 17] width 18 height 18
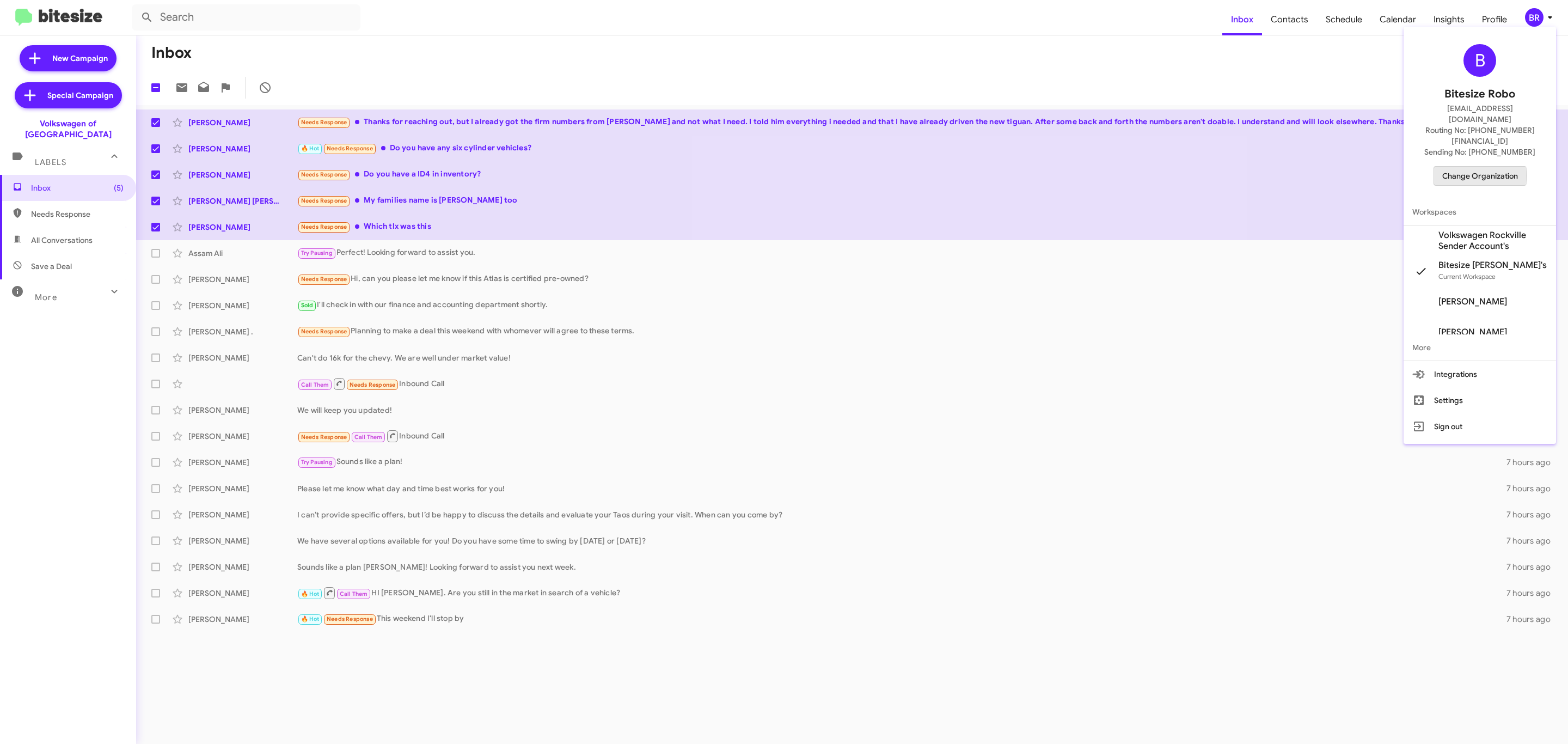
click at [1478, 167] on span "Change Organization" at bounding box center [1480, 176] width 75 height 18
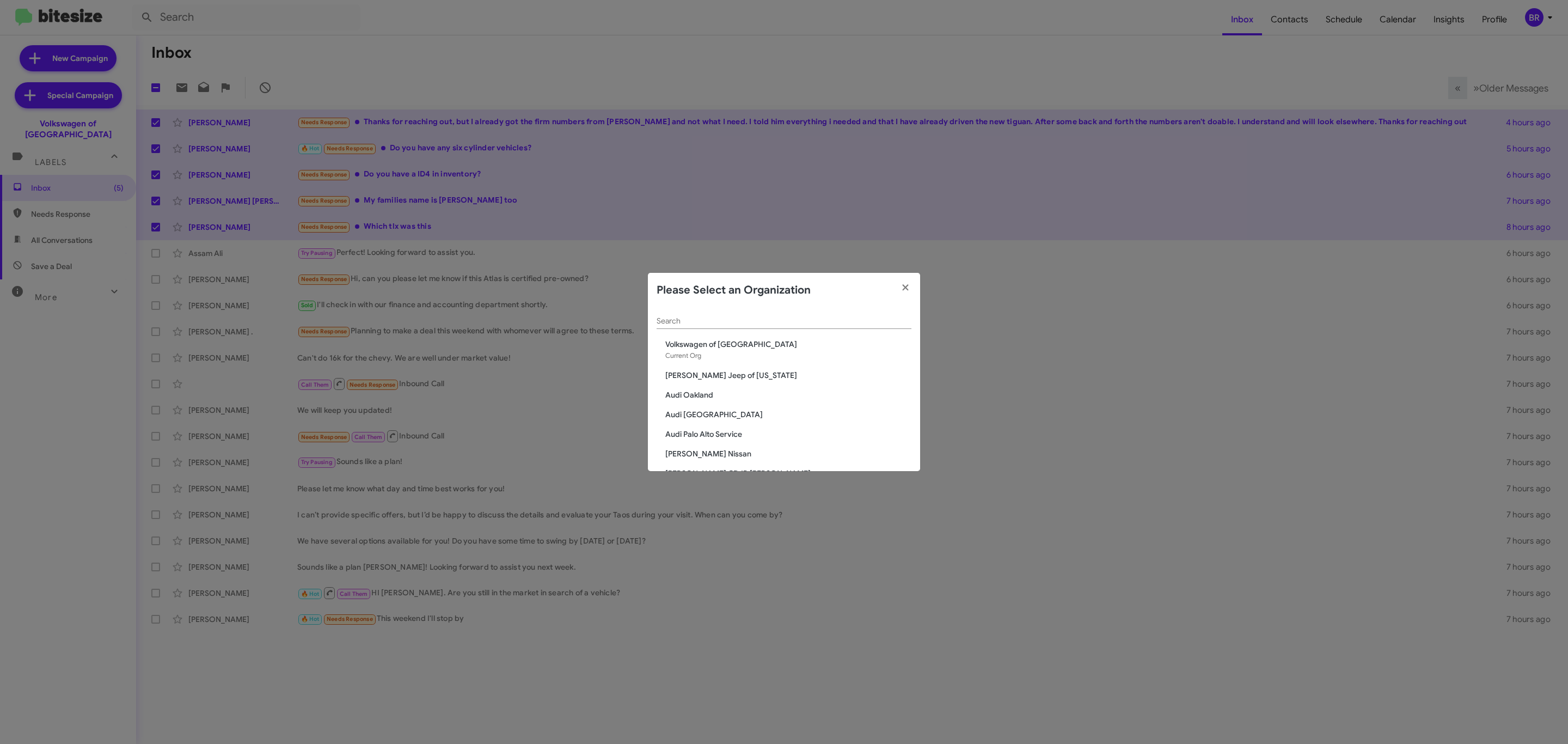
click at [797, 315] on div "Search" at bounding box center [784, 318] width 255 height 21
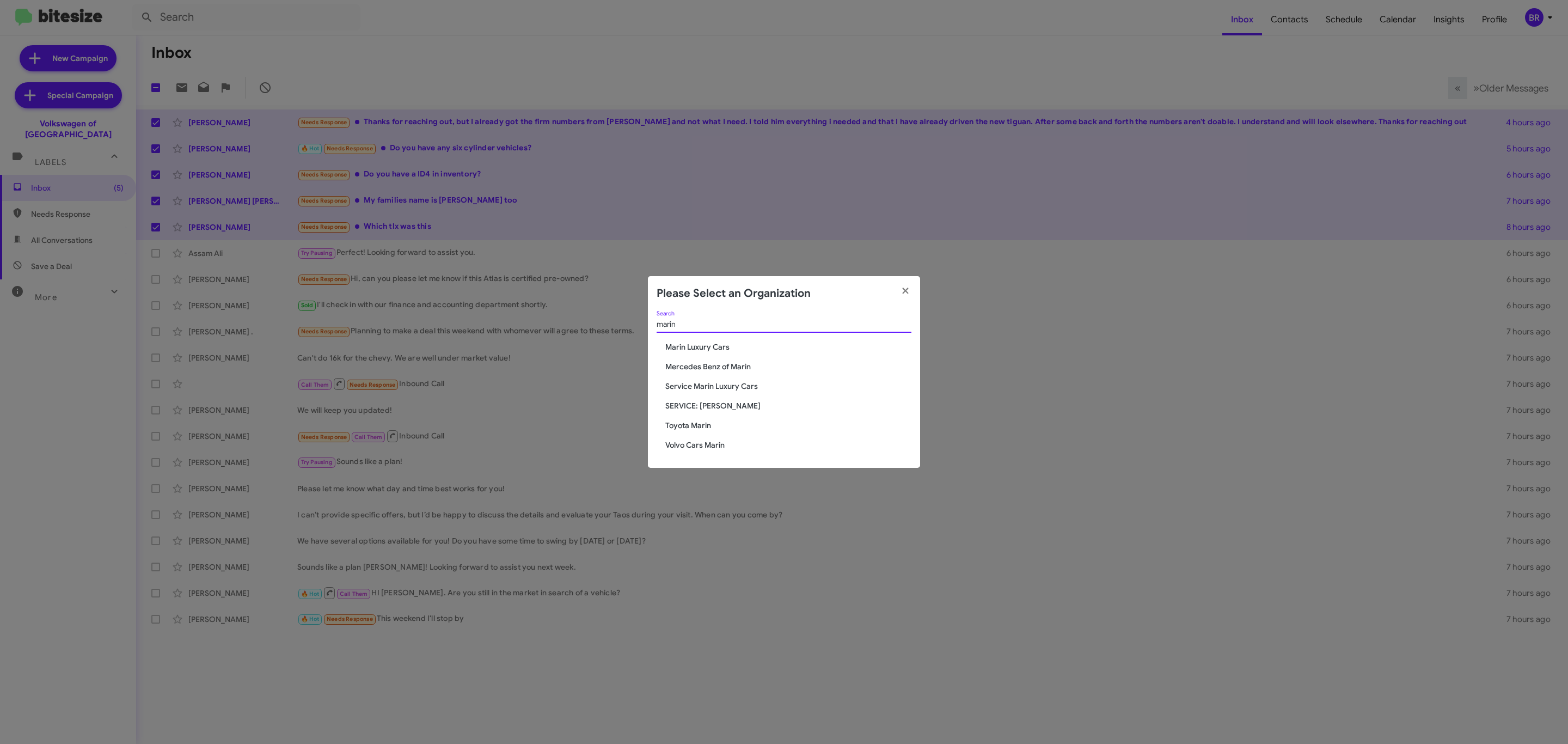
type input "marin"
click at [688, 428] on span "Toyota Marin" at bounding box center [788, 426] width 246 height 11
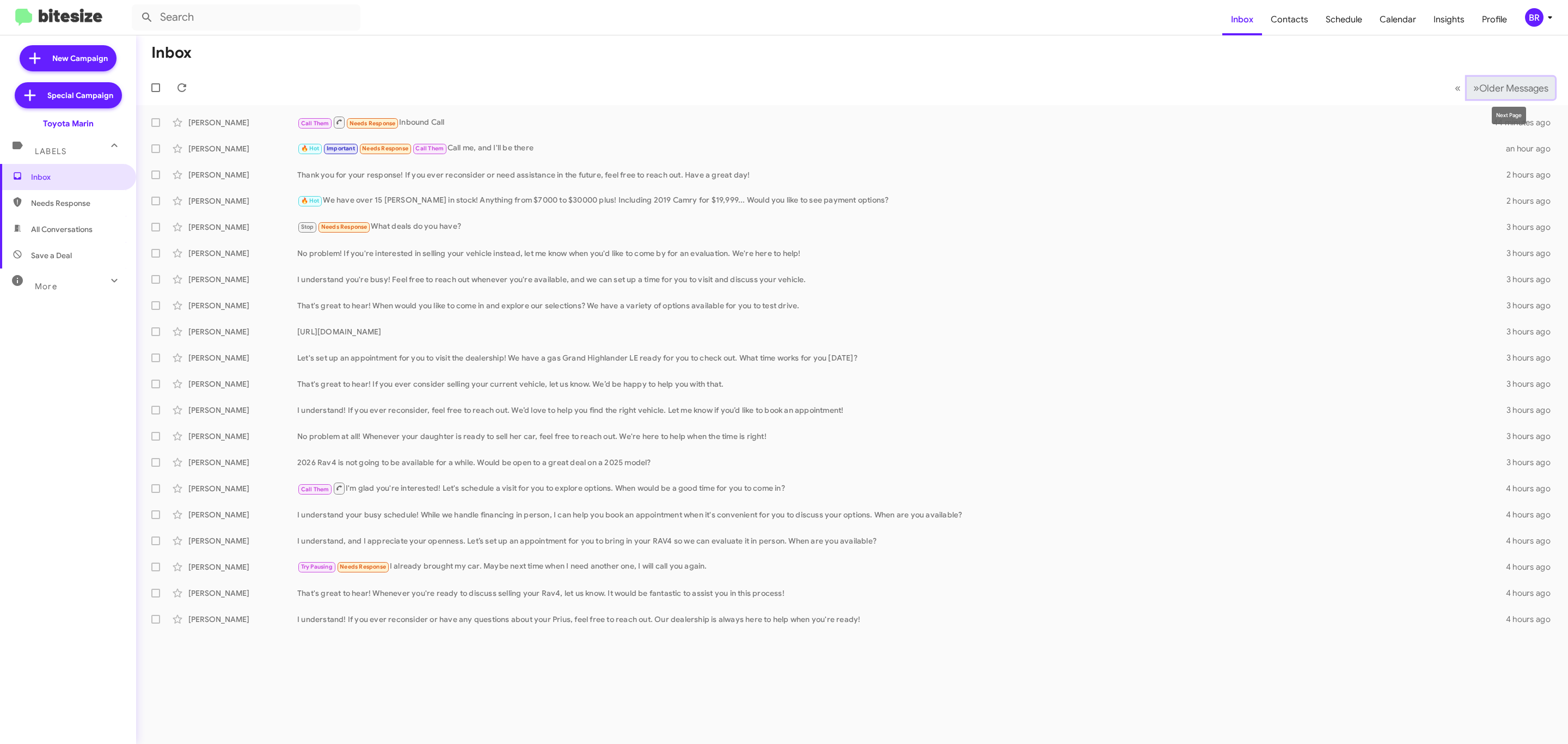
click at [1502, 94] on button "» Next Older Messages" at bounding box center [1511, 88] width 88 height 23
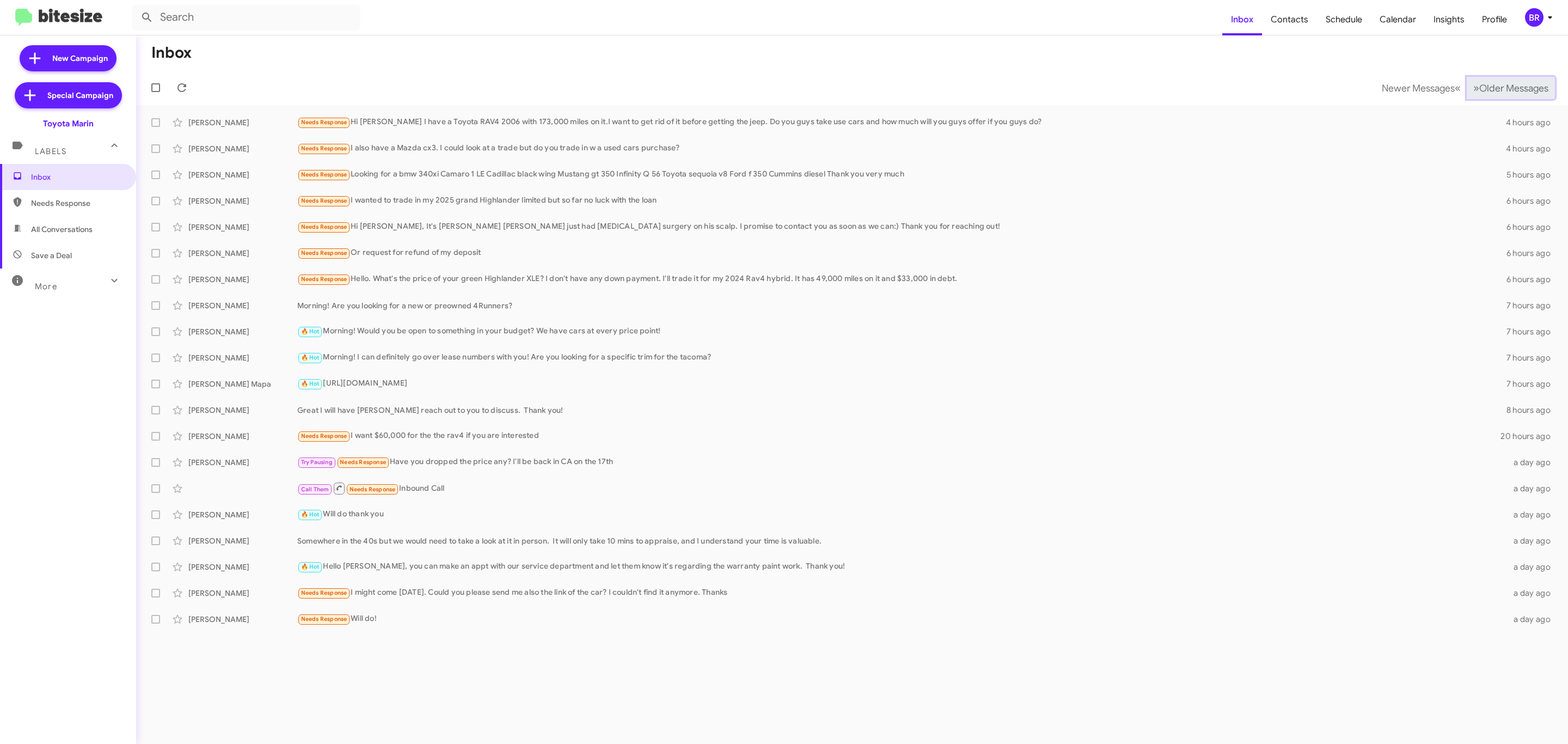
click at [1502, 94] on button "» Next Older Messages" at bounding box center [1511, 88] width 88 height 23
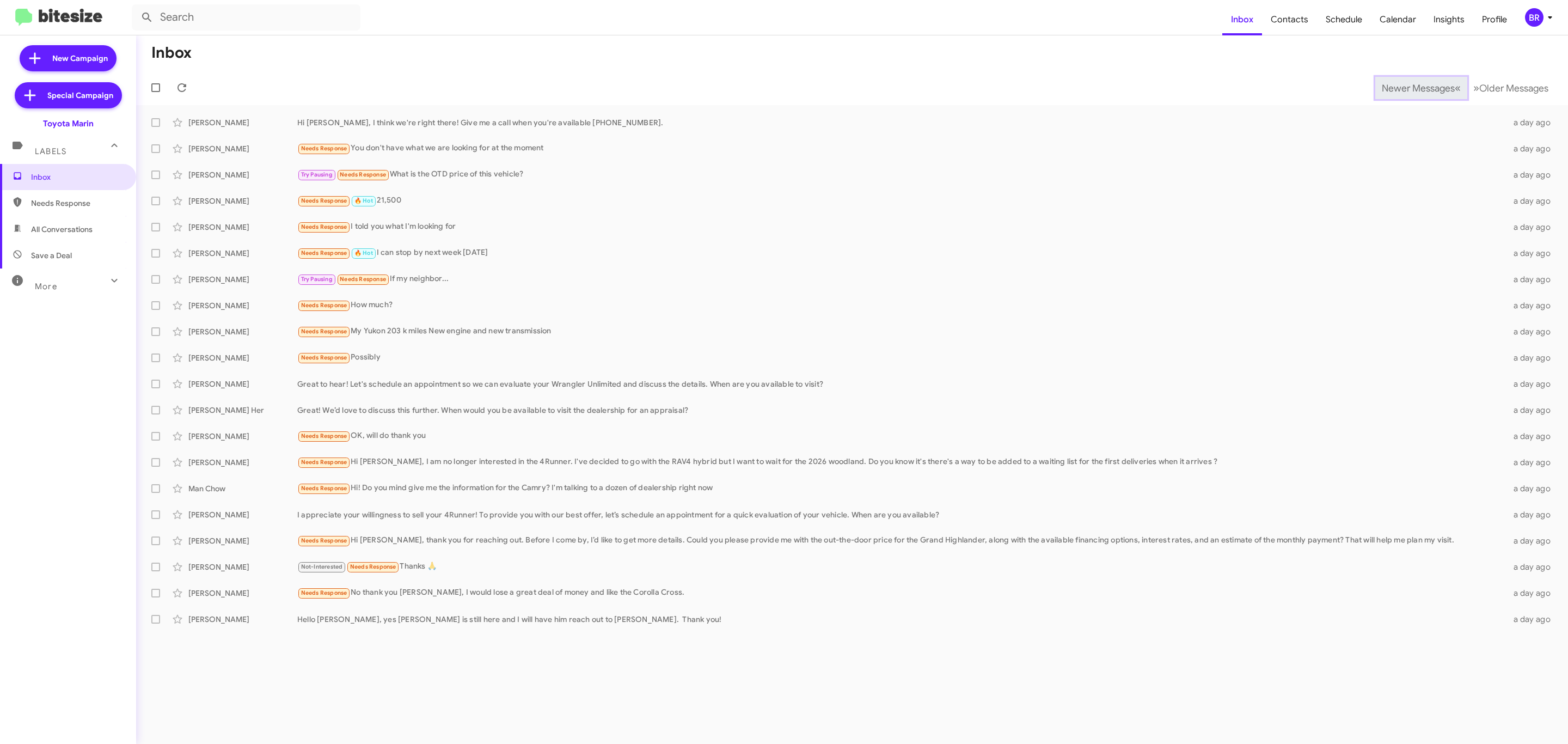
click at [1410, 86] on span "Newer Messages" at bounding box center [1418, 88] width 73 height 12
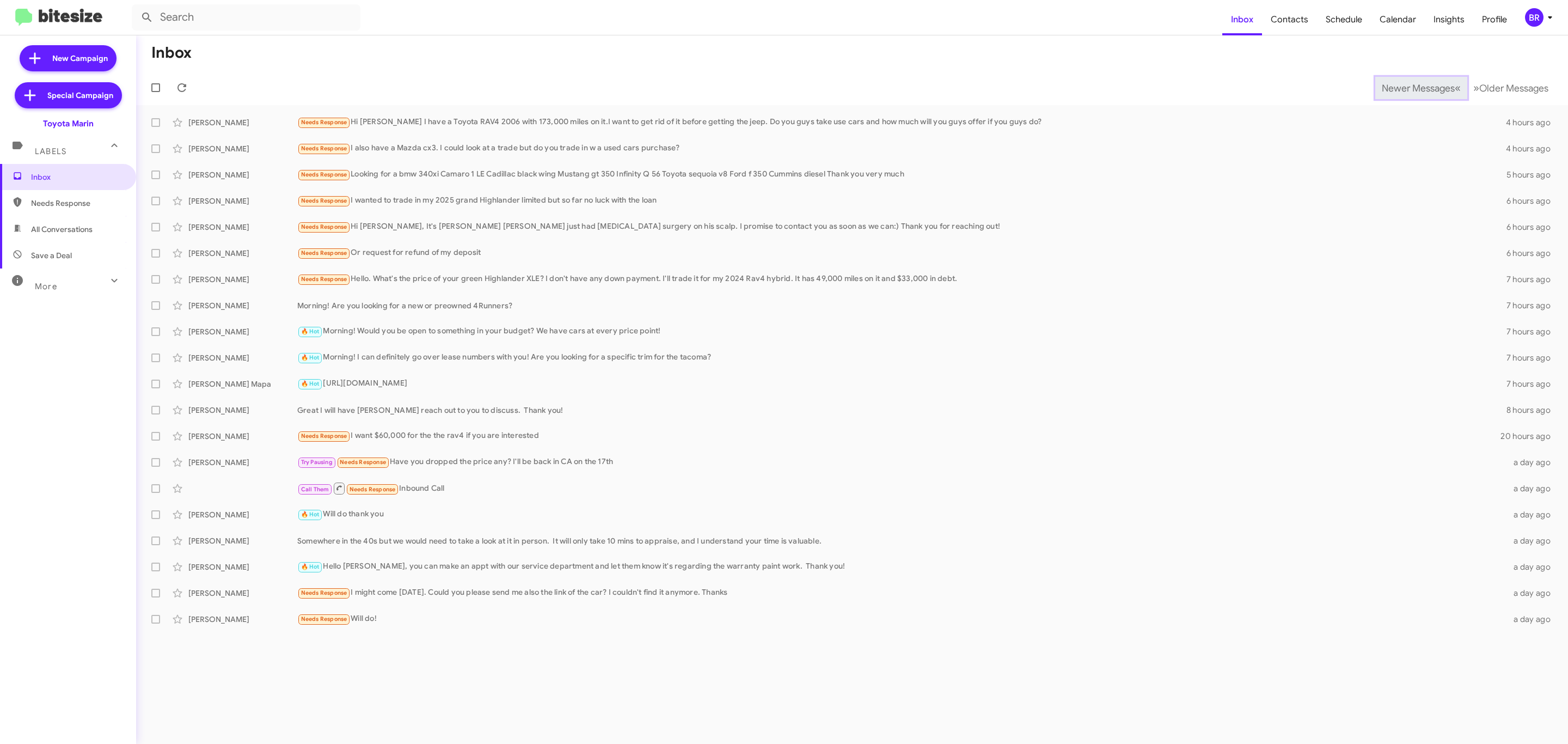
click at [1410, 86] on span "Newer Messages" at bounding box center [1418, 88] width 73 height 12
